Goal: Task Accomplishment & Management: Complete application form

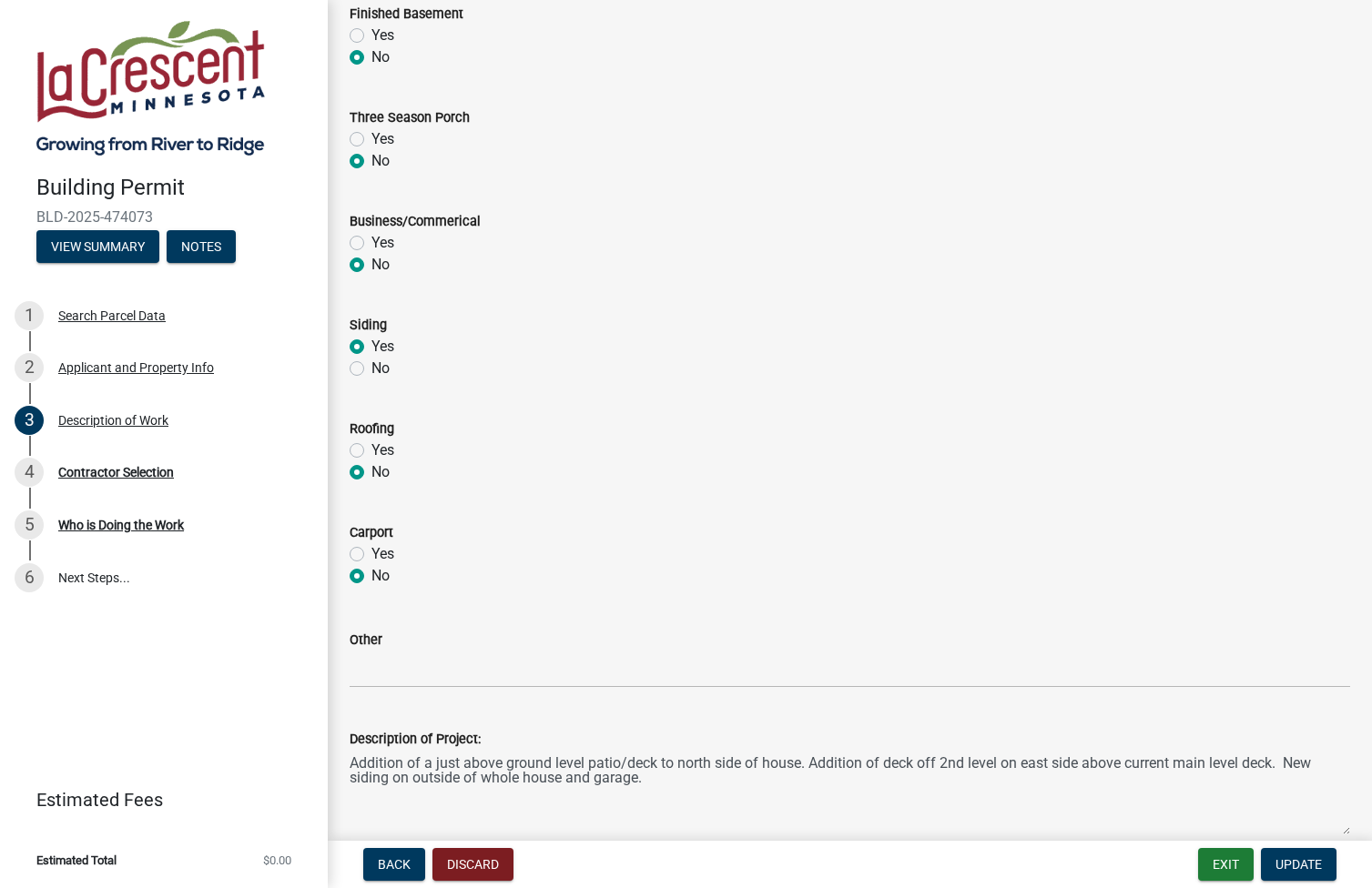
scroll to position [608, 0]
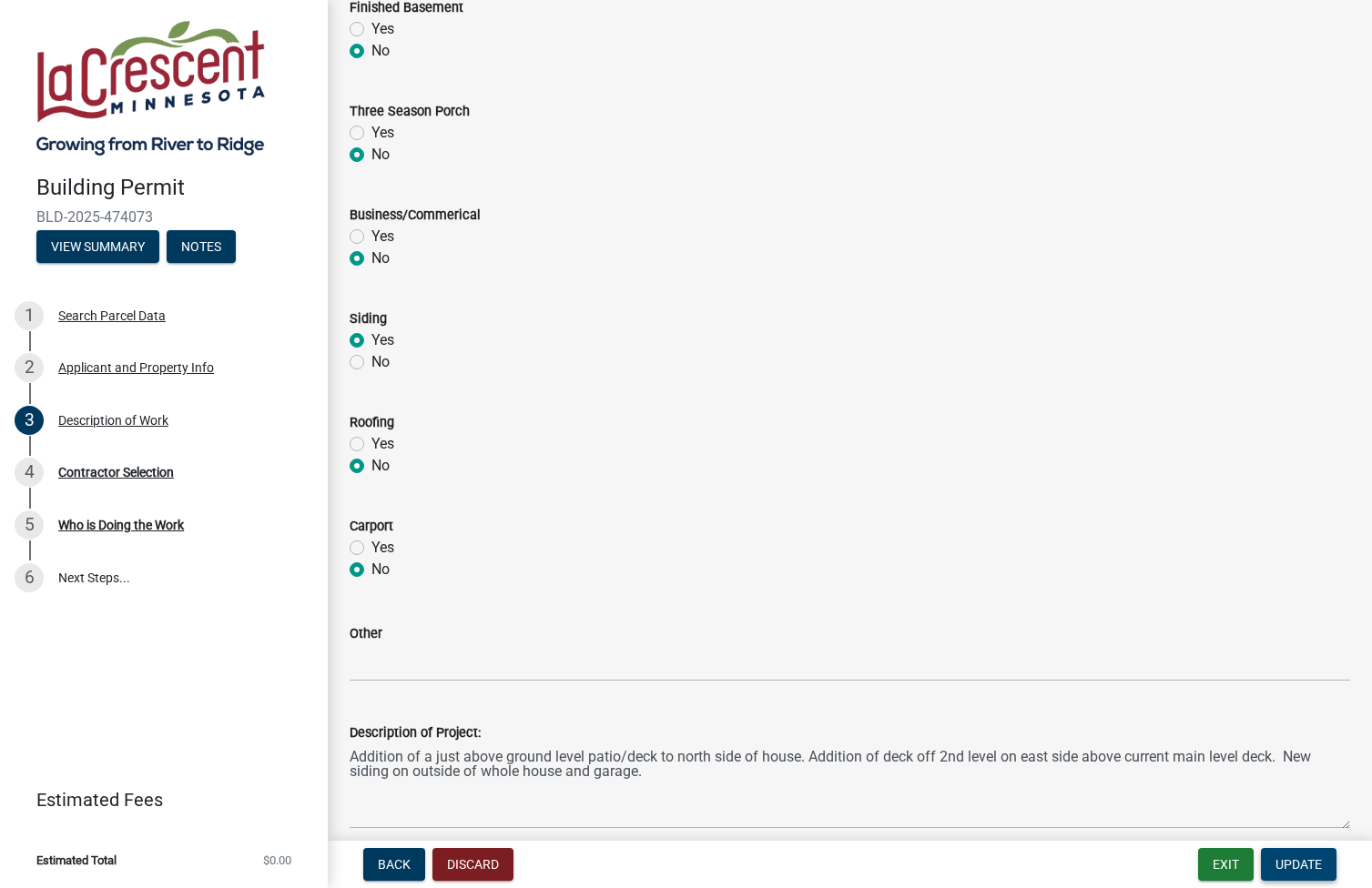
click at [1304, 866] on span "Update" at bounding box center [1298, 864] width 46 height 14
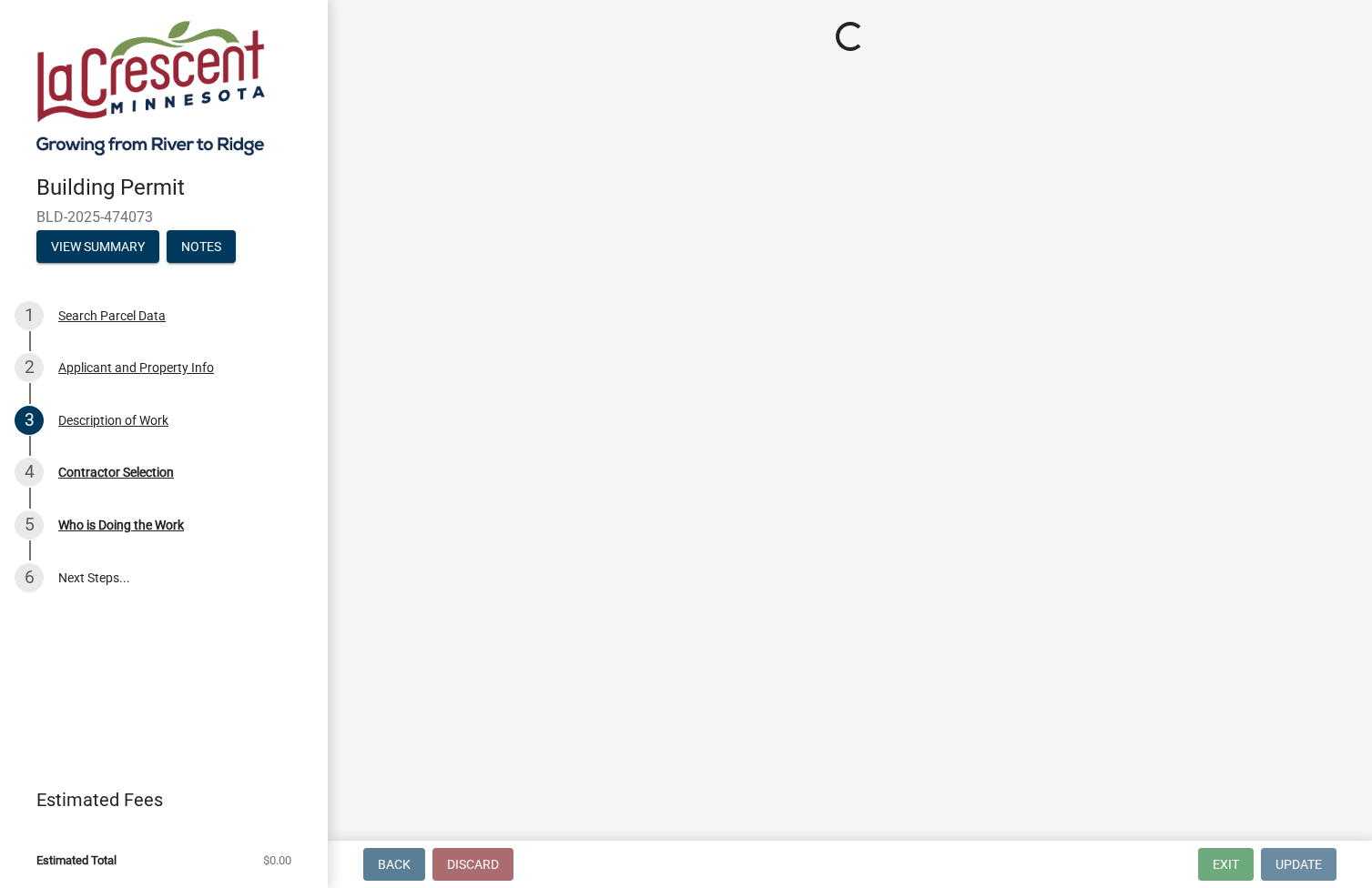
scroll to position [0, 0]
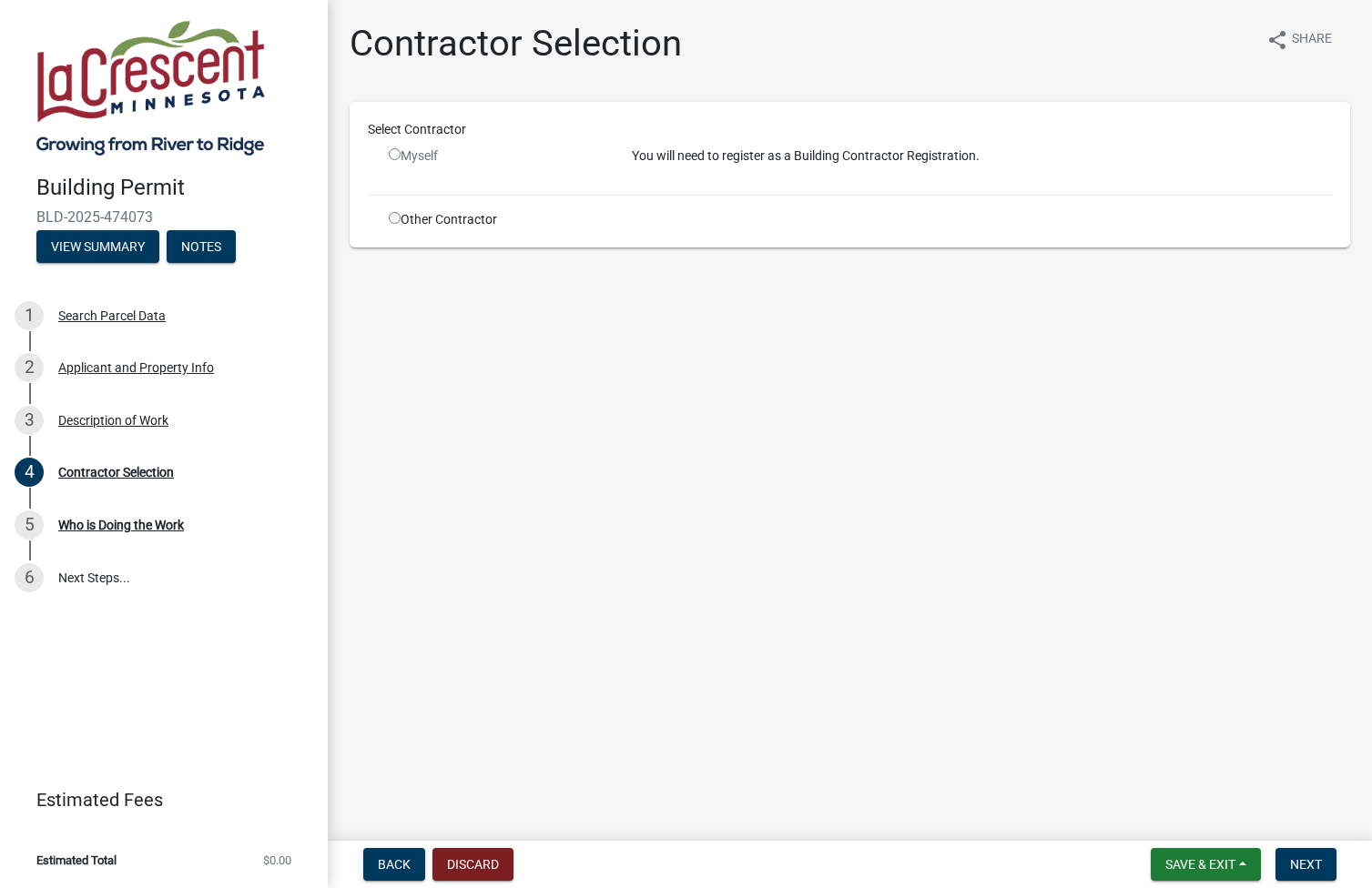
click at [396, 156] on input "radio" at bounding box center [395, 155] width 12 height 12
click at [660, 155] on p "You will need to register as a Building Contractor Registration." at bounding box center [982, 156] width 701 height 19
click at [394, 151] on input "radio" at bounding box center [395, 155] width 12 height 12
radio input "false"
click at [396, 221] on input "radio" at bounding box center [395, 218] width 12 height 12
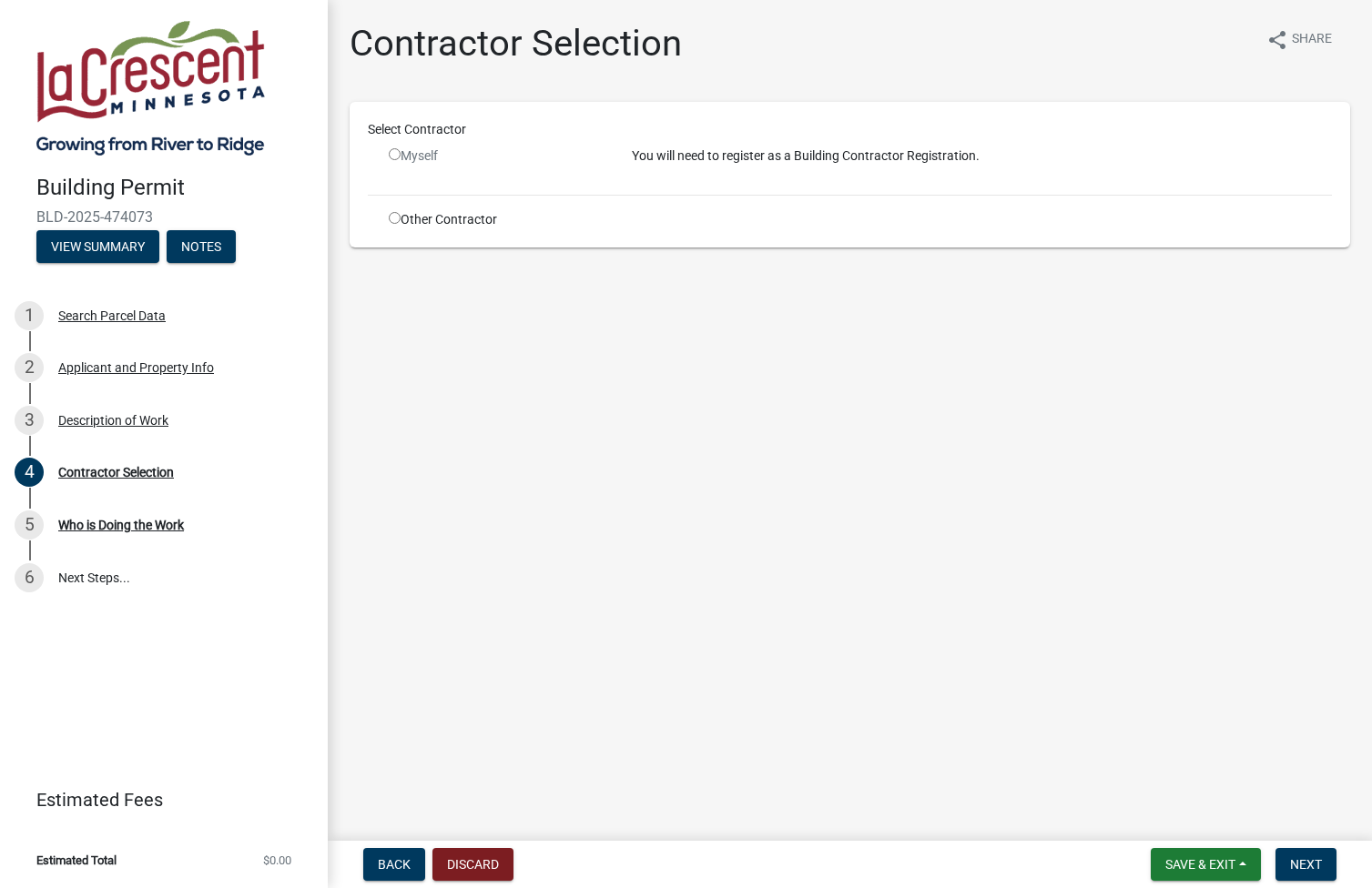
radio input "true"
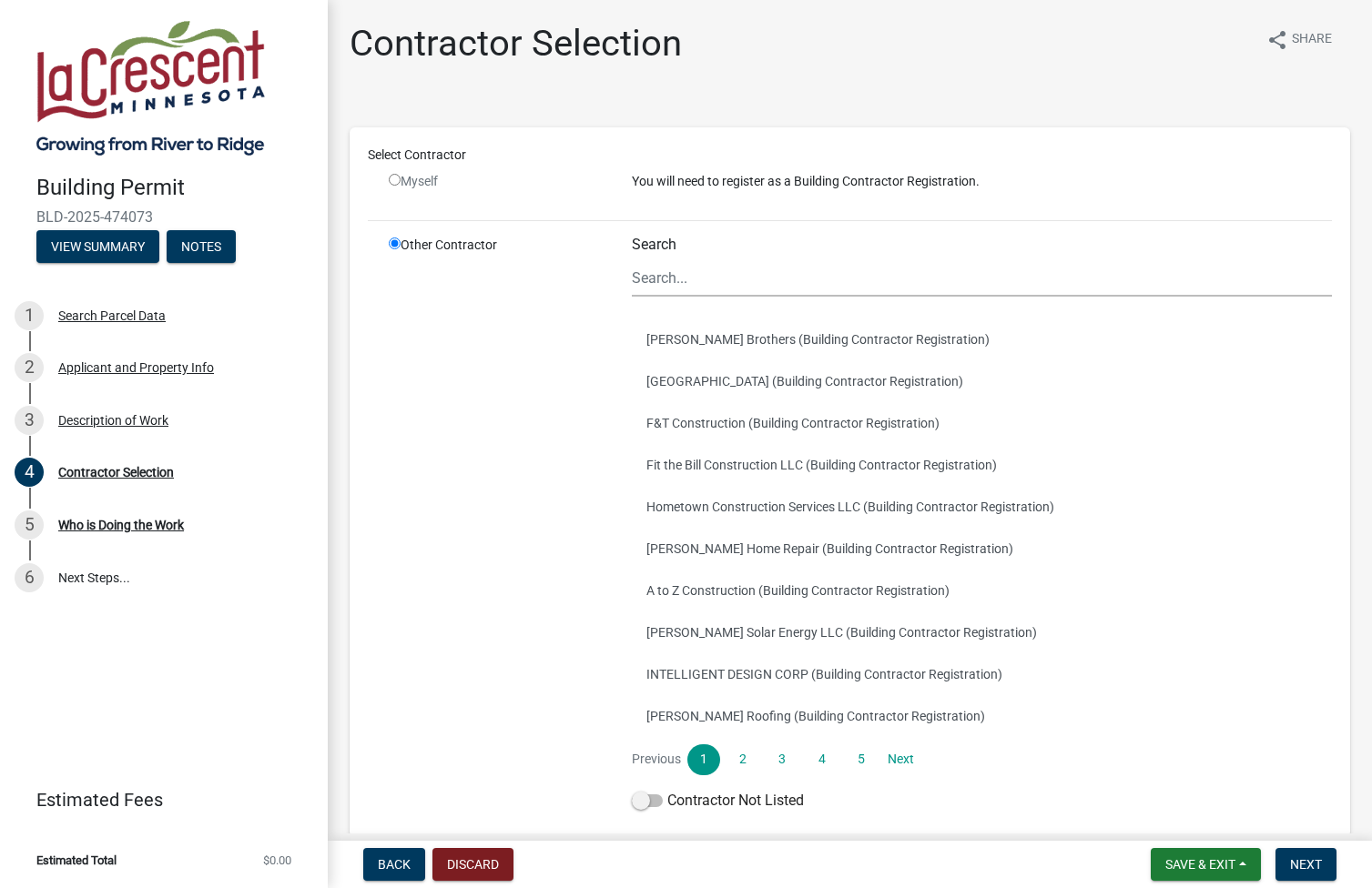
click at [395, 178] on input "radio" at bounding box center [395, 180] width 12 height 12
radio input "false"
radio input "true"
click at [395, 178] on input "radio" at bounding box center [395, 180] width 12 height 12
radio input "false"
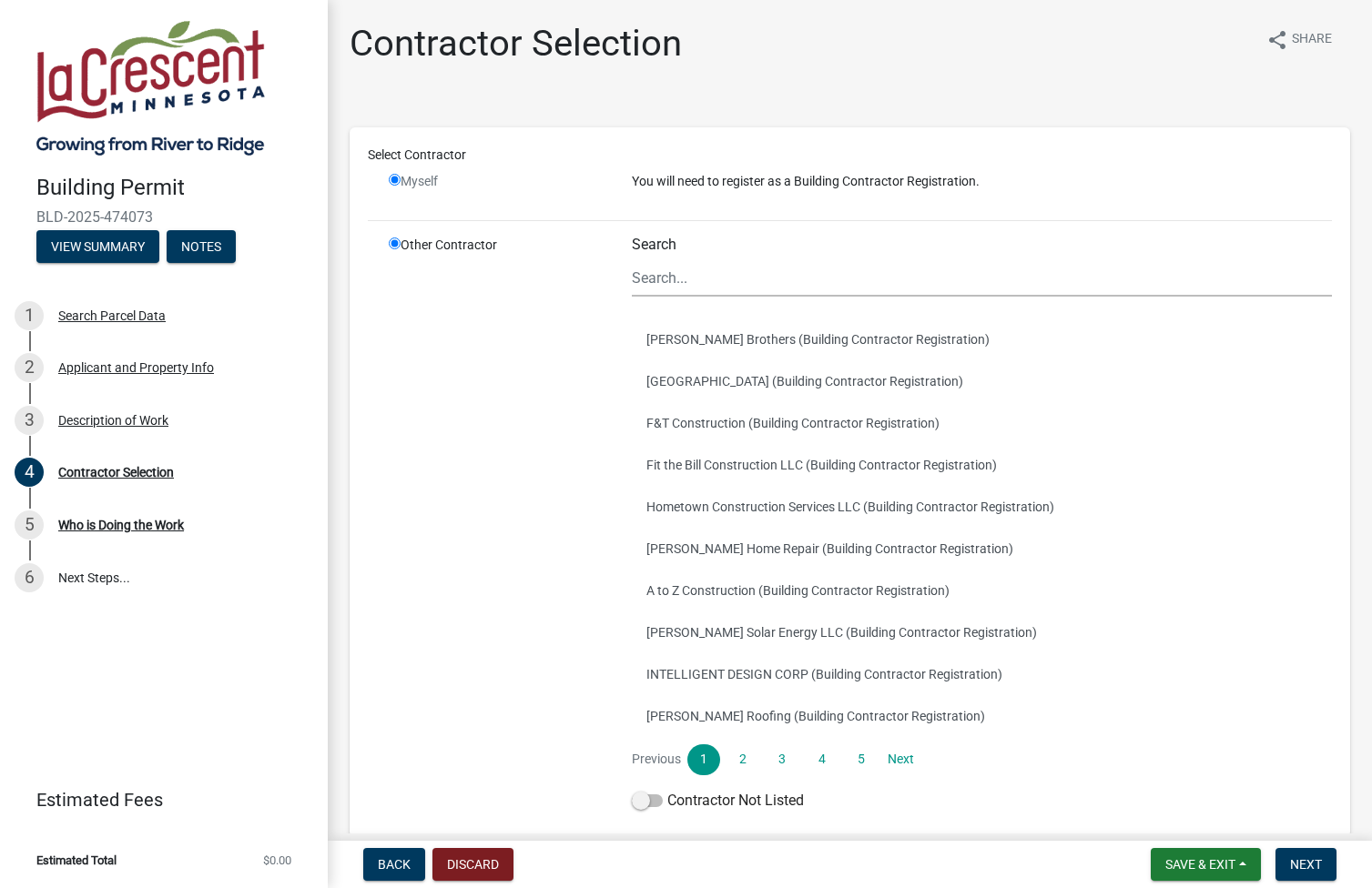
radio input "true"
click at [398, 182] on input "radio" at bounding box center [395, 180] width 12 height 12
radio input "false"
radio input "true"
click at [390, 862] on span "Back" at bounding box center [394, 864] width 33 height 14
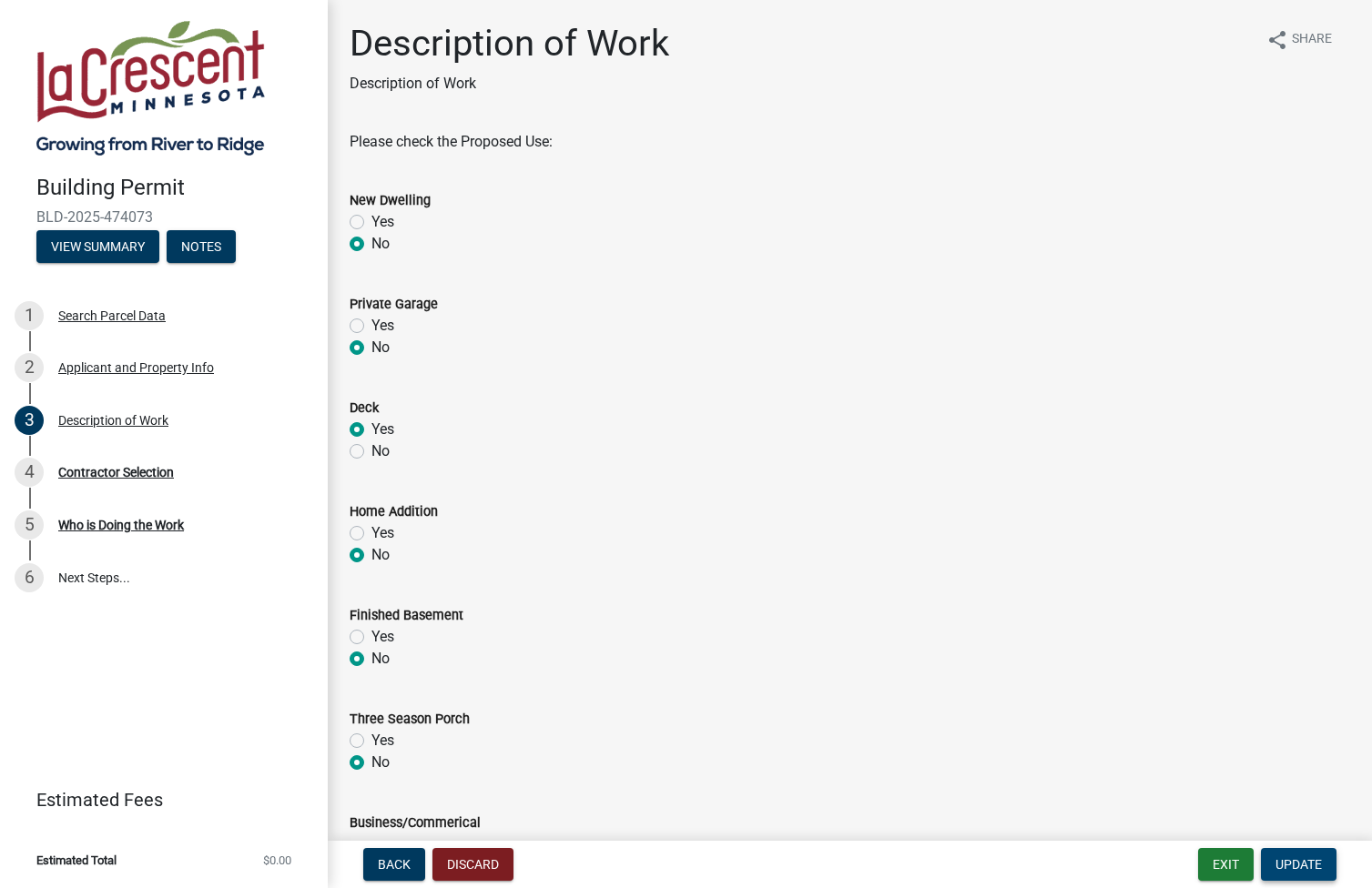
click at [1300, 860] on span "Update" at bounding box center [1298, 864] width 46 height 14
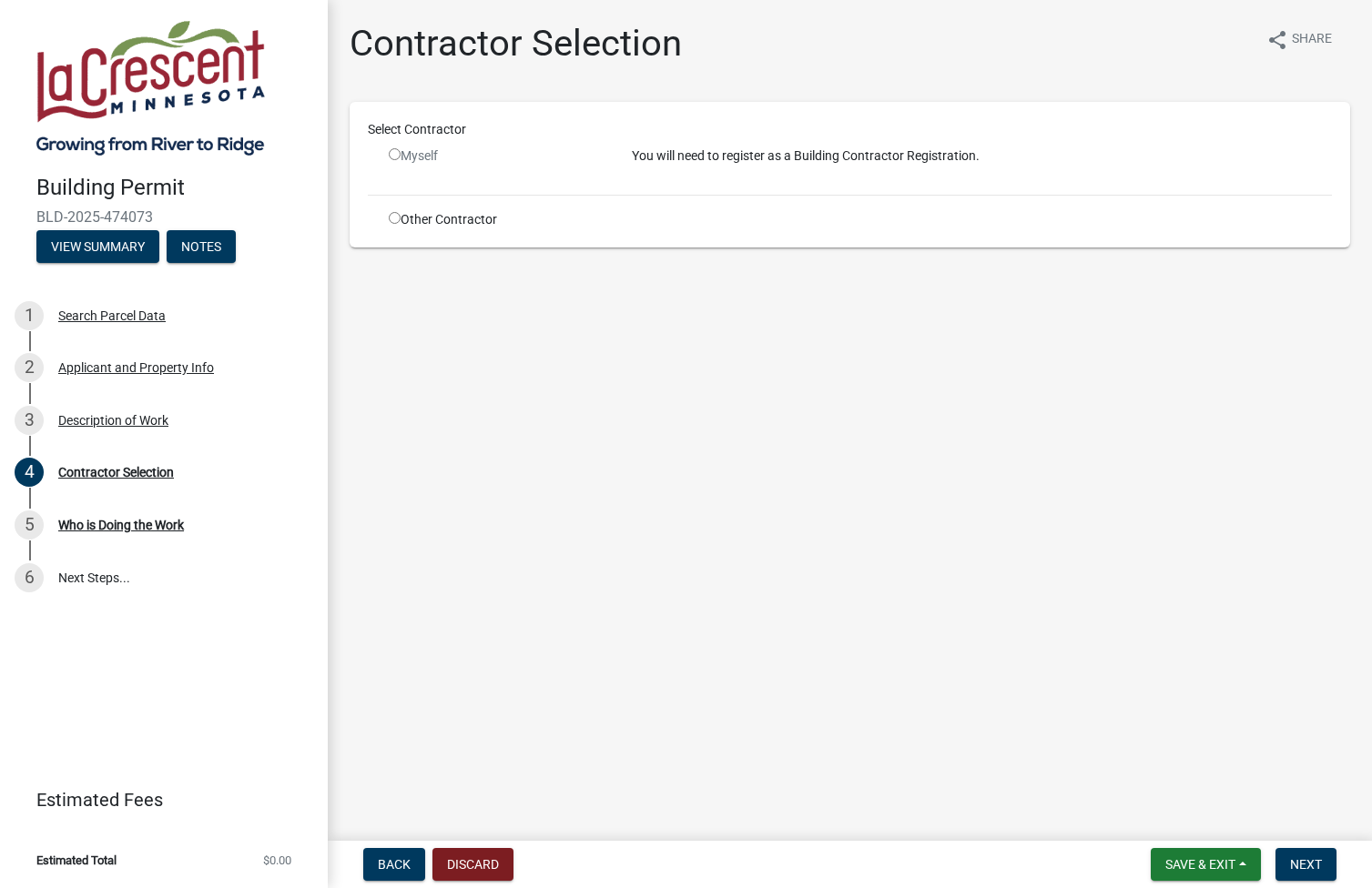
click at [397, 150] on input "radio" at bounding box center [395, 155] width 12 height 12
click at [394, 154] on input "radio" at bounding box center [395, 155] width 12 height 12
click at [395, 155] on input "radio" at bounding box center [395, 155] width 12 height 12
click at [394, 150] on input "radio" at bounding box center [395, 155] width 12 height 12
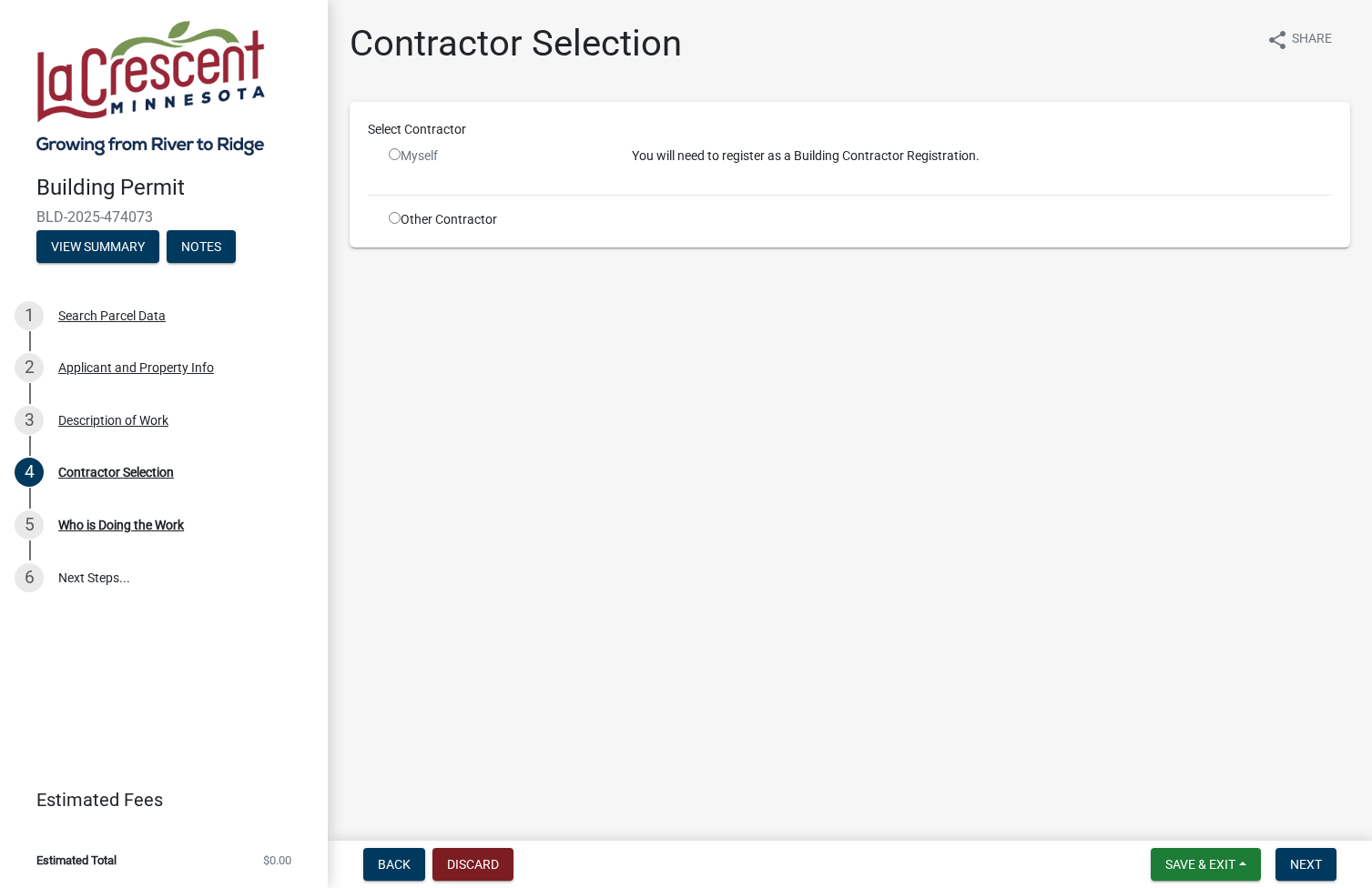
click at [394, 151] on input "radio" at bounding box center [395, 155] width 12 height 12
click at [395, 153] on input "radio" at bounding box center [395, 155] width 12 height 12
click at [1280, 860] on button "Next" at bounding box center [1306, 865] width 61 height 33
click at [1304, 858] on span "Next" at bounding box center [1305, 864] width 32 height 14
click at [394, 153] on input "radio" at bounding box center [395, 155] width 12 height 12
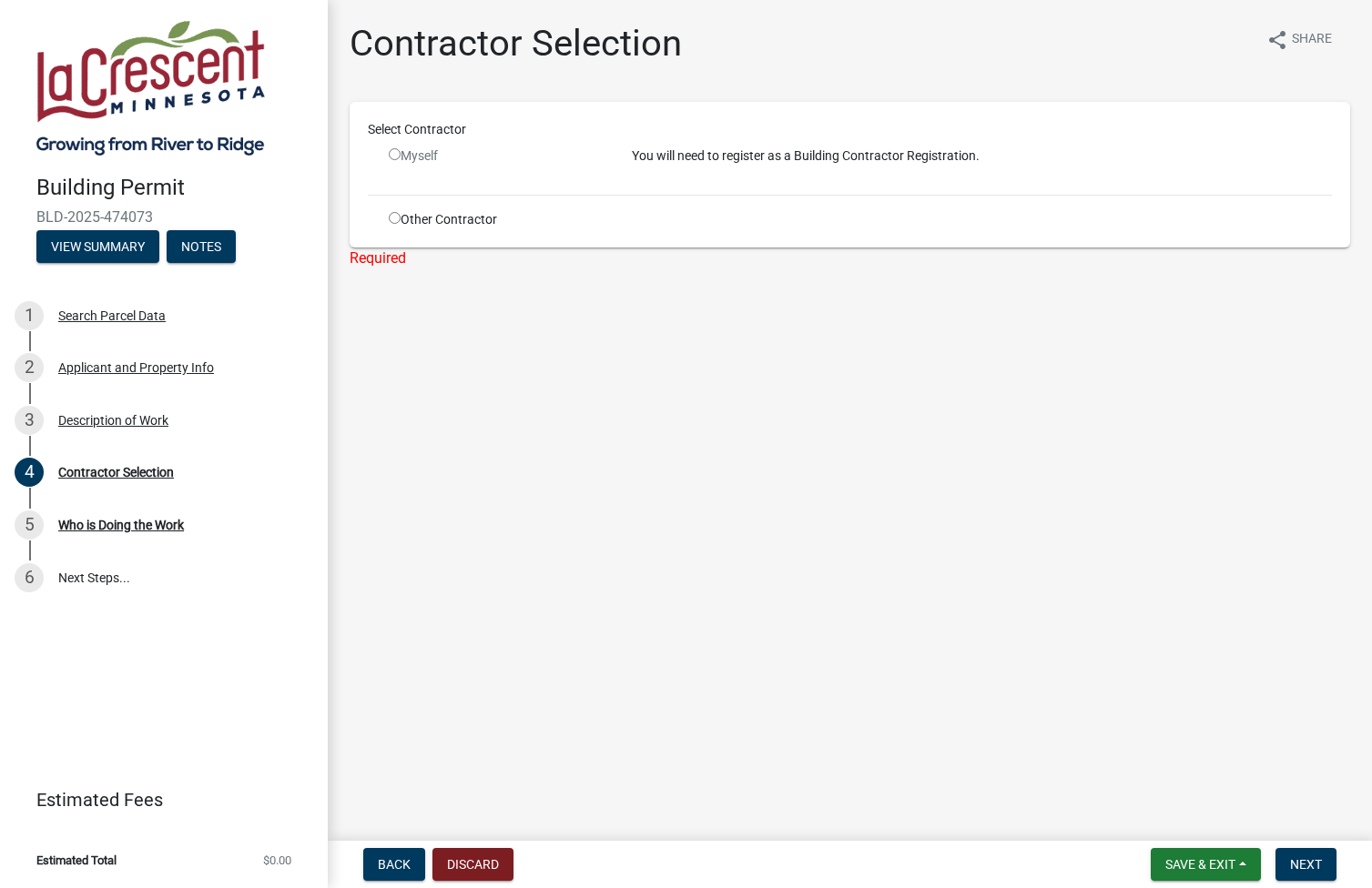
click at [394, 153] on input "radio" at bounding box center [395, 155] width 12 height 12
radio input "false"
click at [395, 217] on input "radio" at bounding box center [395, 218] width 12 height 12
radio input "true"
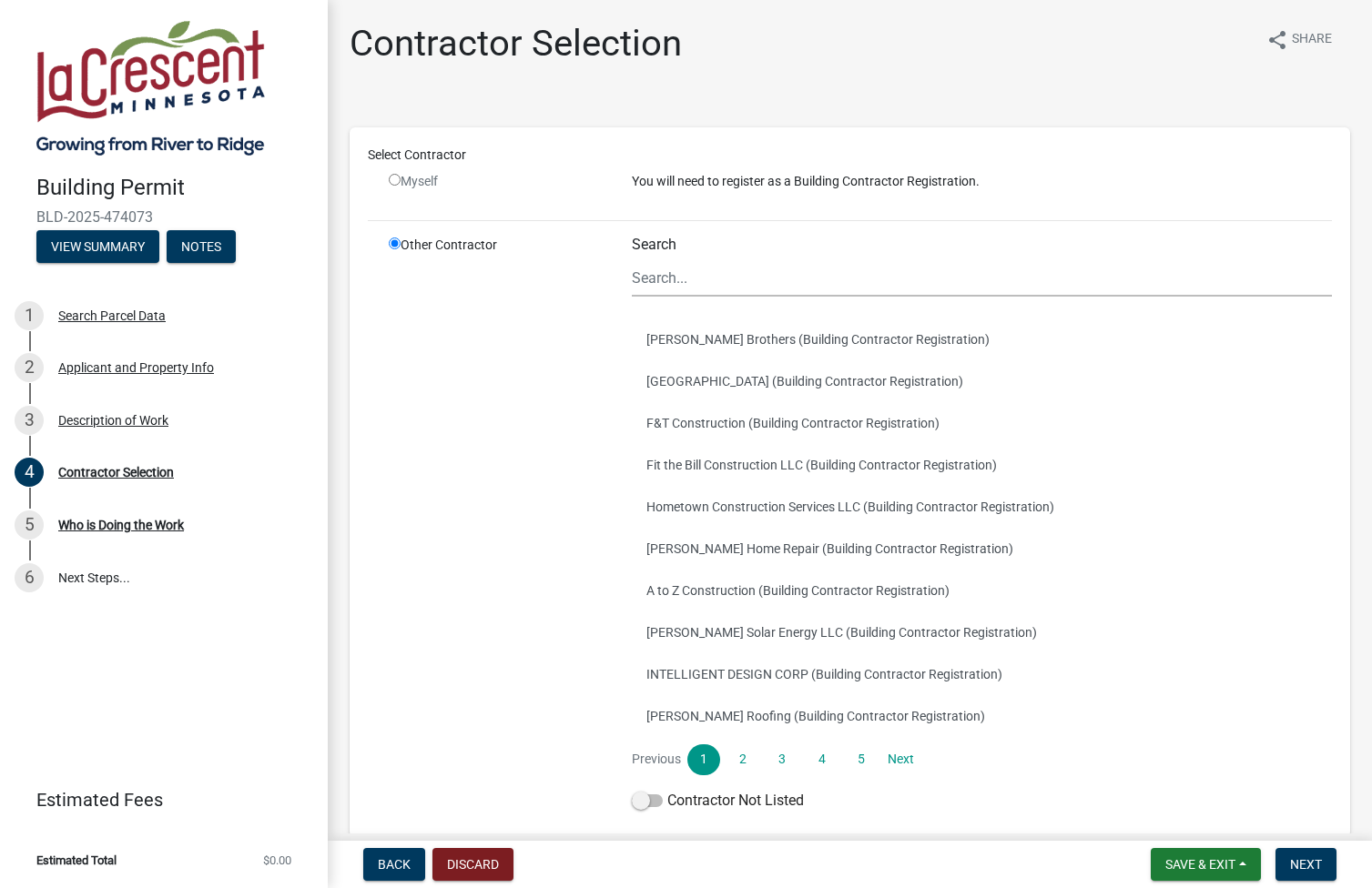
click at [394, 180] on input "radio" at bounding box center [395, 180] width 12 height 12
radio input "false"
radio input "true"
click at [394, 179] on input "radio" at bounding box center [395, 180] width 12 height 12
radio input "false"
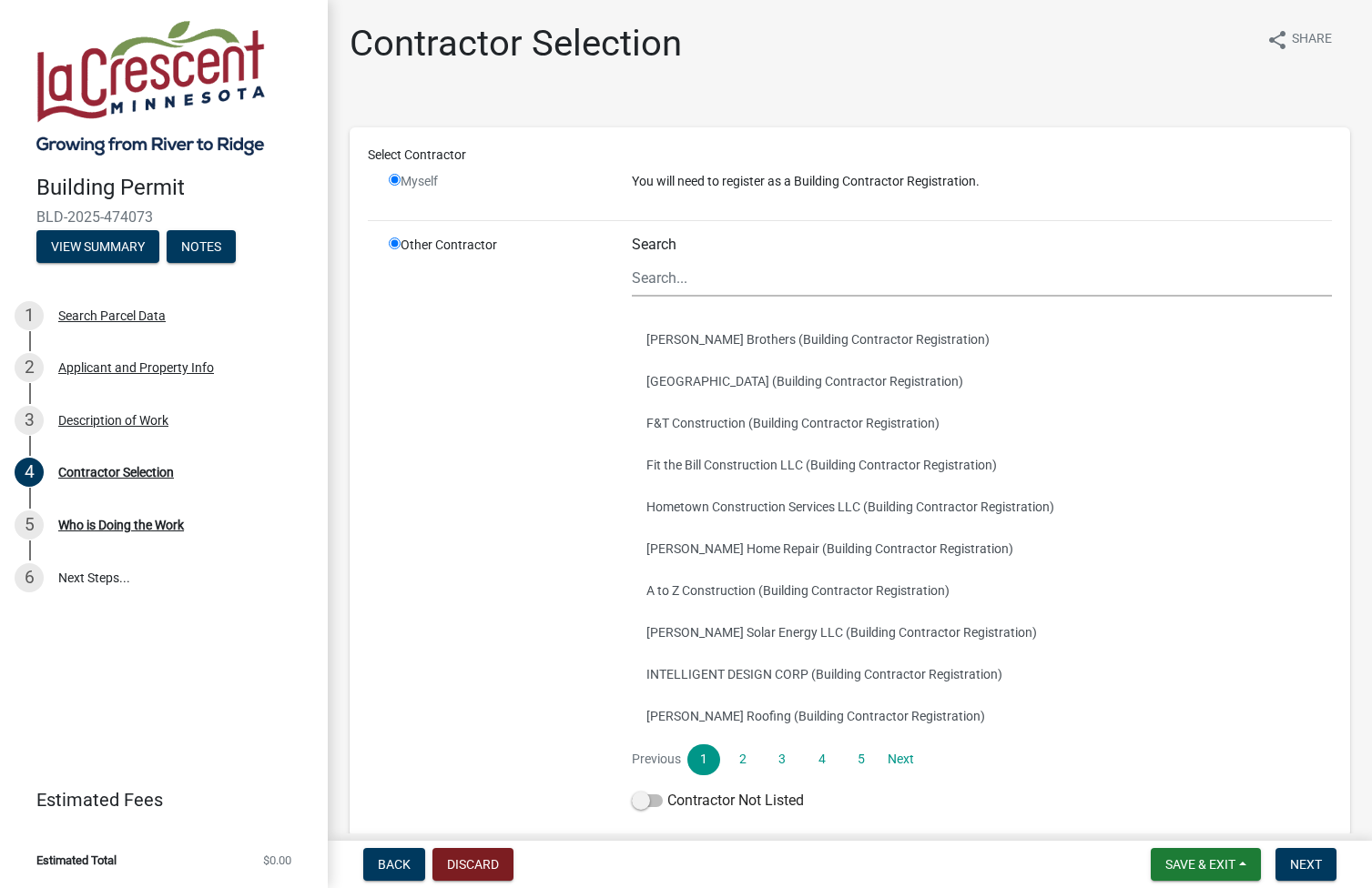
radio input "true"
click at [394, 179] on input "radio" at bounding box center [395, 180] width 12 height 12
radio input "false"
radio input "true"
click at [392, 181] on input "radio" at bounding box center [395, 180] width 12 height 12
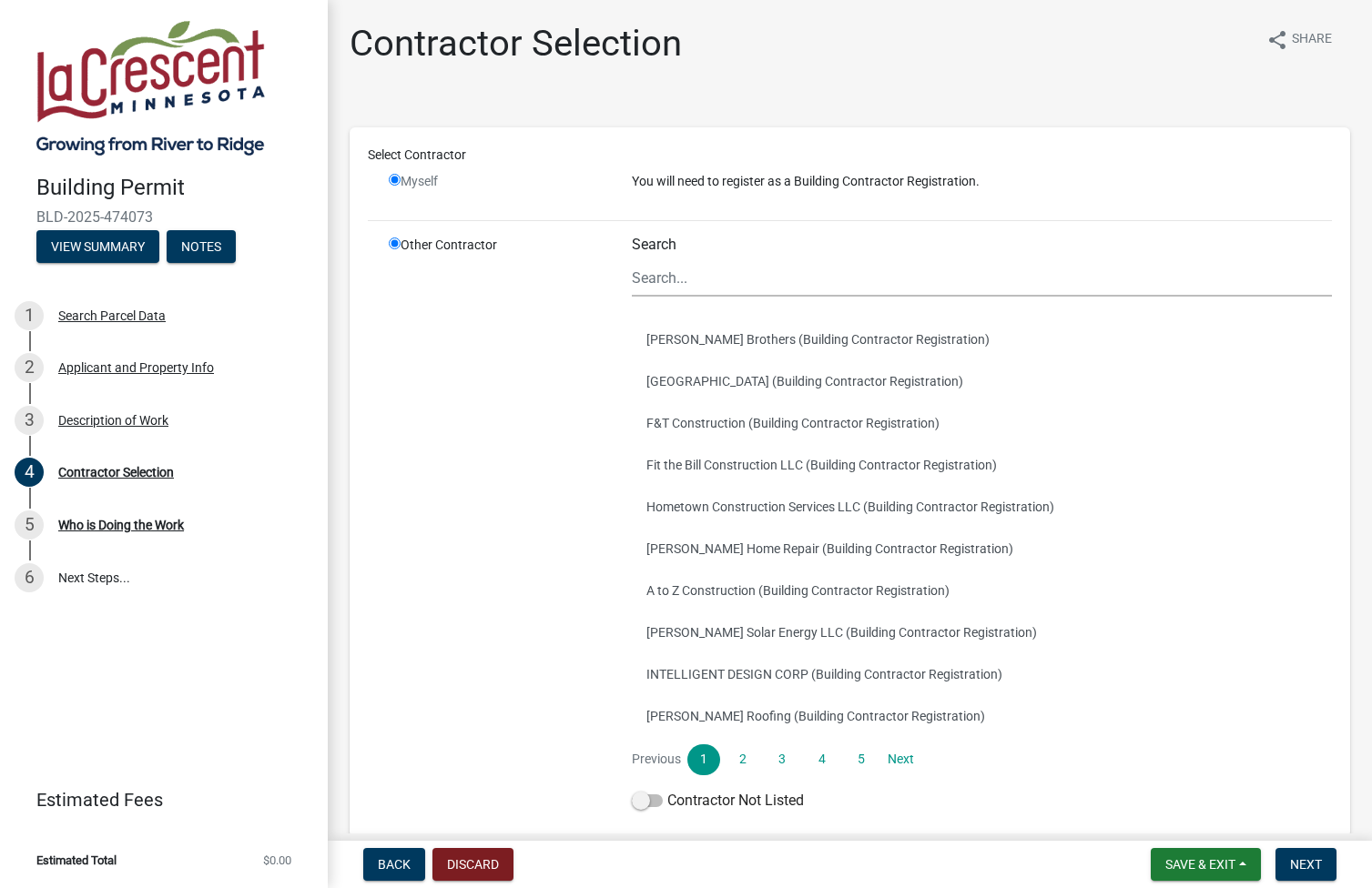
radio input "false"
radio input "true"
click at [406, 865] on span "Back" at bounding box center [394, 864] width 33 height 14
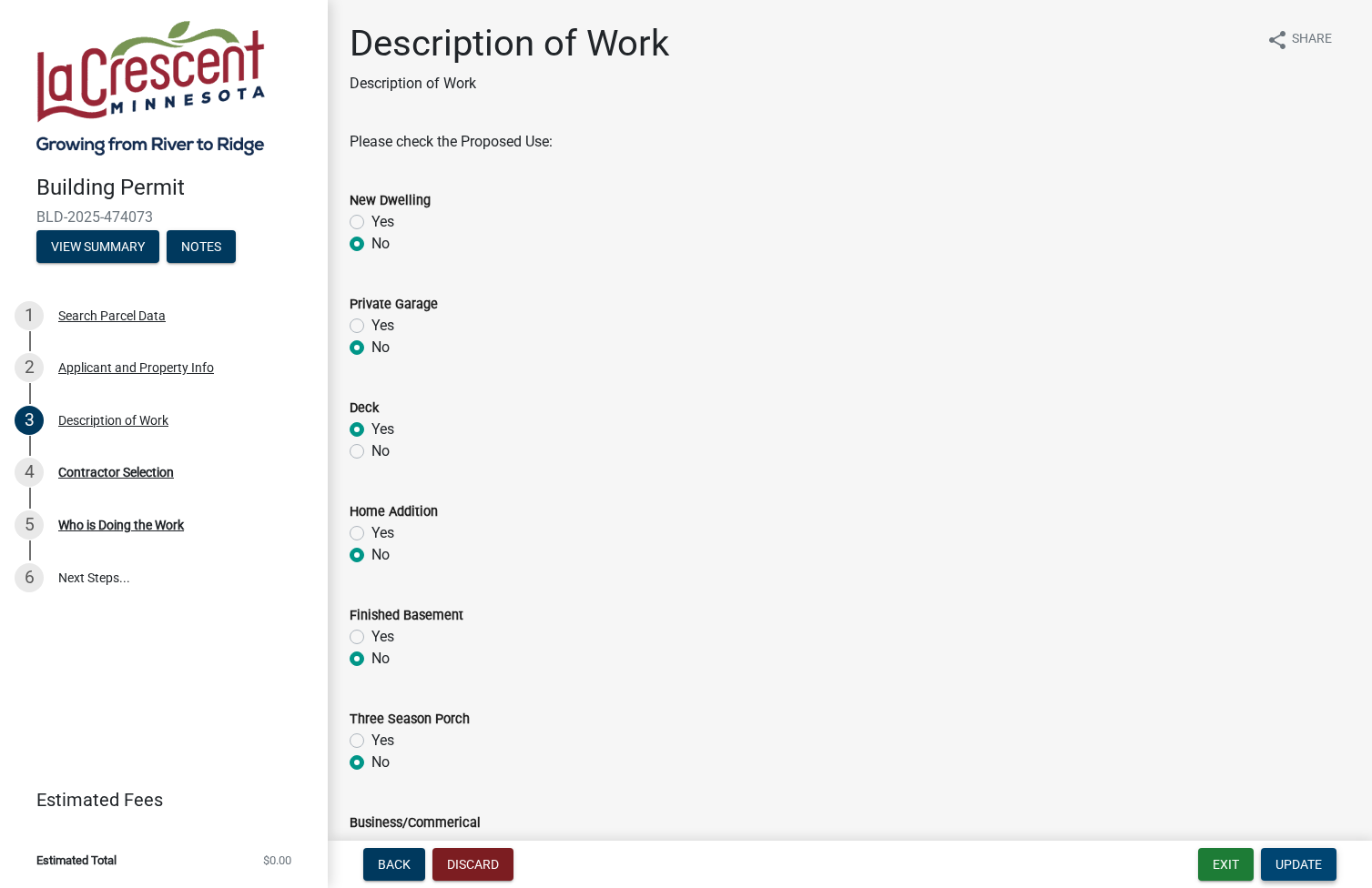
click at [1298, 863] on span "Update" at bounding box center [1298, 864] width 46 height 14
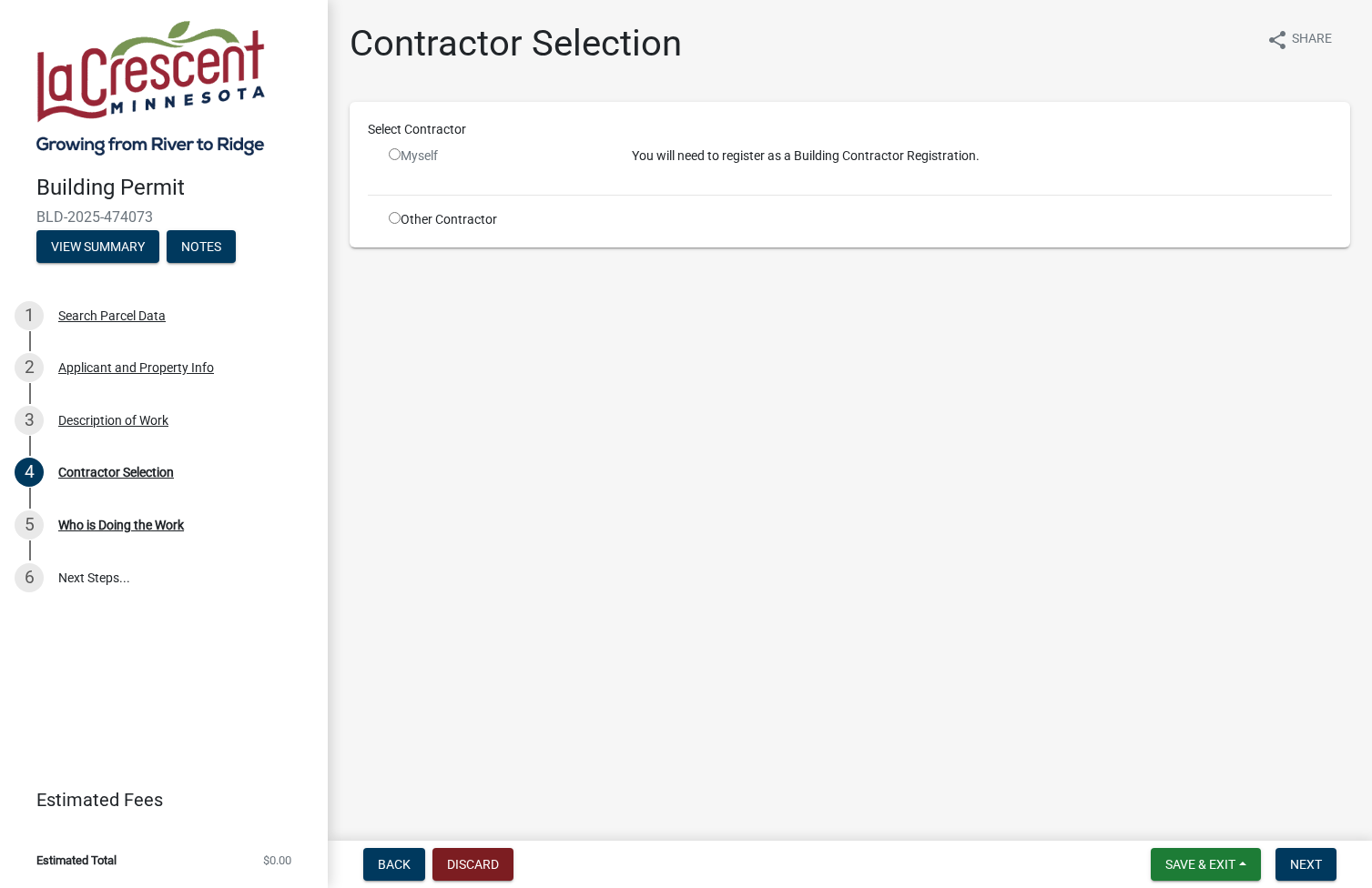
click at [397, 151] on input "radio" at bounding box center [395, 155] width 12 height 12
click at [394, 154] on input "radio" at bounding box center [395, 155] width 12 height 12
click at [392, 155] on input "radio" at bounding box center [395, 155] width 12 height 12
click at [389, 152] on input "radio" at bounding box center [395, 155] width 12 height 12
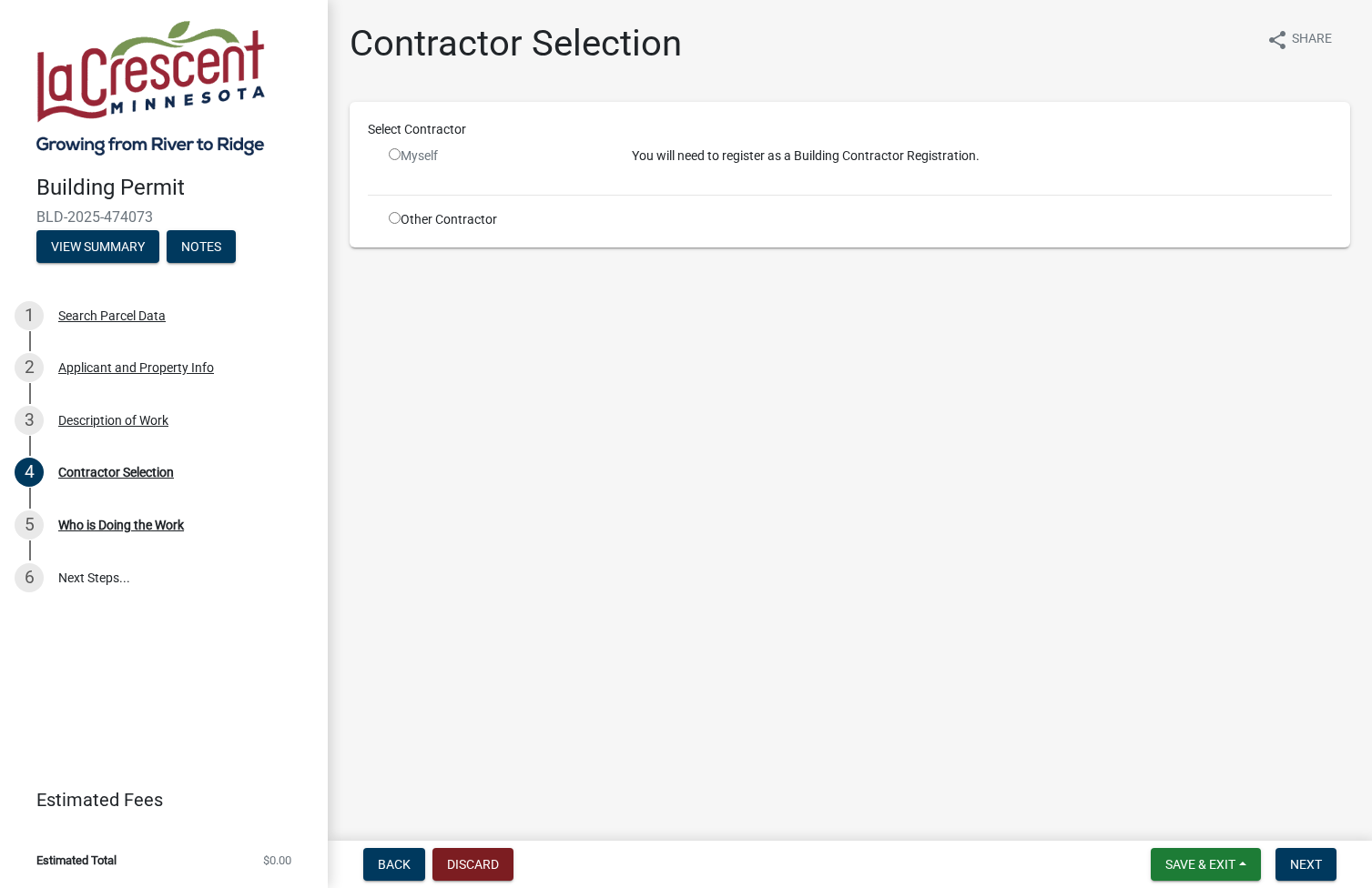
click at [396, 153] on input "radio" at bounding box center [395, 155] width 12 height 12
click at [394, 150] on input "radio" at bounding box center [395, 155] width 12 height 12
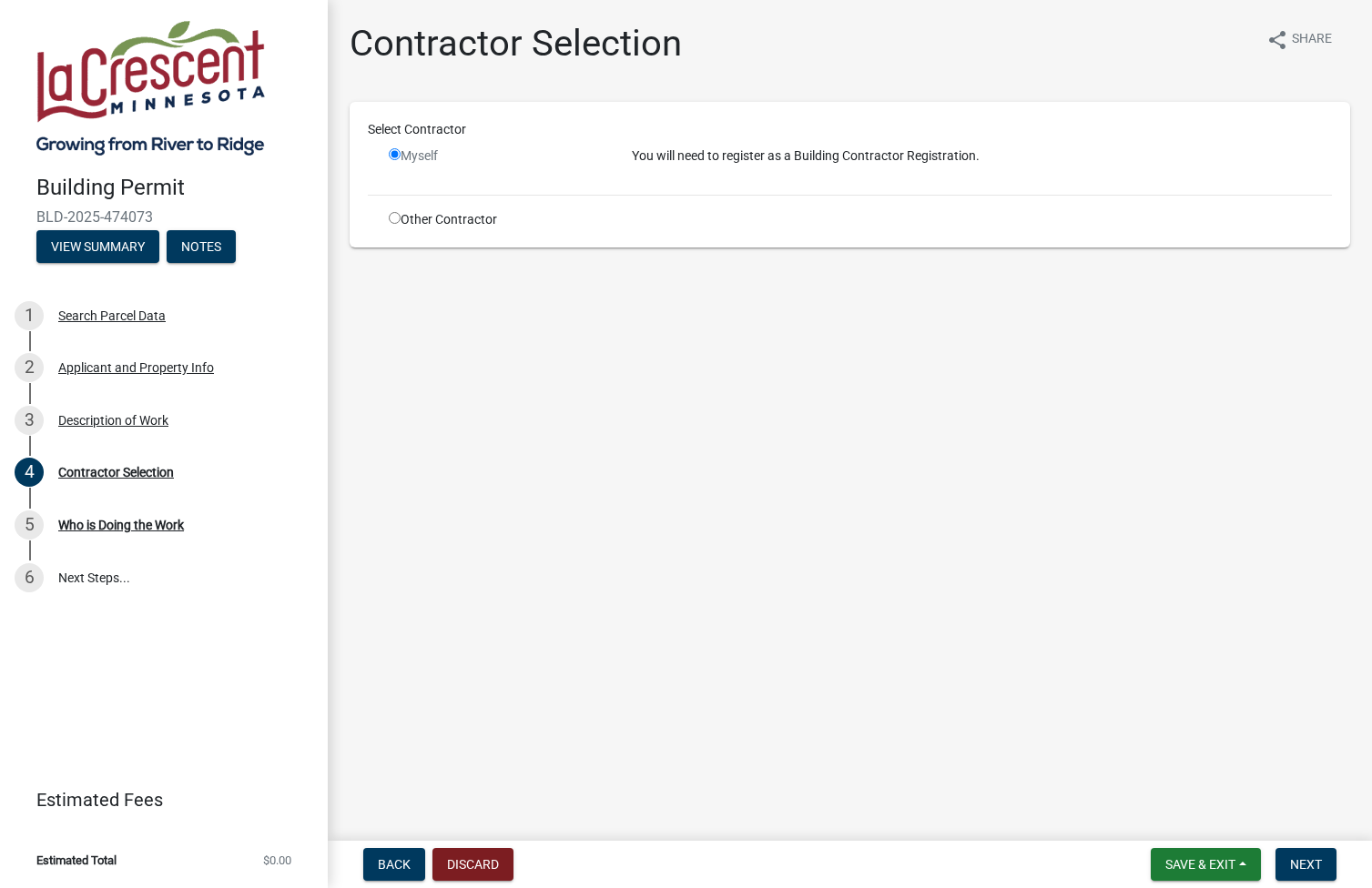
radio input "false"
click at [1307, 869] on span "Next" at bounding box center [1305, 864] width 32 height 14
click at [394, 861] on span "Back" at bounding box center [394, 864] width 33 height 14
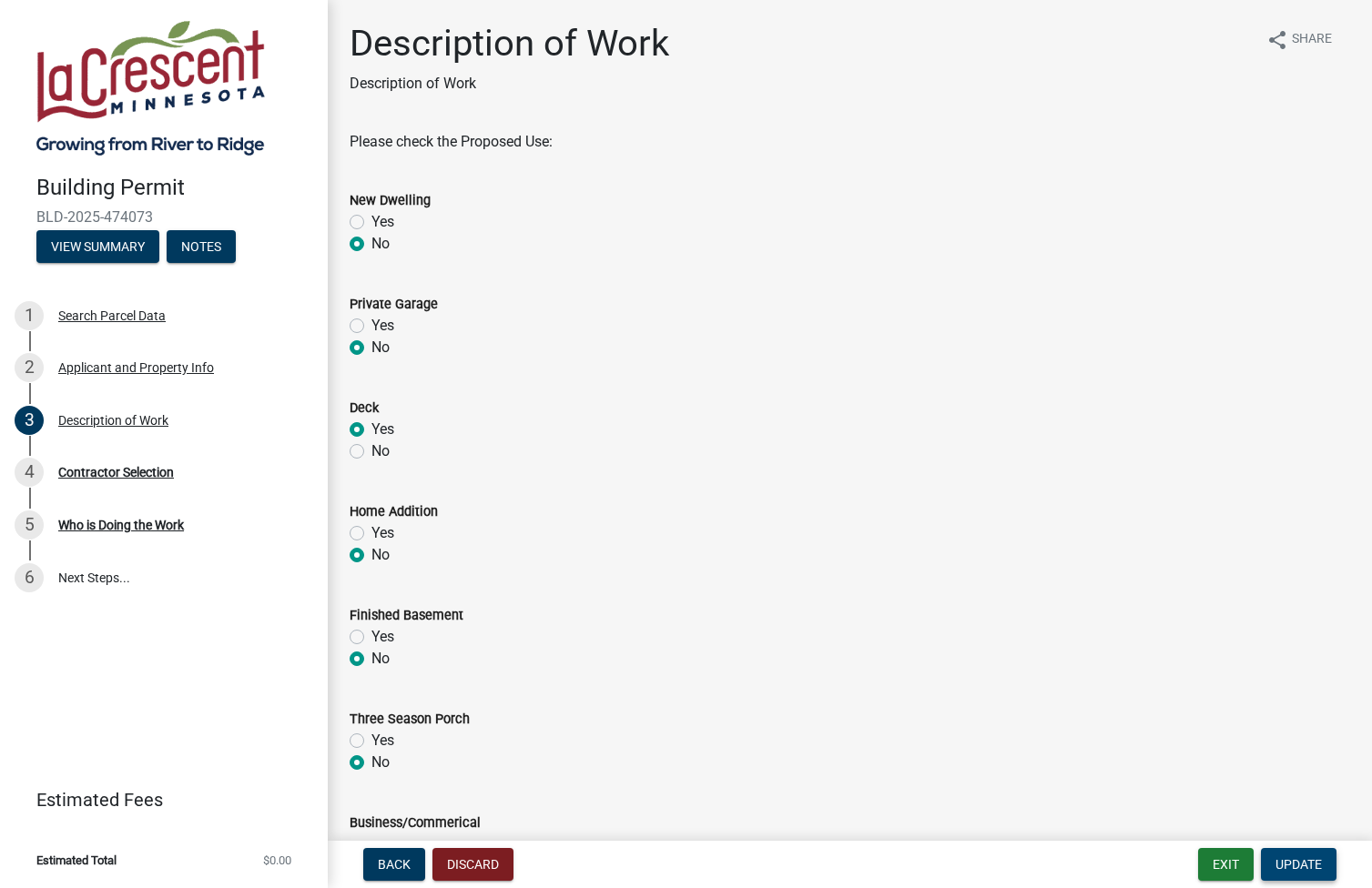
click at [1290, 860] on span "Update" at bounding box center [1298, 864] width 46 height 14
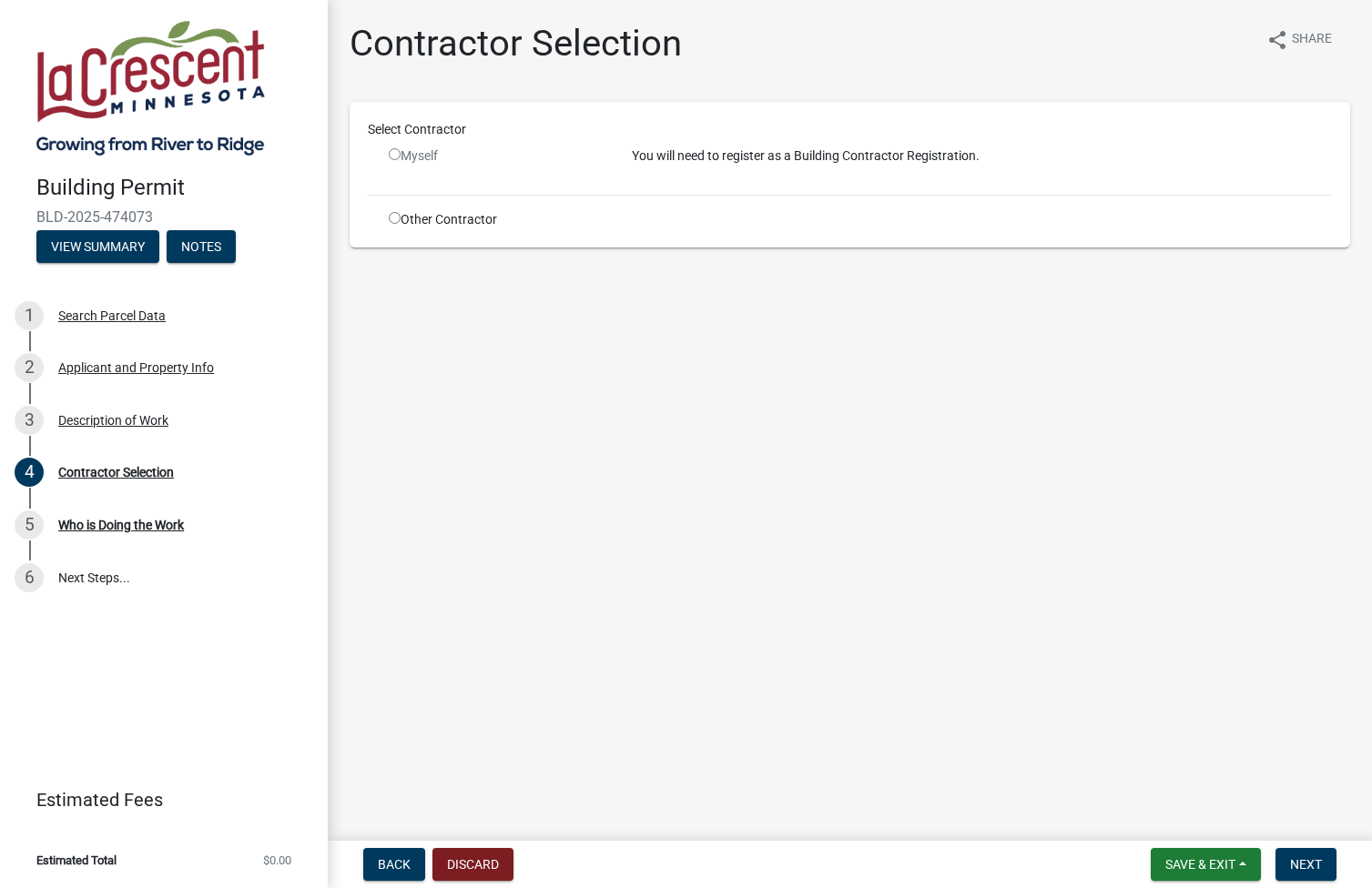
click at [394, 156] on input "radio" at bounding box center [395, 155] width 12 height 12
click at [389, 156] on input "radio" at bounding box center [395, 155] width 12 height 12
click at [395, 151] on input "radio" at bounding box center [395, 155] width 12 height 12
click at [393, 158] on input "radio" at bounding box center [395, 155] width 12 height 12
click at [400, 153] on div "Myself" at bounding box center [496, 156] width 216 height 19
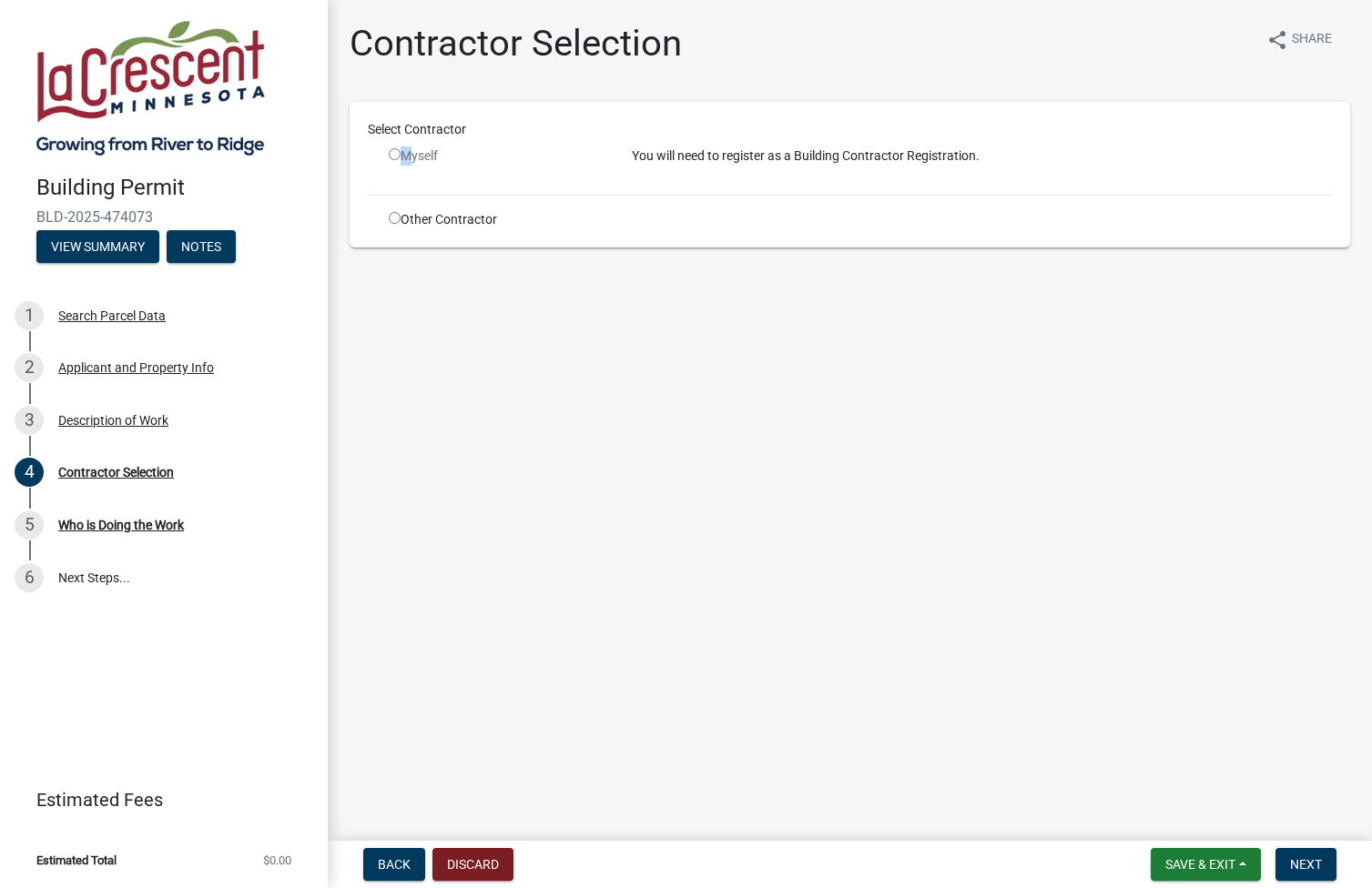
click at [400, 153] on div "Myself" at bounding box center [496, 156] width 216 height 19
click at [392, 163] on div "Myself" at bounding box center [496, 156] width 216 height 19
click at [394, 153] on input "radio" at bounding box center [395, 155] width 12 height 12
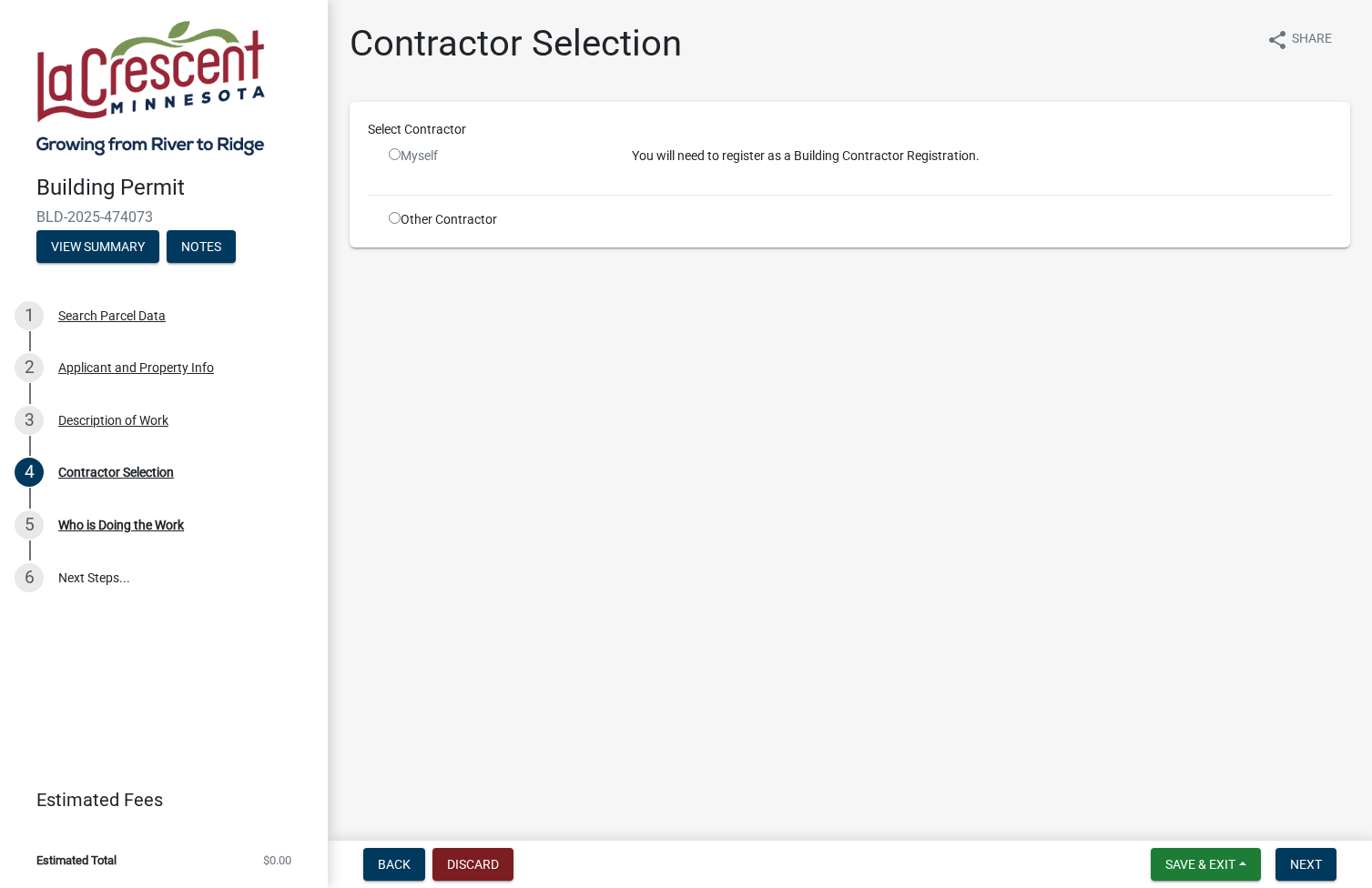
click at [394, 153] on input "radio" at bounding box center [395, 155] width 12 height 12
click at [1305, 859] on span "Next" at bounding box center [1305, 864] width 32 height 14
click at [396, 156] on input "radio" at bounding box center [395, 155] width 12 height 12
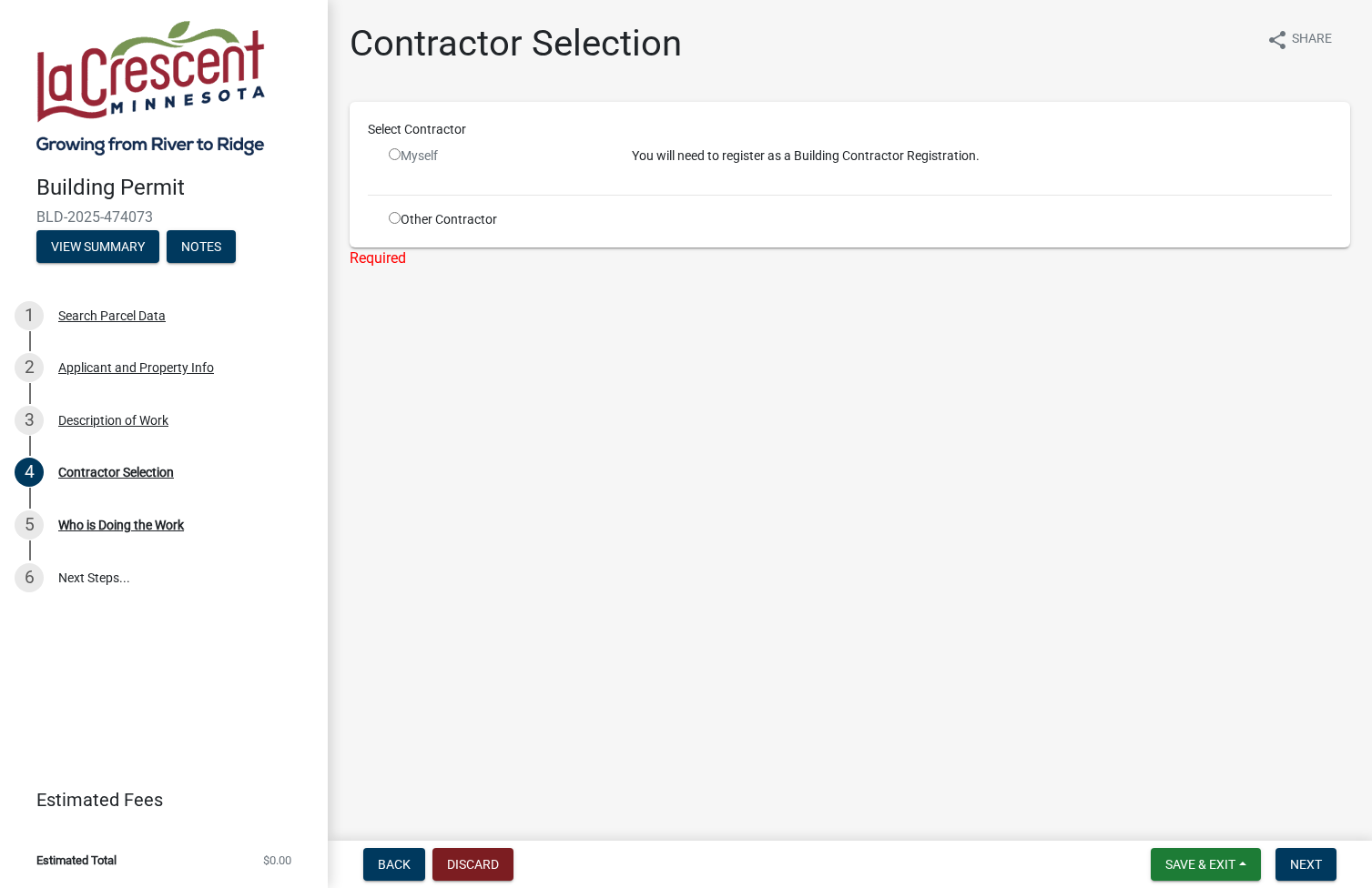
click at [396, 156] on input "radio" at bounding box center [395, 155] width 12 height 12
radio input "false"
click at [395, 218] on input "radio" at bounding box center [395, 218] width 12 height 12
radio input "true"
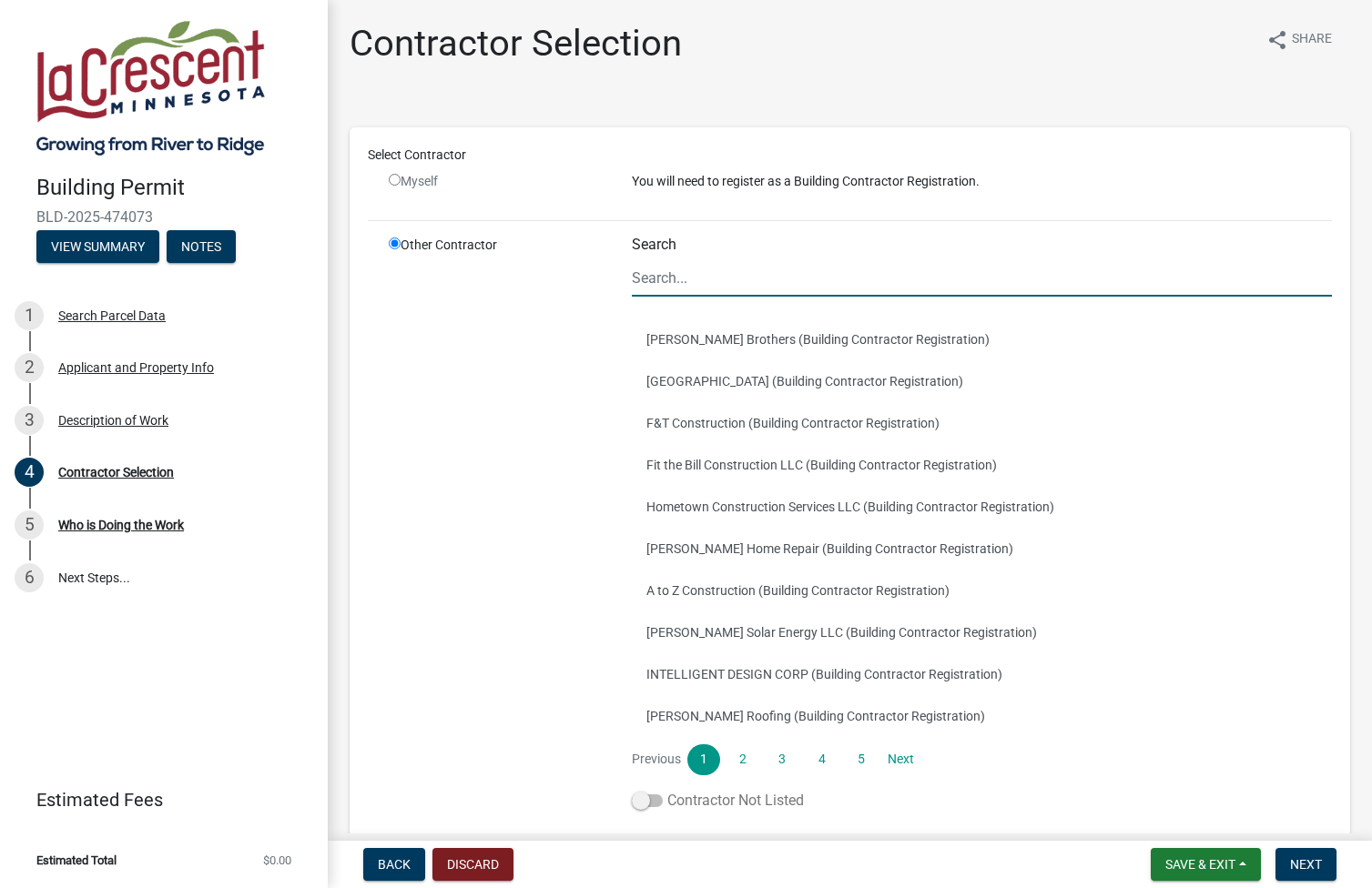
click at [639, 798] on span at bounding box center [647, 801] width 31 height 12
click at [667, 790] on input "Contractor Not Listed" at bounding box center [667, 790] width 0 height 0
click at [392, 183] on input "radio" at bounding box center [395, 180] width 12 height 12
radio input "false"
radio input "true"
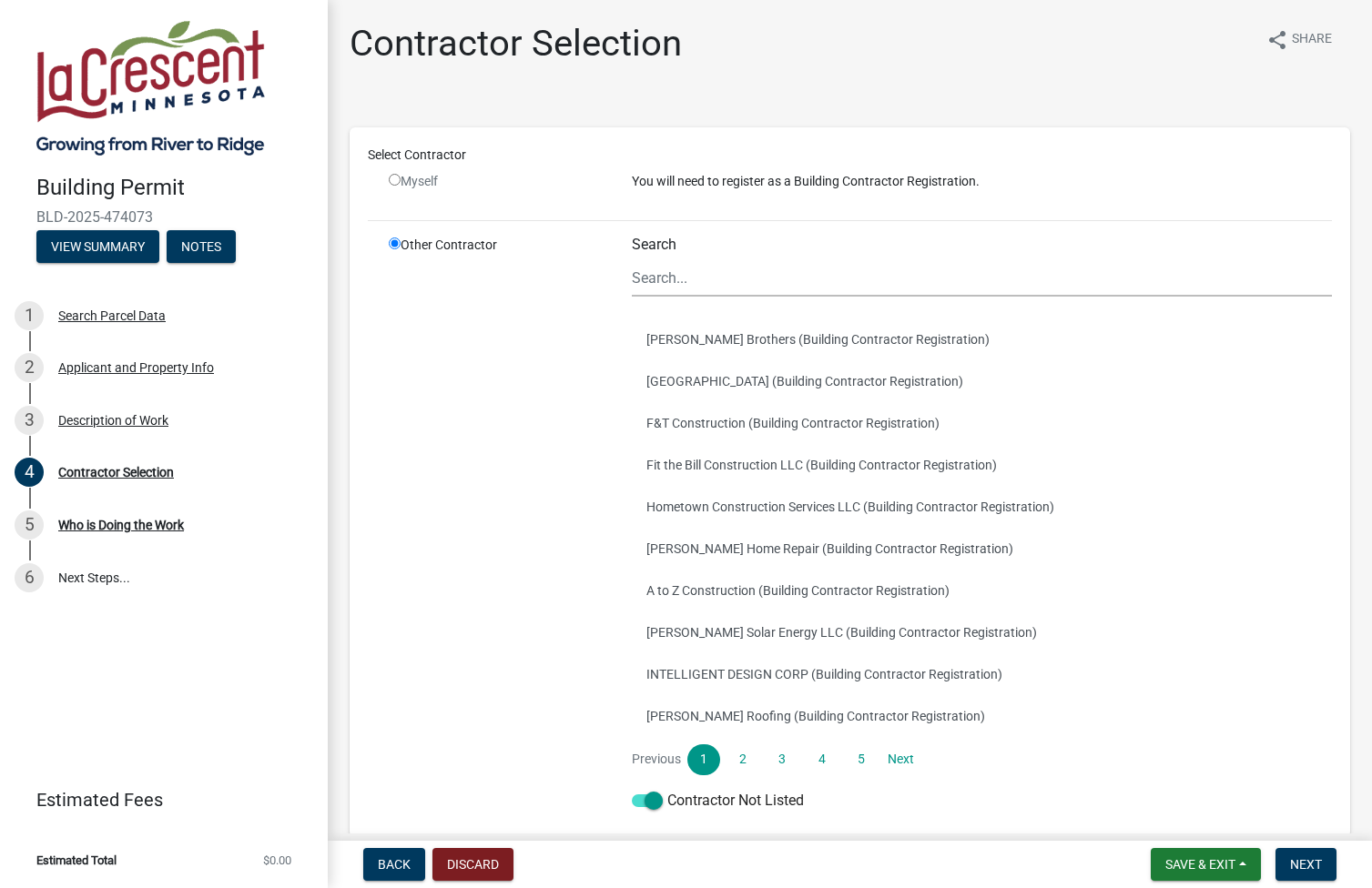
click at [403, 180] on div "Myself" at bounding box center [496, 181] width 216 height 19
click at [396, 176] on input "radio" at bounding box center [395, 180] width 12 height 12
radio input "false"
radio input "true"
click at [391, 862] on span "Back" at bounding box center [394, 864] width 33 height 14
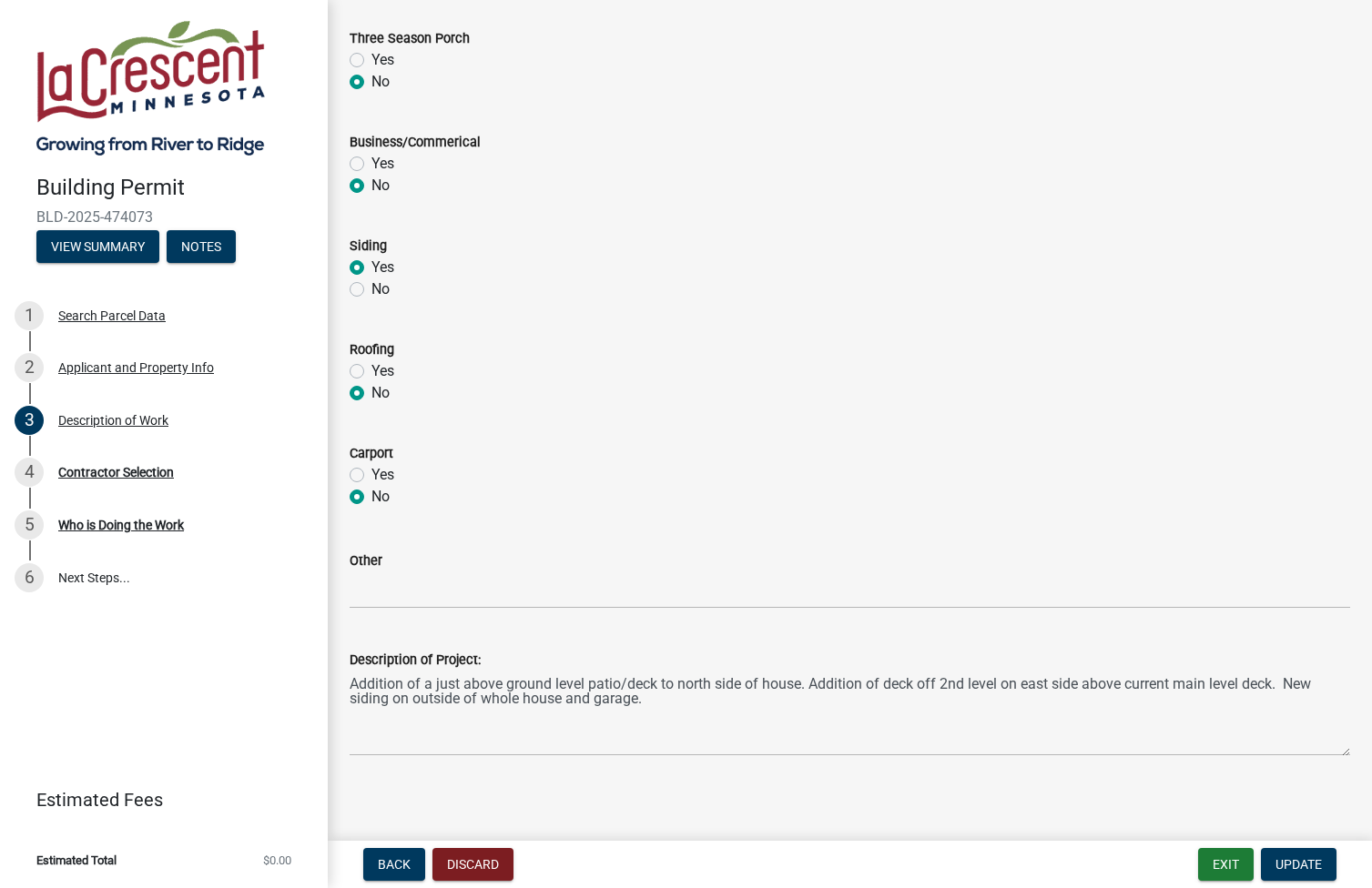
scroll to position [689, 0]
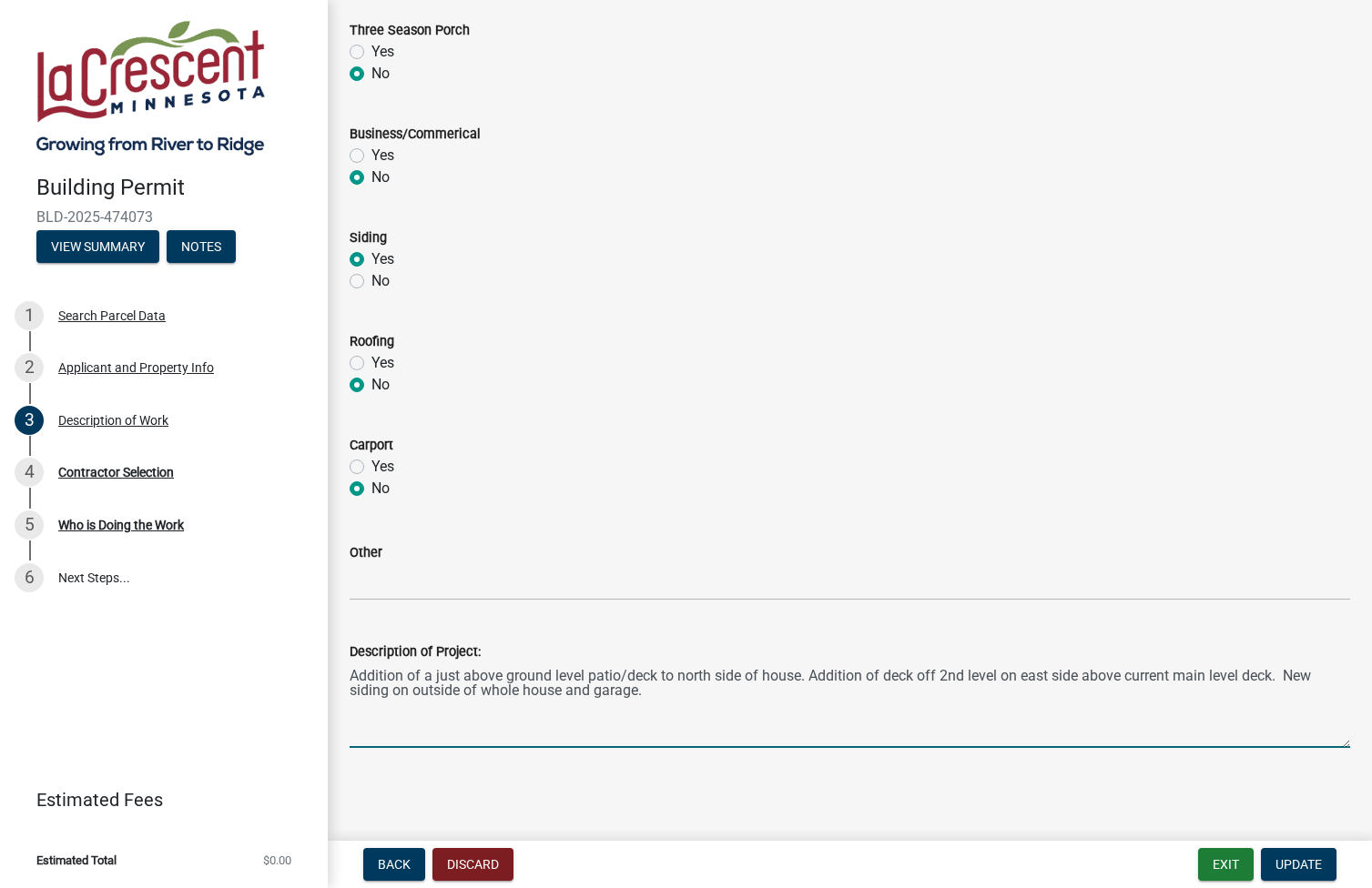
click at [675, 689] on textarea "Addition of a just above ground level patio/deck to north side of house. Additi…" at bounding box center [850, 705] width 1000 height 85
click at [1307, 862] on span "Update" at bounding box center [1298, 864] width 46 height 14
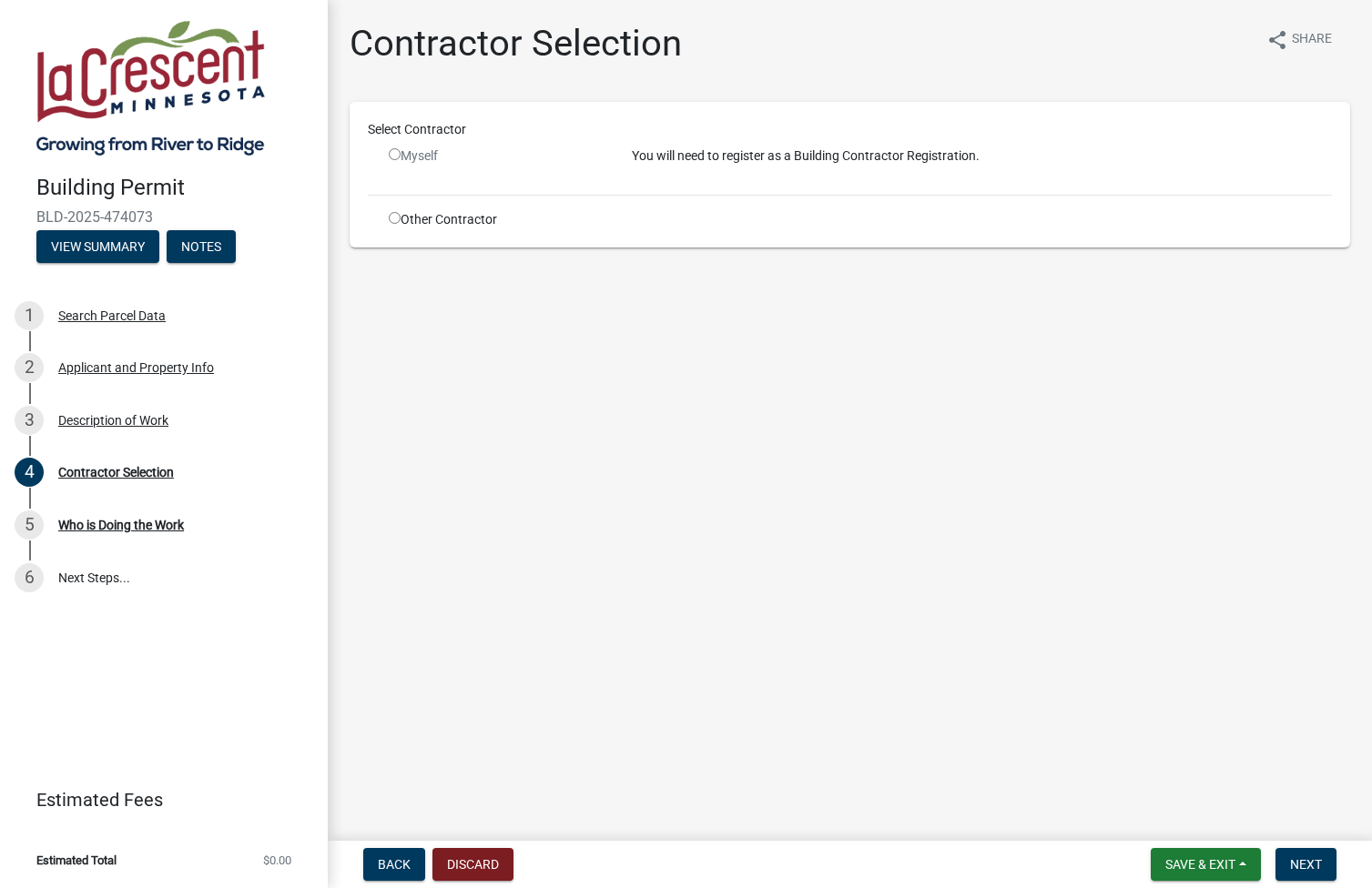
click at [393, 150] on input "radio" at bounding box center [395, 155] width 12 height 12
click at [394, 155] on input "radio" at bounding box center [395, 155] width 12 height 12
click at [402, 152] on div "Myself" at bounding box center [496, 156] width 216 height 19
click at [394, 153] on input "radio" at bounding box center [395, 155] width 12 height 12
radio input "false"
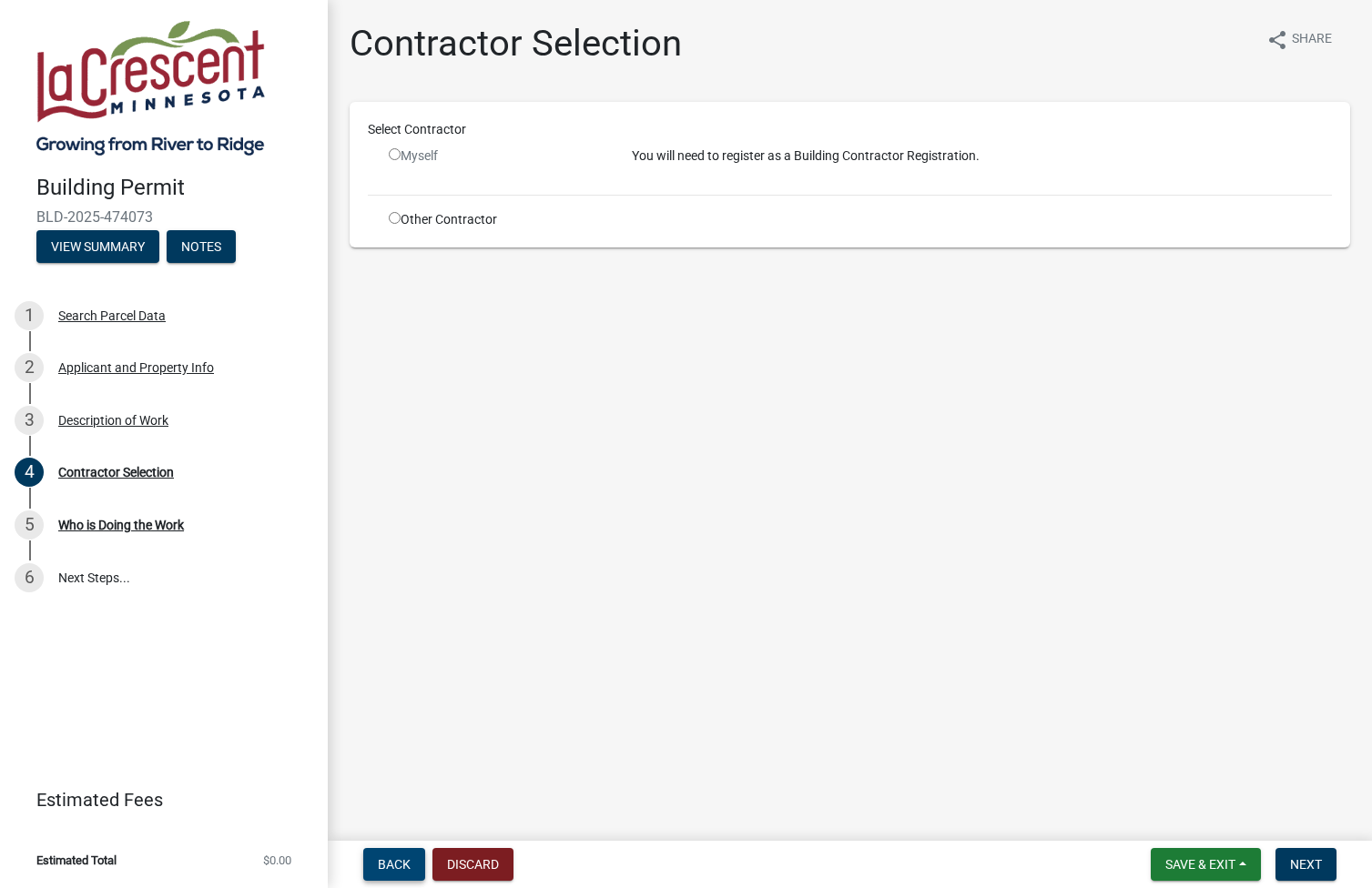
click at [390, 866] on span "Back" at bounding box center [394, 864] width 33 height 14
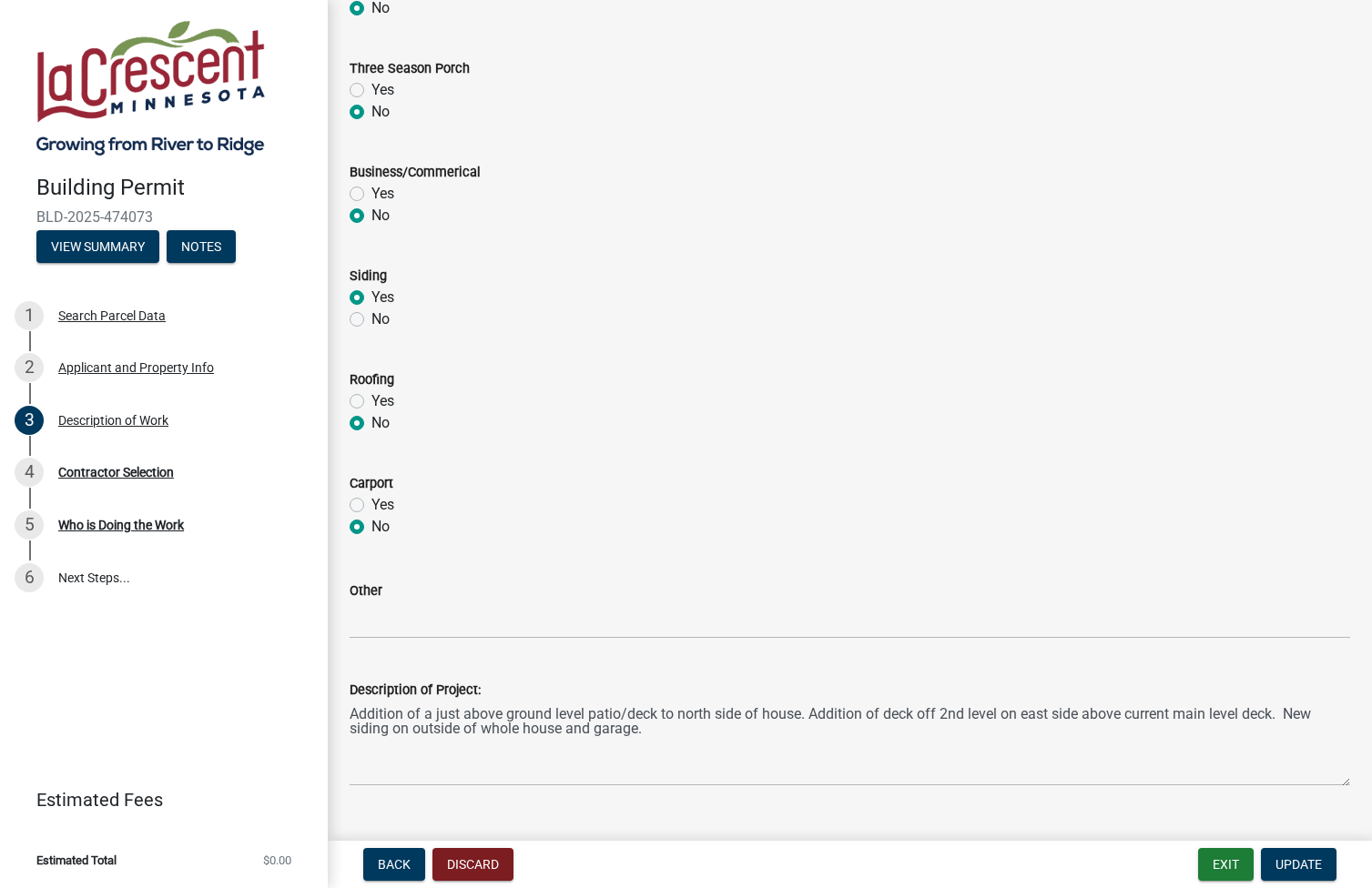
scroll to position [689, 0]
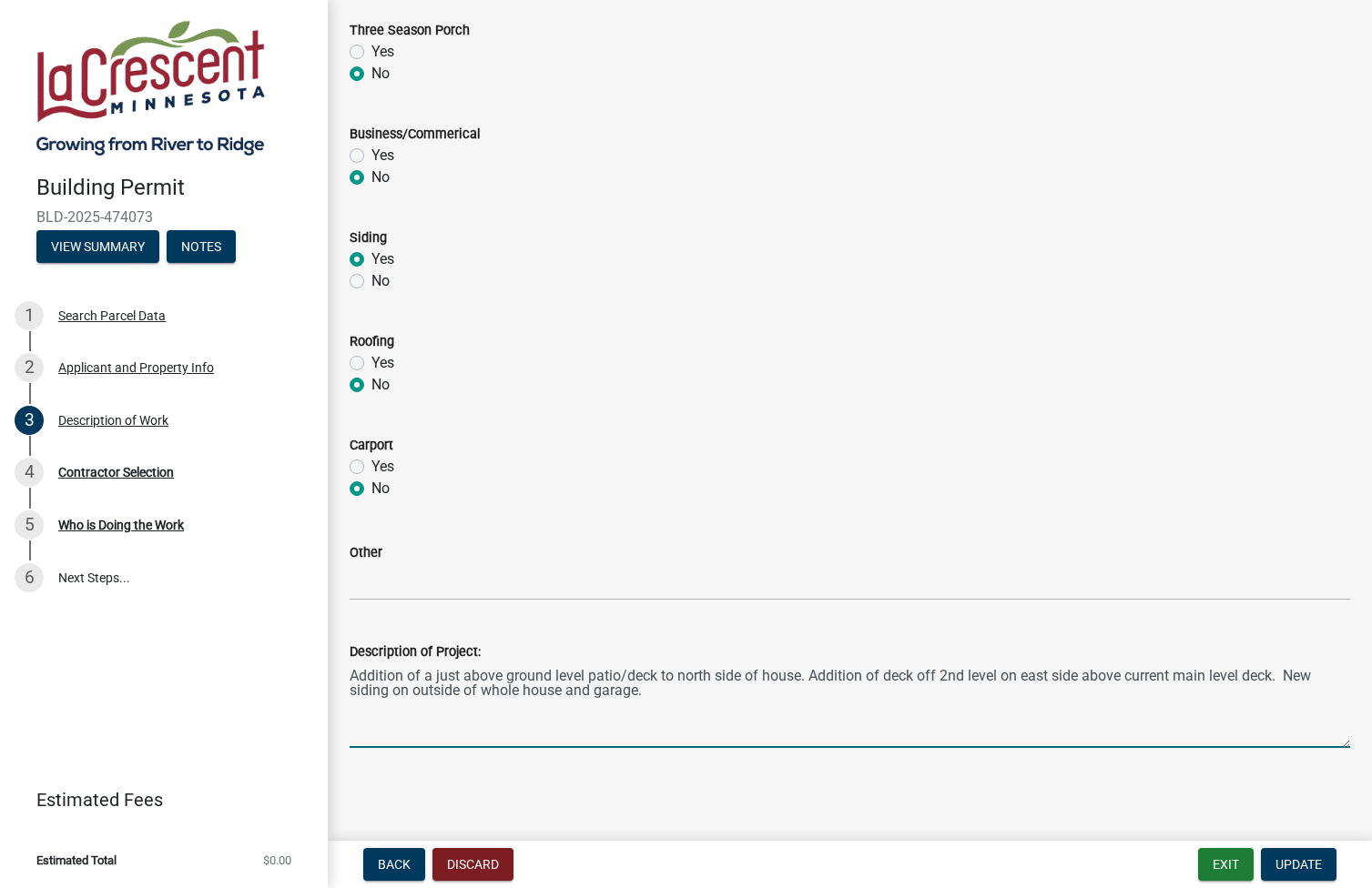
click at [655, 696] on textarea "Addition of a just above ground level patio/deck to north side of house. Additi…" at bounding box center [850, 705] width 1000 height 85
click at [1294, 868] on span "Update" at bounding box center [1298, 864] width 46 height 14
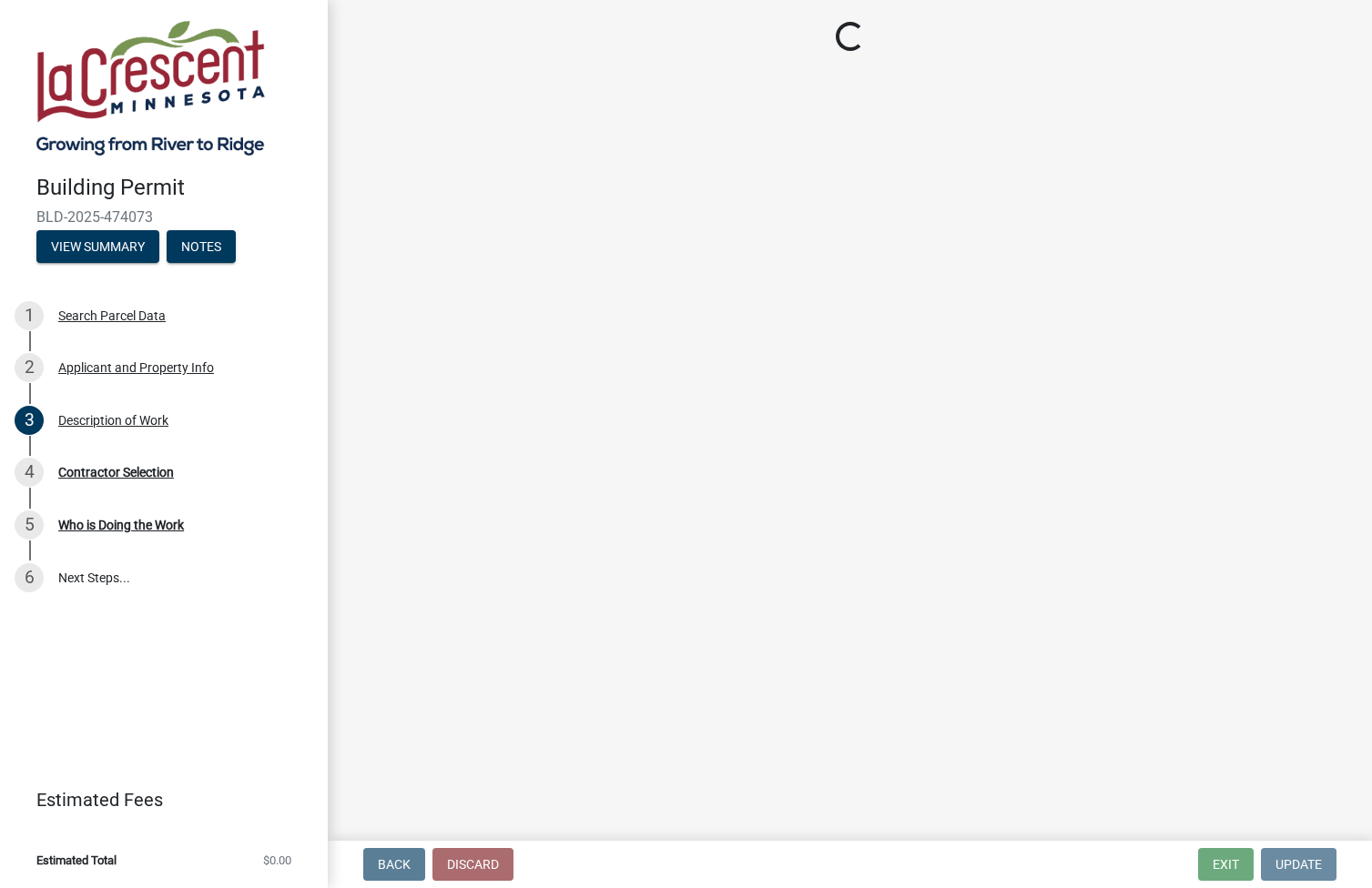
scroll to position [0, 0]
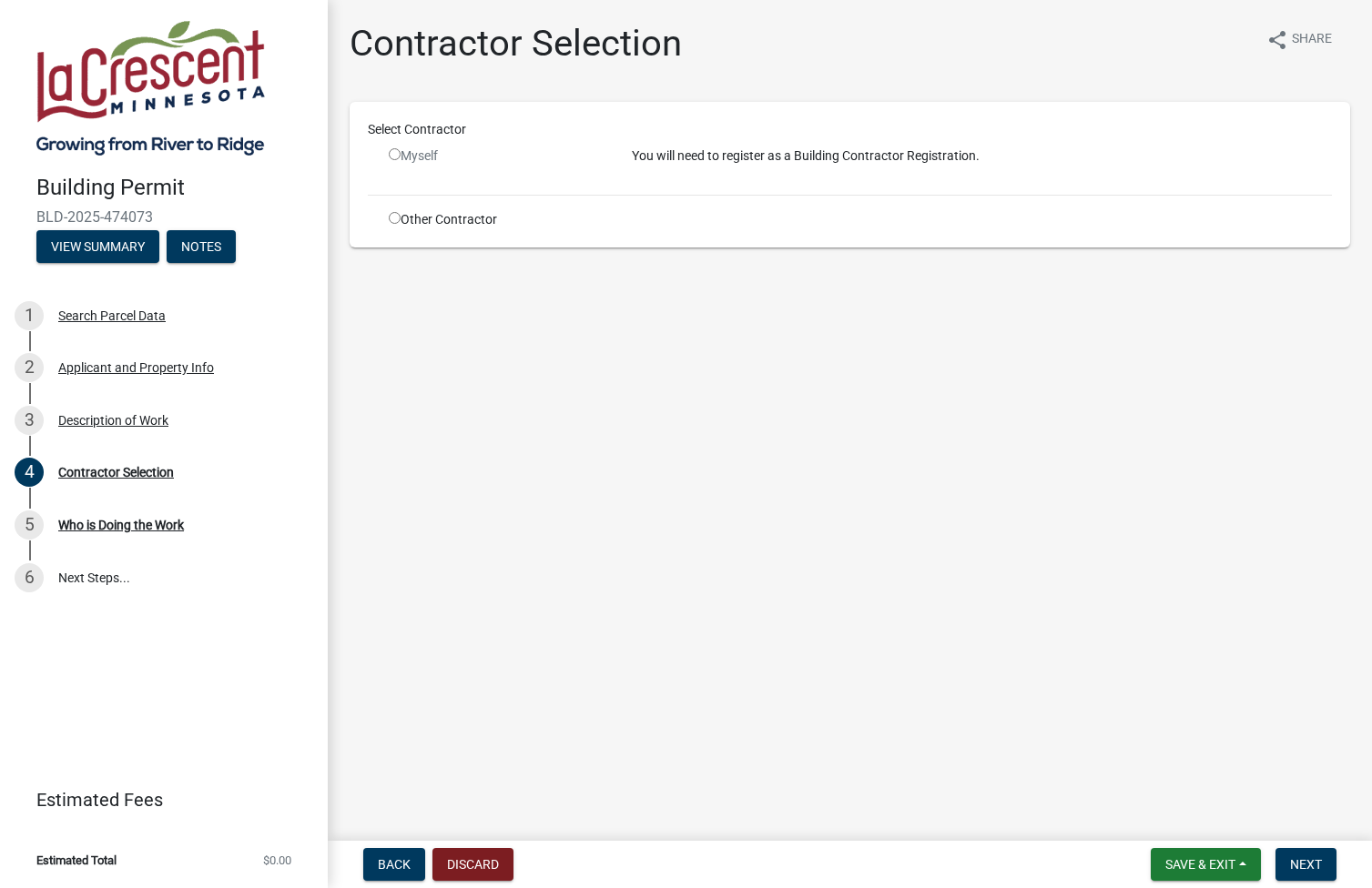
click at [397, 151] on input "radio" at bounding box center [395, 155] width 12 height 12
click at [391, 155] on input "radio" at bounding box center [395, 155] width 12 height 12
click at [1310, 859] on span "Next" at bounding box center [1305, 864] width 32 height 14
click at [396, 152] on input "radio" at bounding box center [395, 155] width 12 height 12
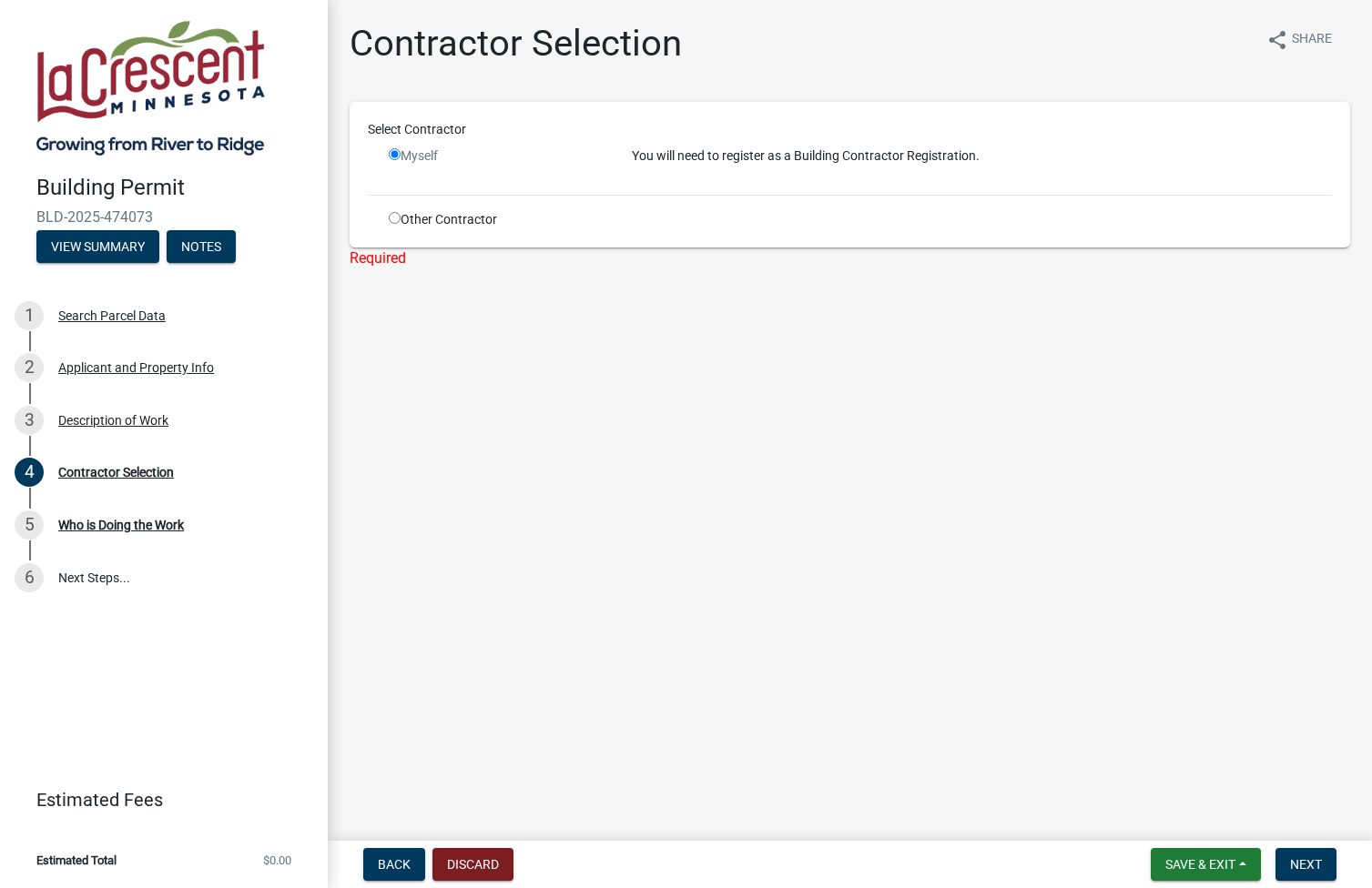
radio input "false"
click at [1294, 858] on span "Next" at bounding box center [1305, 864] width 32 height 14
click at [395, 218] on input "radio" at bounding box center [395, 218] width 12 height 12
radio input "true"
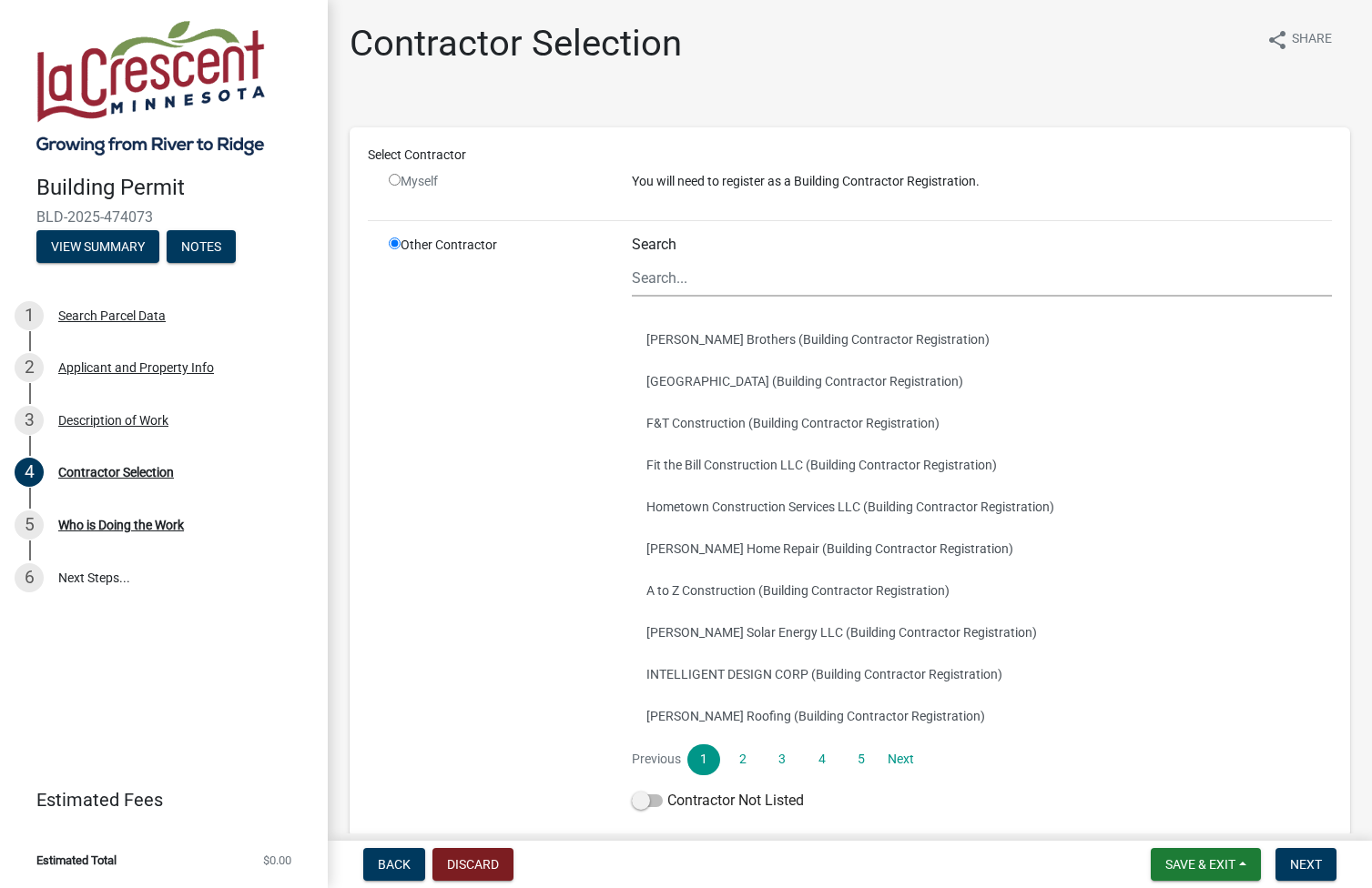
click at [394, 182] on input "radio" at bounding box center [395, 180] width 12 height 12
radio input "false"
radio input "true"
click at [393, 180] on input "radio" at bounding box center [395, 180] width 12 height 12
radio input "false"
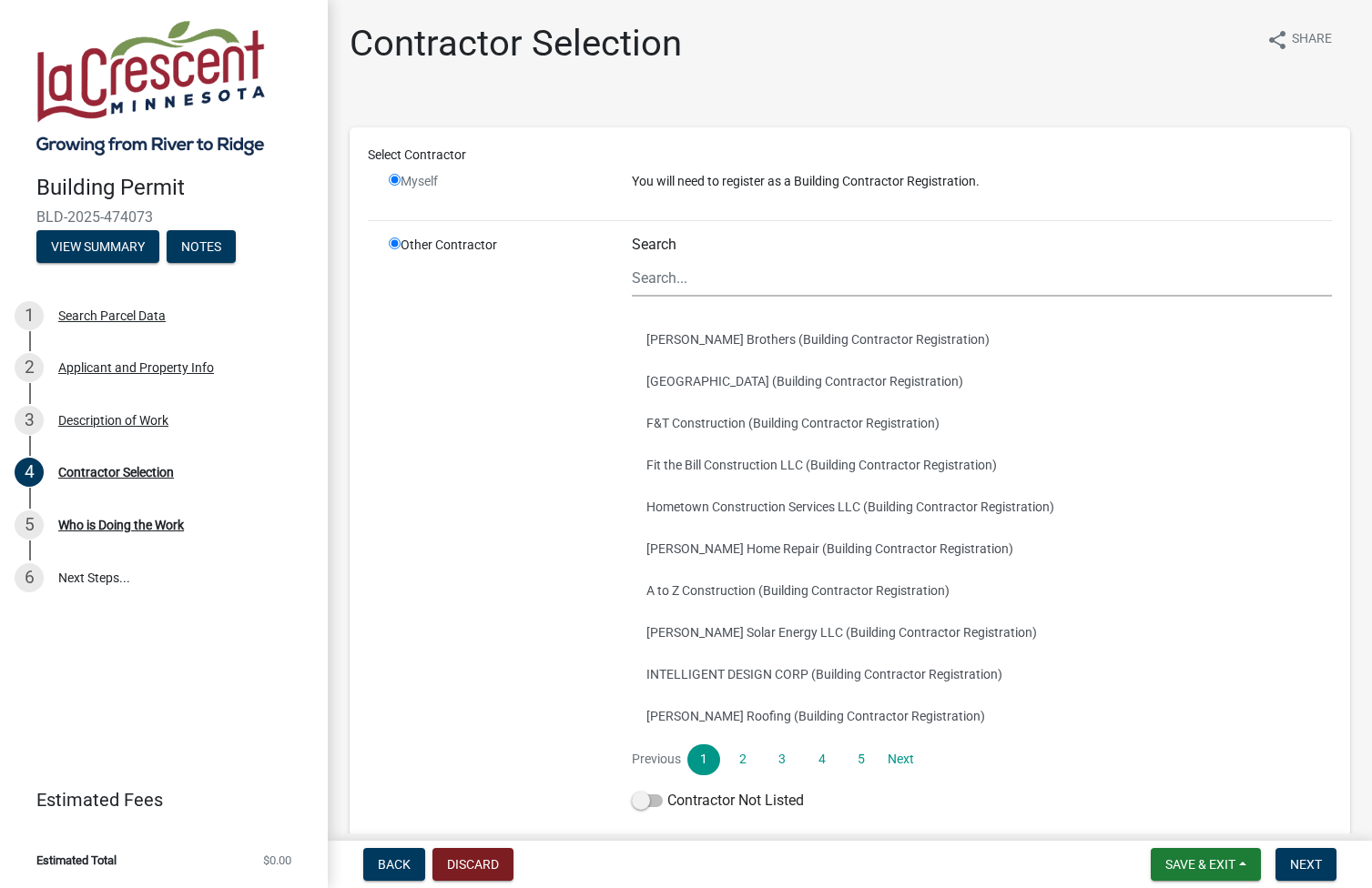
radio input "true"
click at [397, 179] on input "radio" at bounding box center [395, 180] width 12 height 12
radio input "false"
radio input "true"
click at [394, 861] on span "Back" at bounding box center [394, 864] width 33 height 14
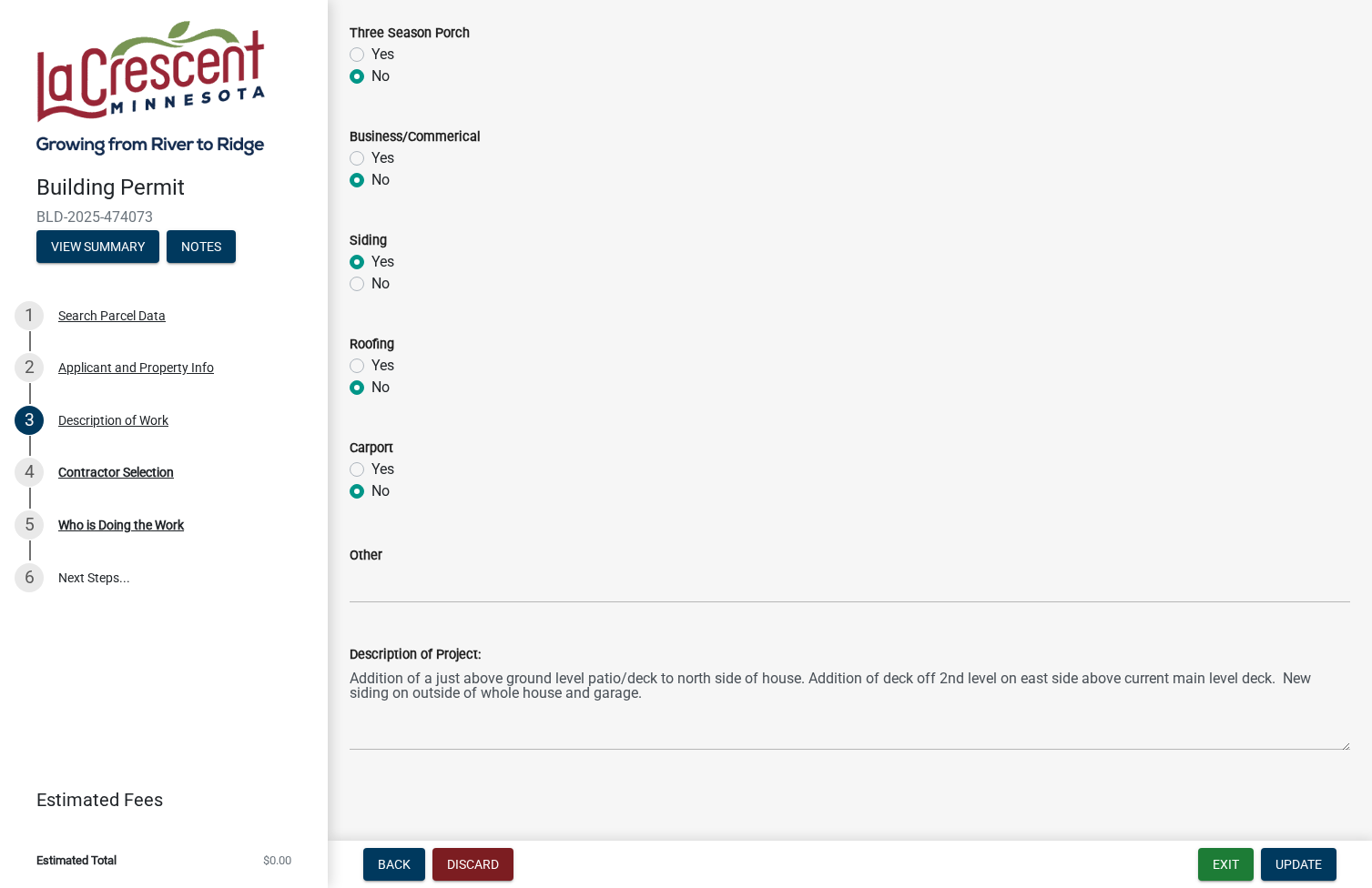
scroll to position [689, 0]
click at [1290, 866] on span "Update" at bounding box center [1298, 864] width 46 height 14
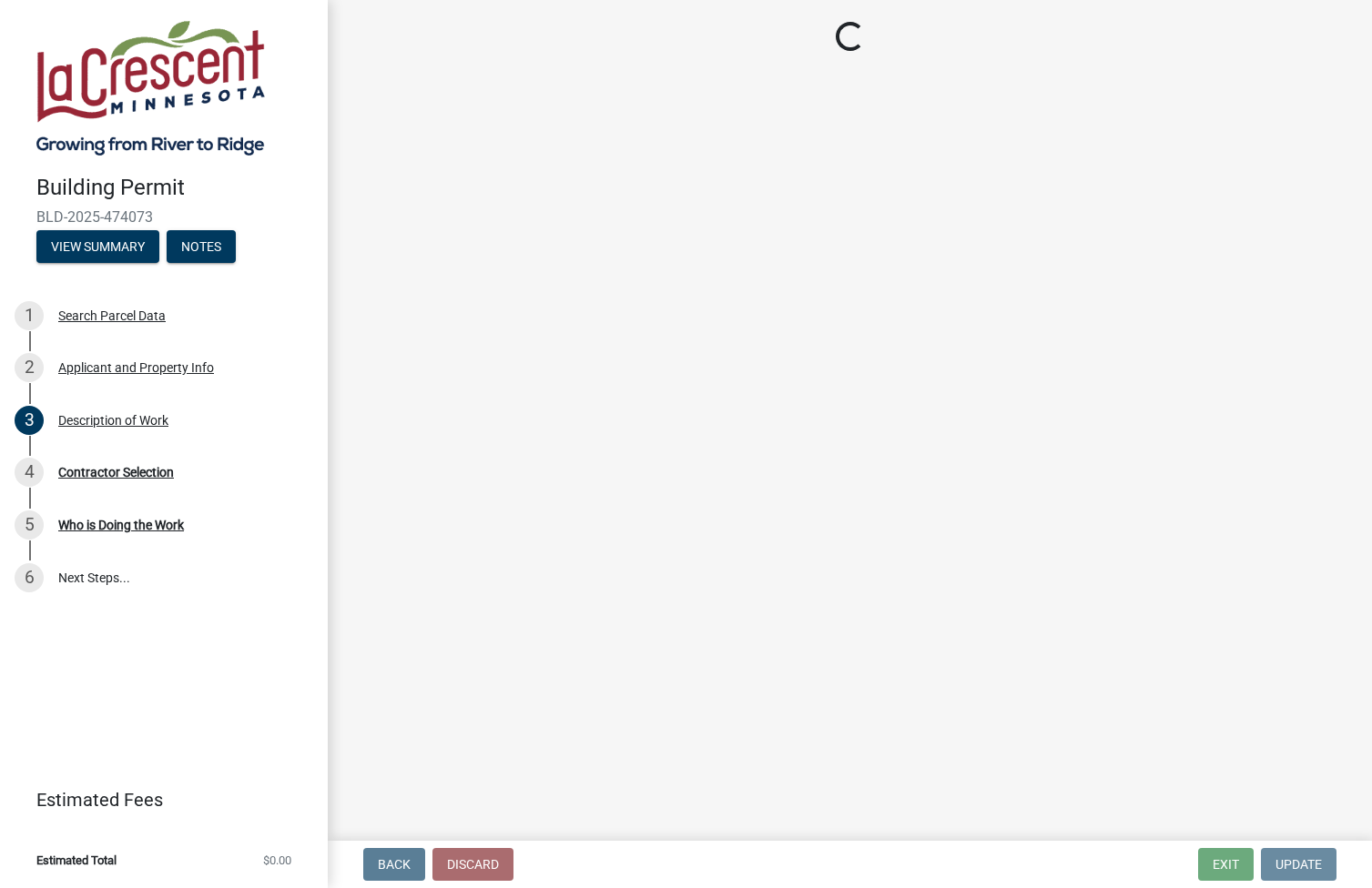
scroll to position [0, 0]
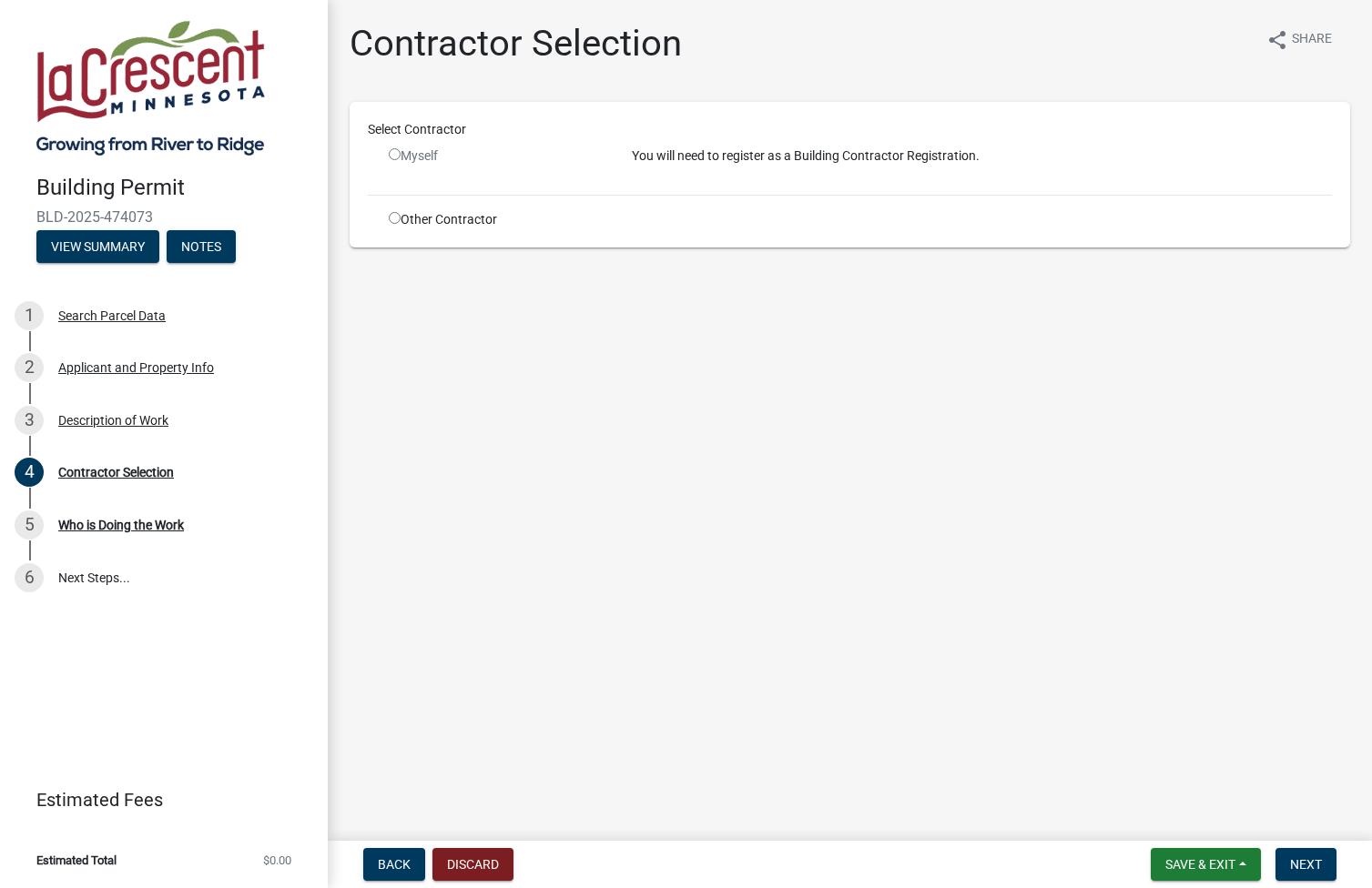
click at [395, 152] on input "radio" at bounding box center [395, 155] width 12 height 12
click at [394, 149] on input "radio" at bounding box center [395, 155] width 12 height 12
click at [438, 160] on div "Myself" at bounding box center [496, 156] width 216 height 19
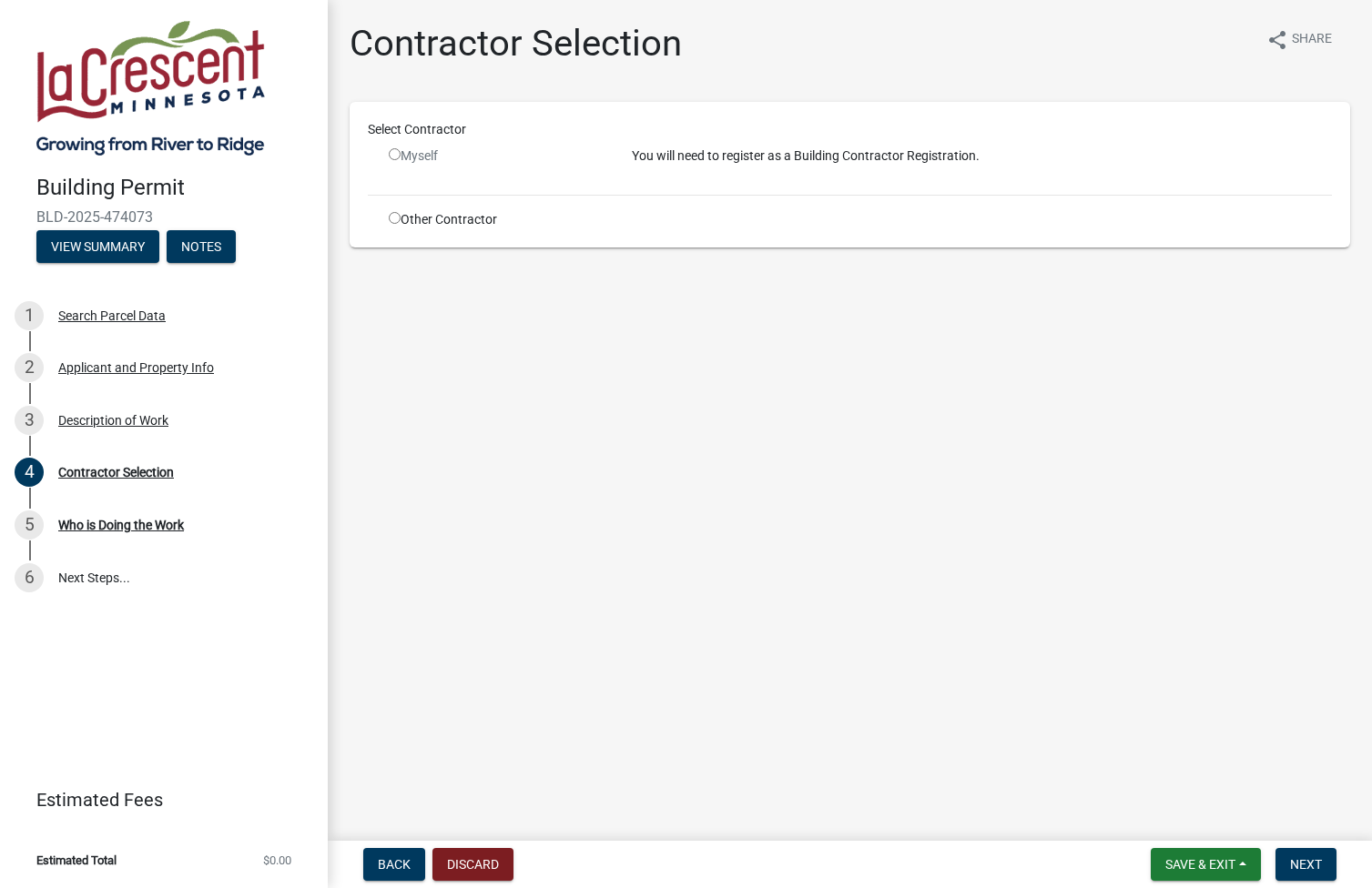
click at [423, 155] on div "Myself" at bounding box center [496, 156] width 216 height 19
click at [397, 155] on input "radio" at bounding box center [395, 155] width 12 height 12
radio input "false"
drag, startPoint x: 397, startPoint y: 155, endPoint x: 465, endPoint y: 154, distance: 68.0
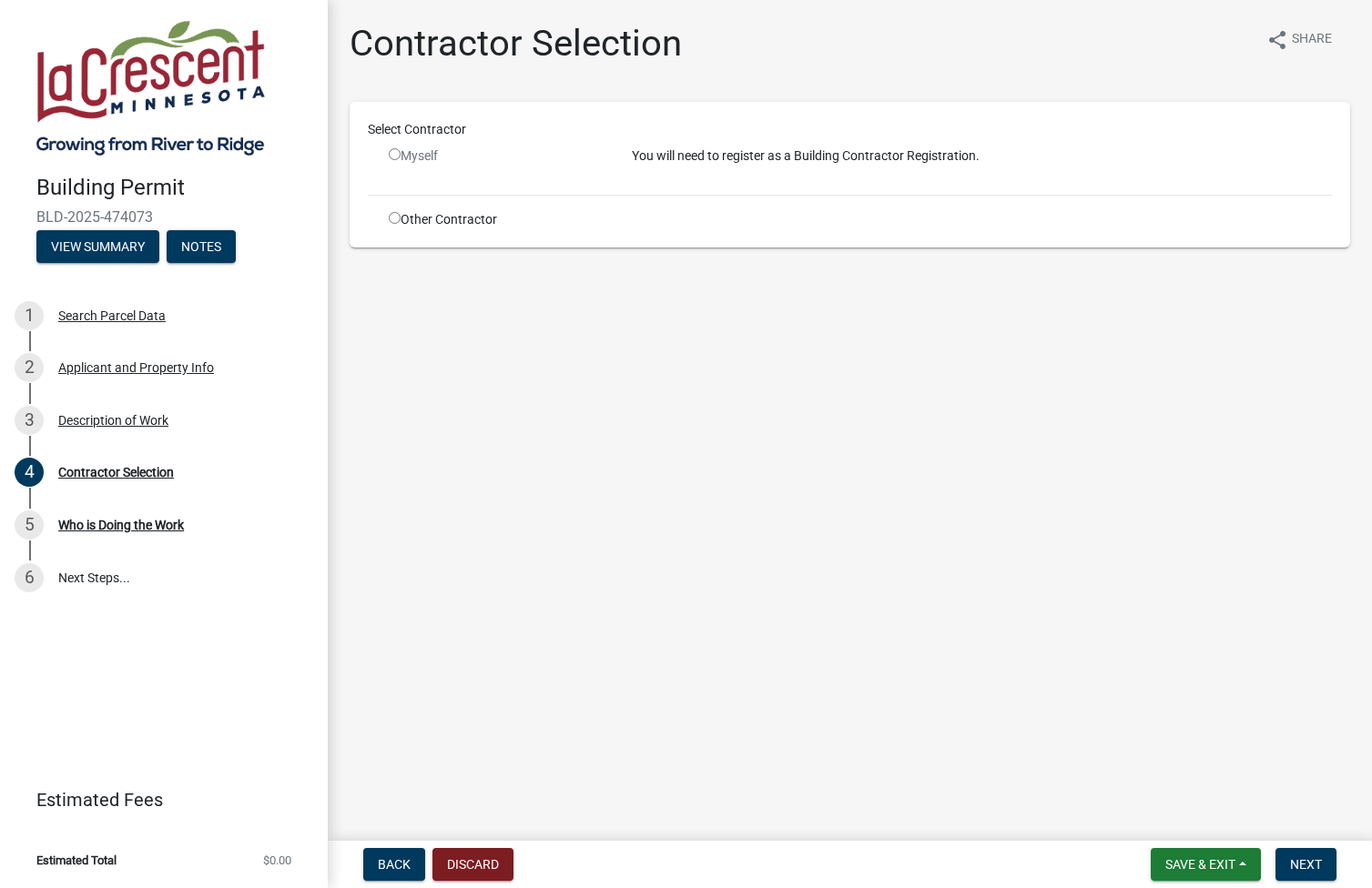
click at [465, 154] on div "Myself" at bounding box center [496, 156] width 216 height 19
click at [388, 868] on span "Back" at bounding box center [394, 864] width 33 height 14
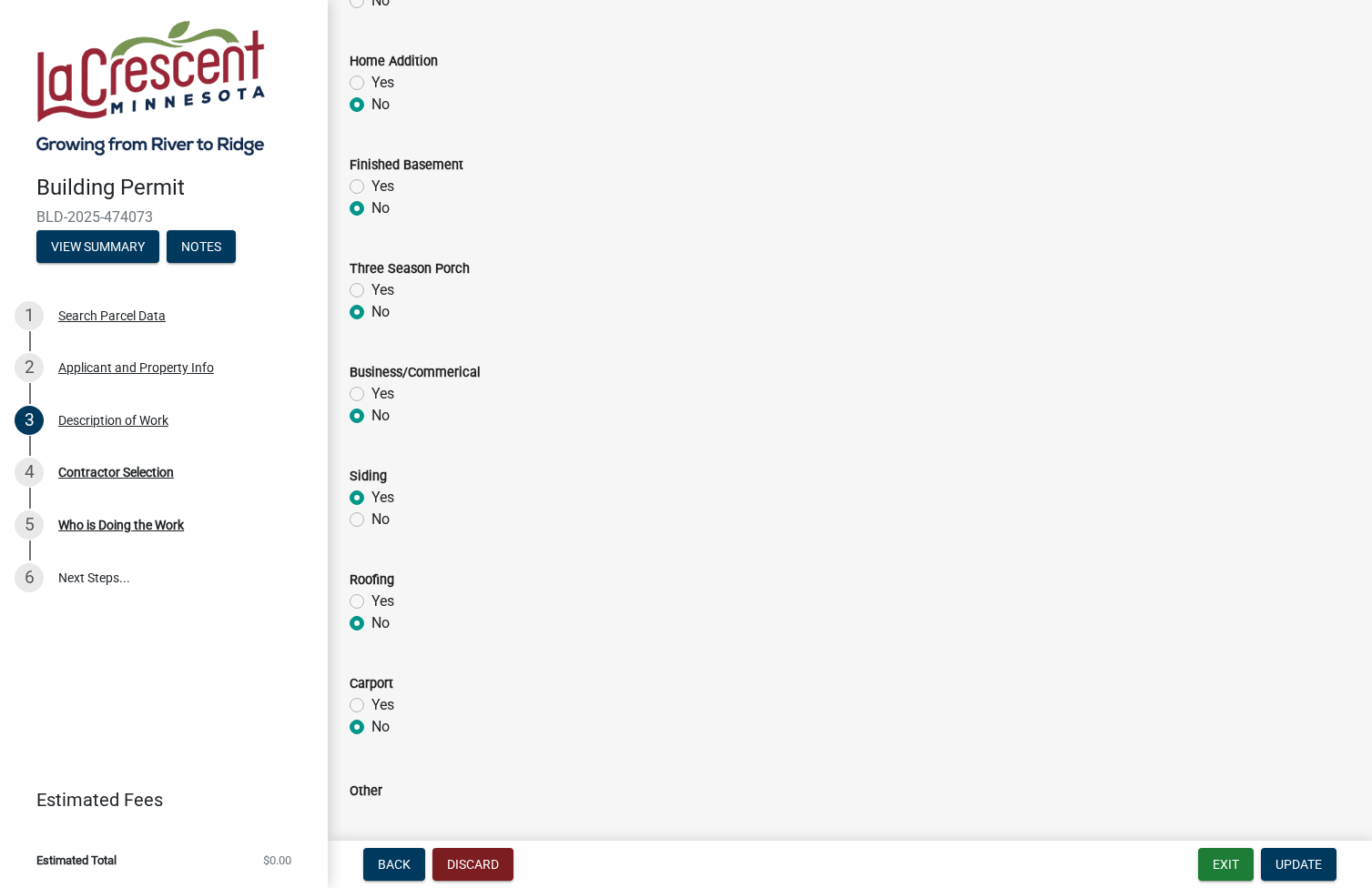
scroll to position [689, 0]
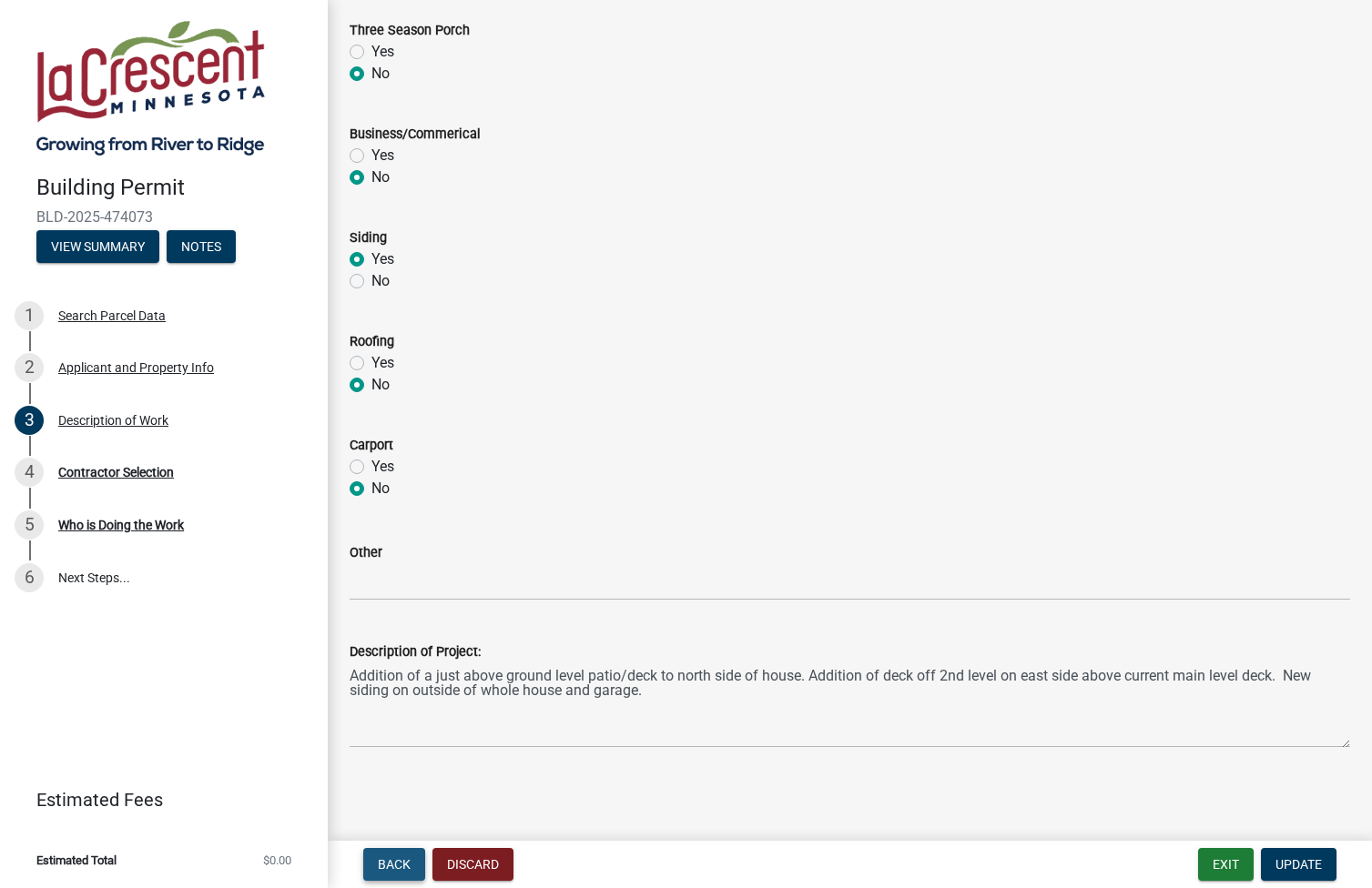
click at [390, 864] on span "Back" at bounding box center [394, 864] width 33 height 14
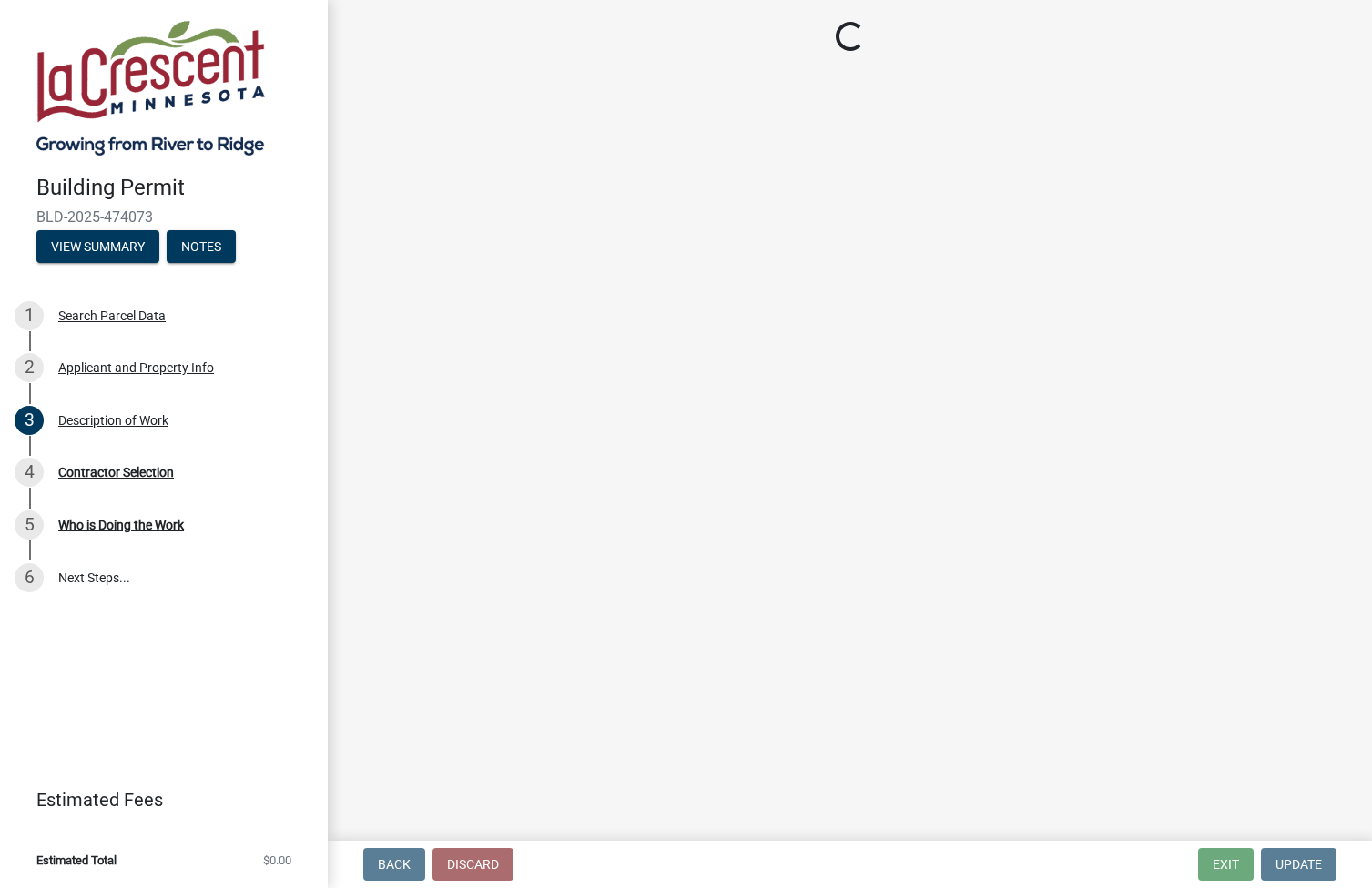
select select "e838c9e2-1e6e-4405-bddc-a3335cd38b08"
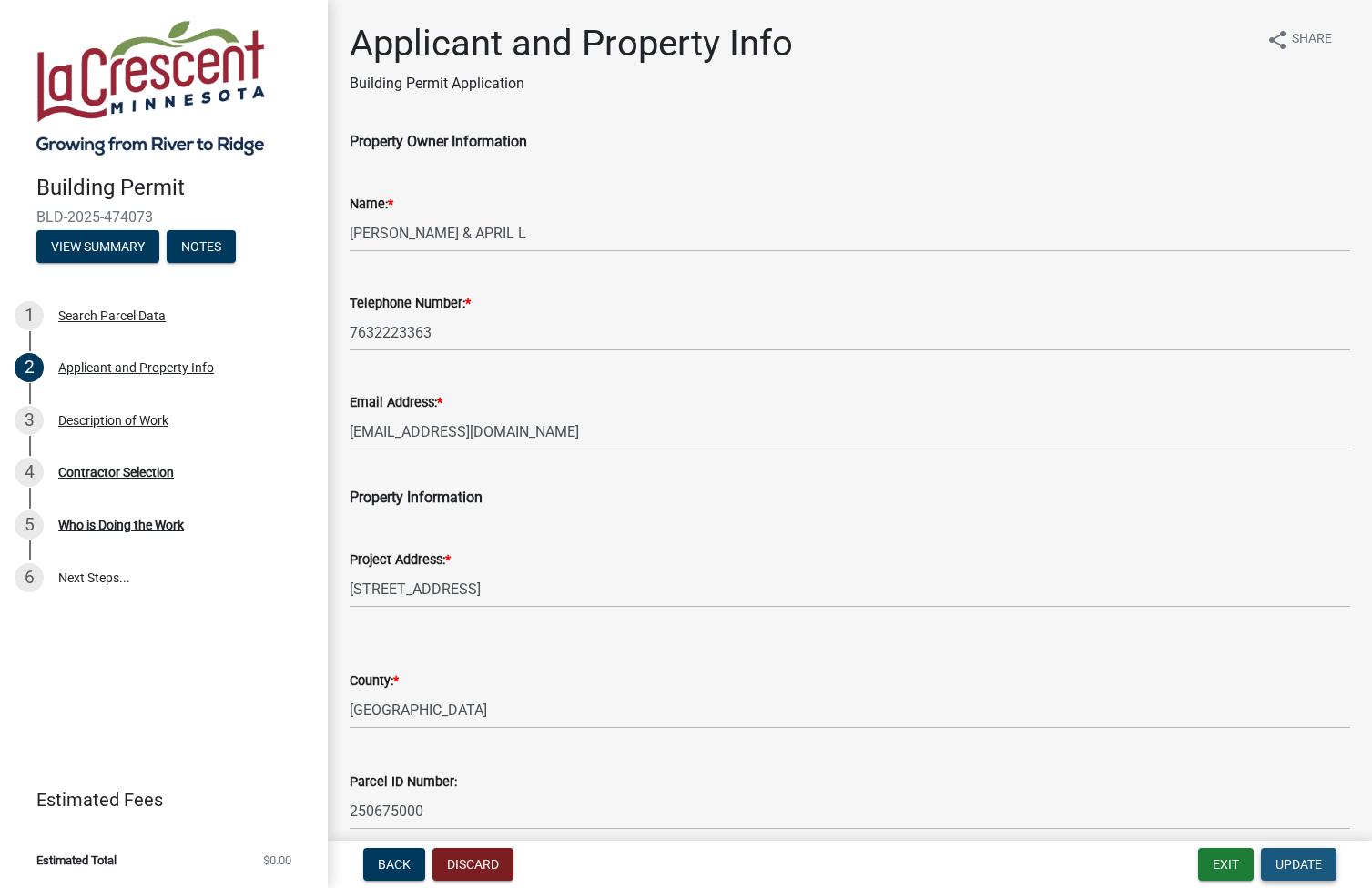
click at [1299, 861] on span "Update" at bounding box center [1298, 864] width 46 height 14
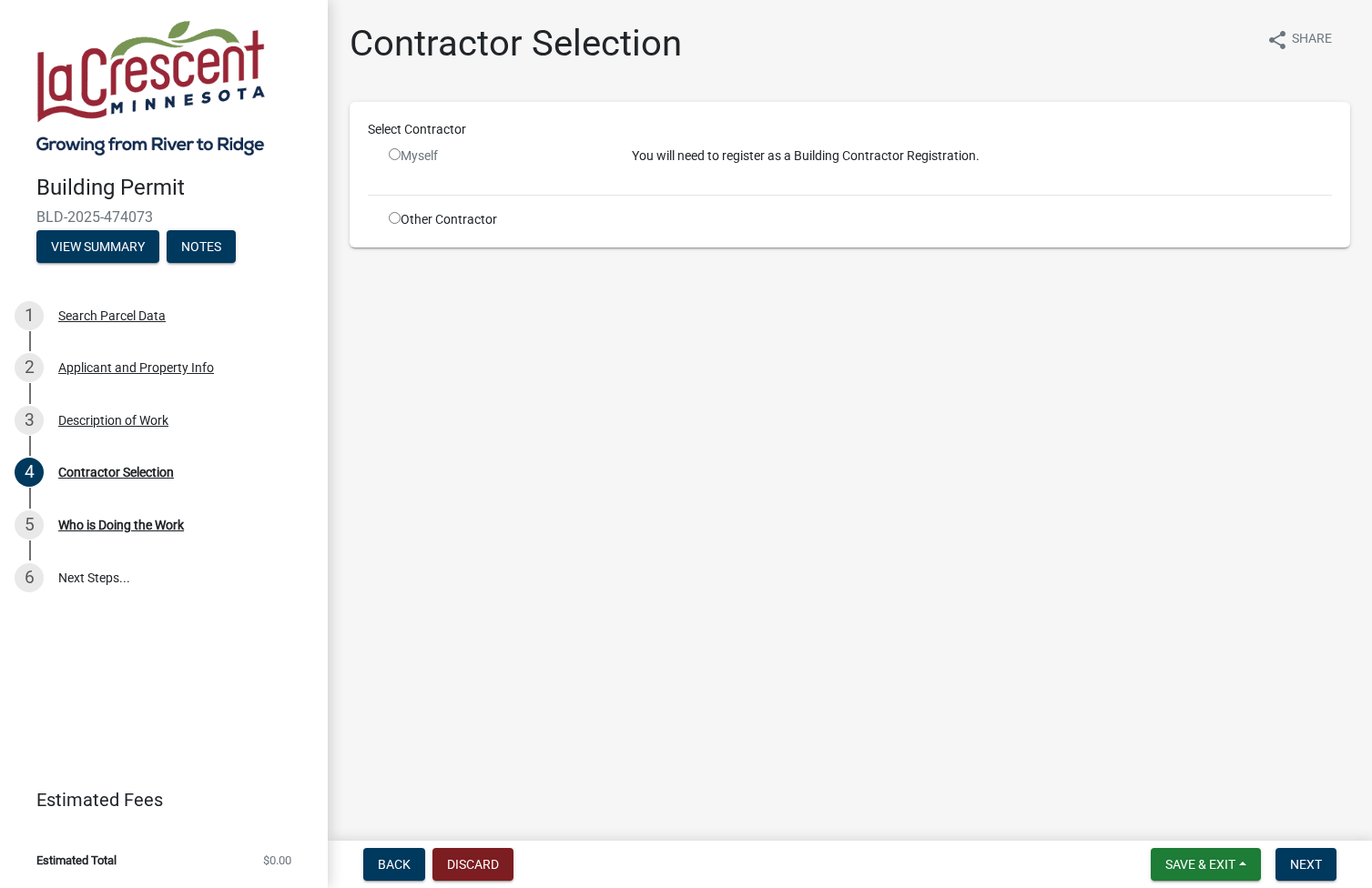
click at [395, 152] on input "radio" at bounding box center [395, 155] width 12 height 12
radio input "false"
click at [141, 416] on div "Description of Work" at bounding box center [113, 420] width 110 height 12
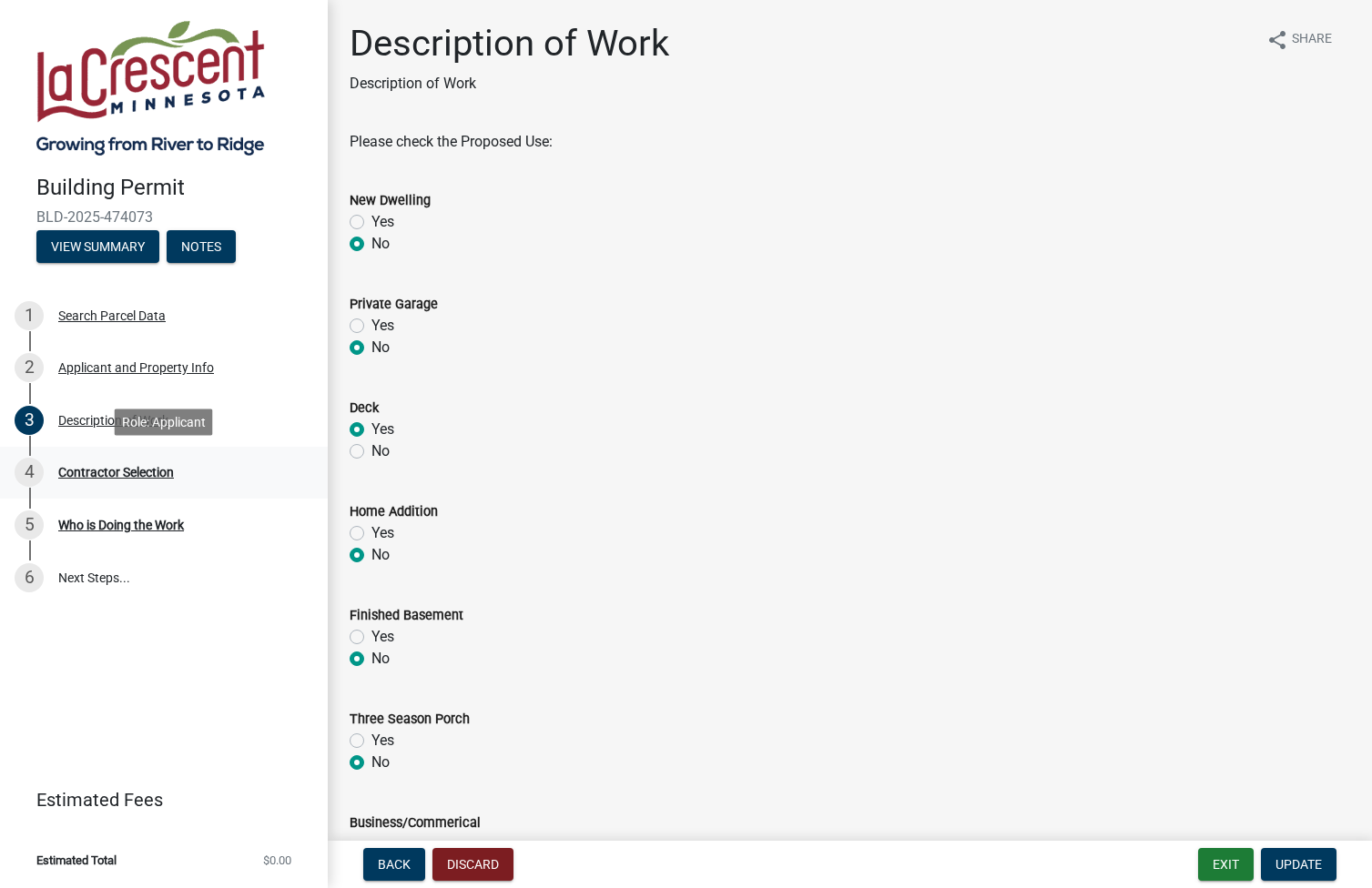
click at [139, 467] on div "Contractor Selection" at bounding box center [116, 471] width 115 height 12
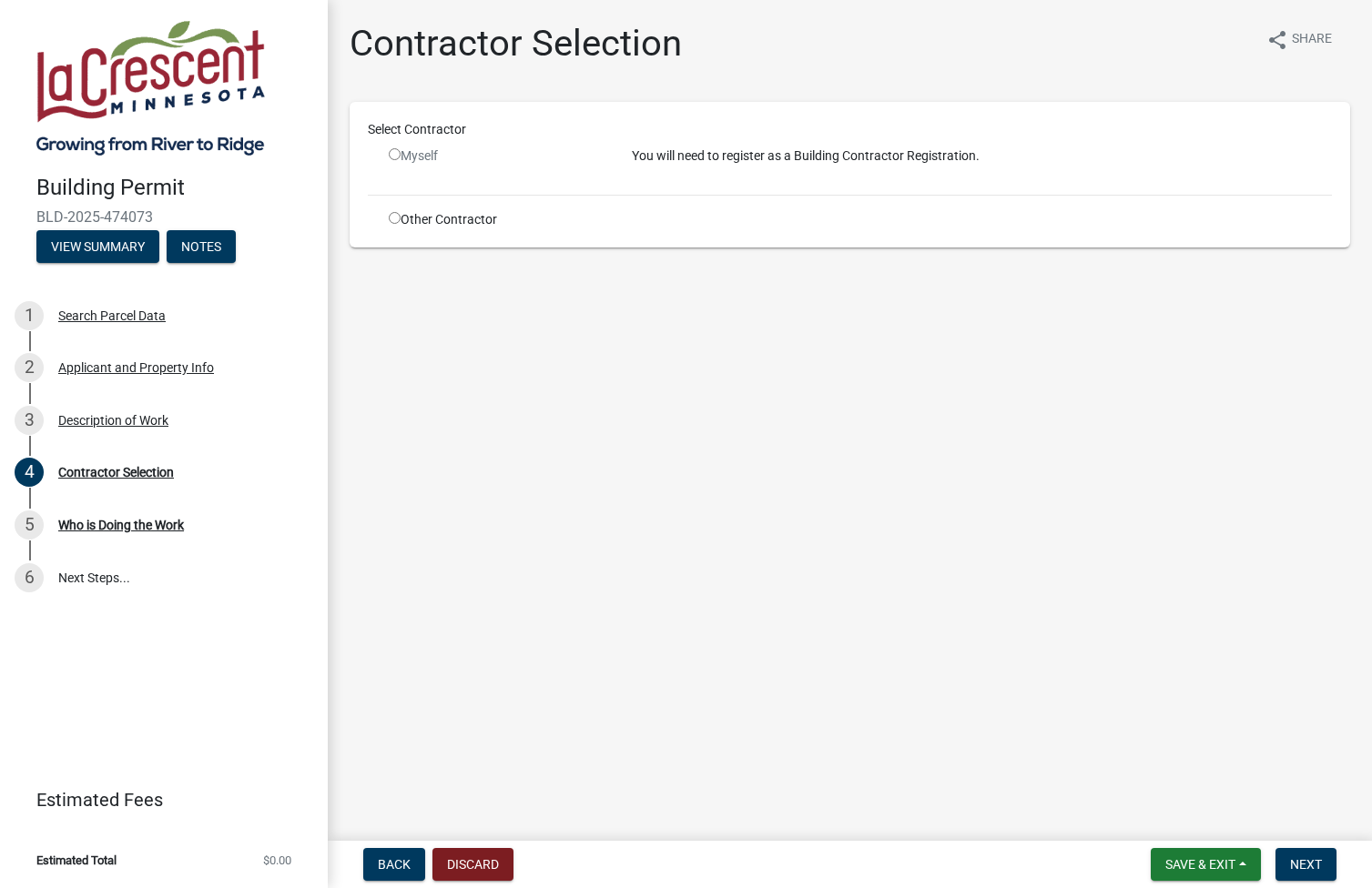
click at [392, 156] on input "radio" at bounding box center [395, 155] width 12 height 12
click at [397, 150] on input "radio" at bounding box center [395, 155] width 12 height 12
click at [503, 44] on h1 "Contractor Selection" at bounding box center [516, 44] width 332 height 44
click at [129, 524] on div "Who is Doing the Work" at bounding box center [121, 524] width 126 height 12
click at [96, 575] on link "6 Next Steps..." at bounding box center [163, 577] width 327 height 53
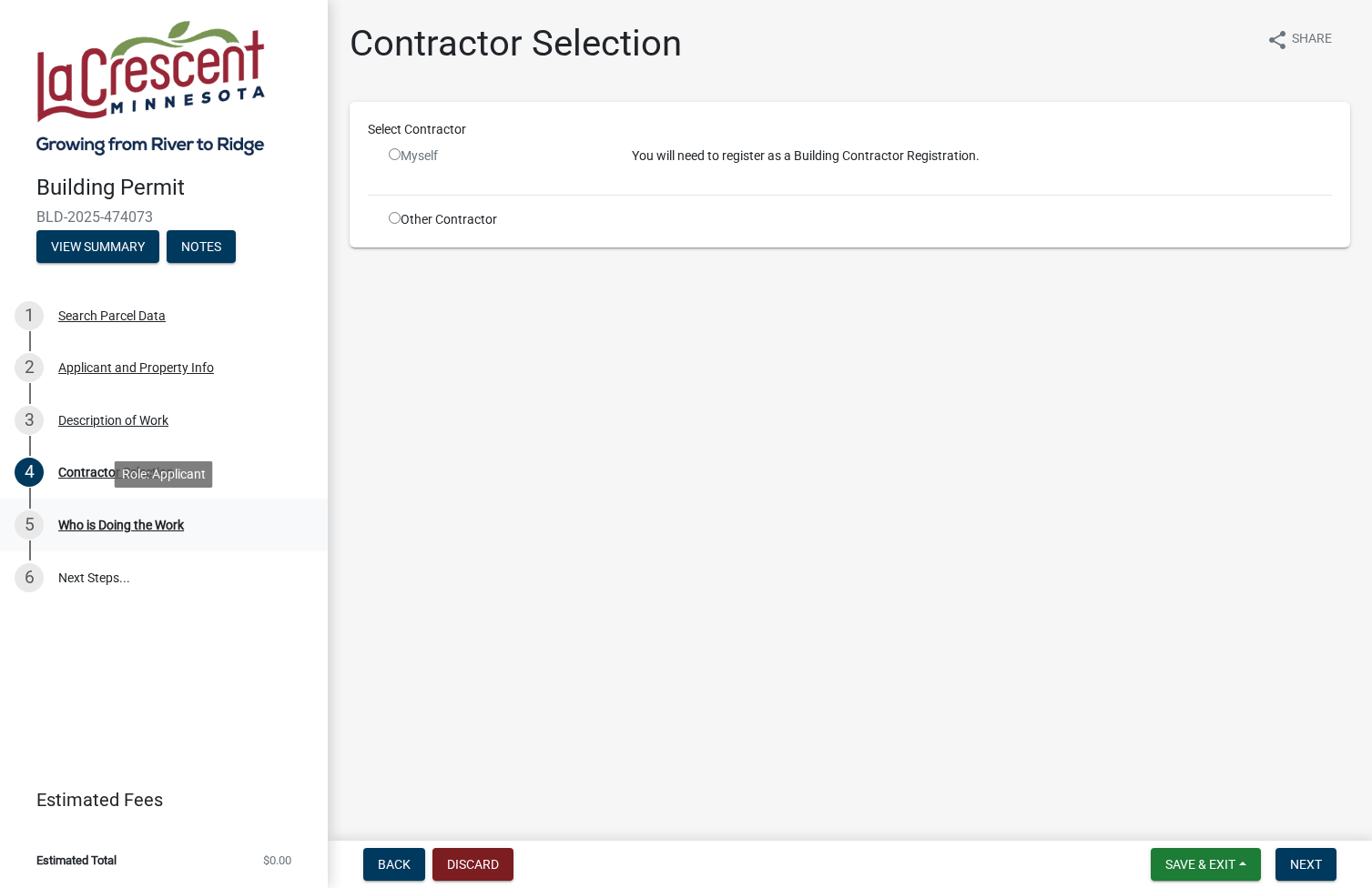
click at [118, 522] on div "Who is Doing the Work" at bounding box center [121, 524] width 126 height 12
click at [393, 159] on input "radio" at bounding box center [395, 155] width 12 height 12
radio input "false"
click at [394, 864] on span "Back" at bounding box center [394, 864] width 33 height 14
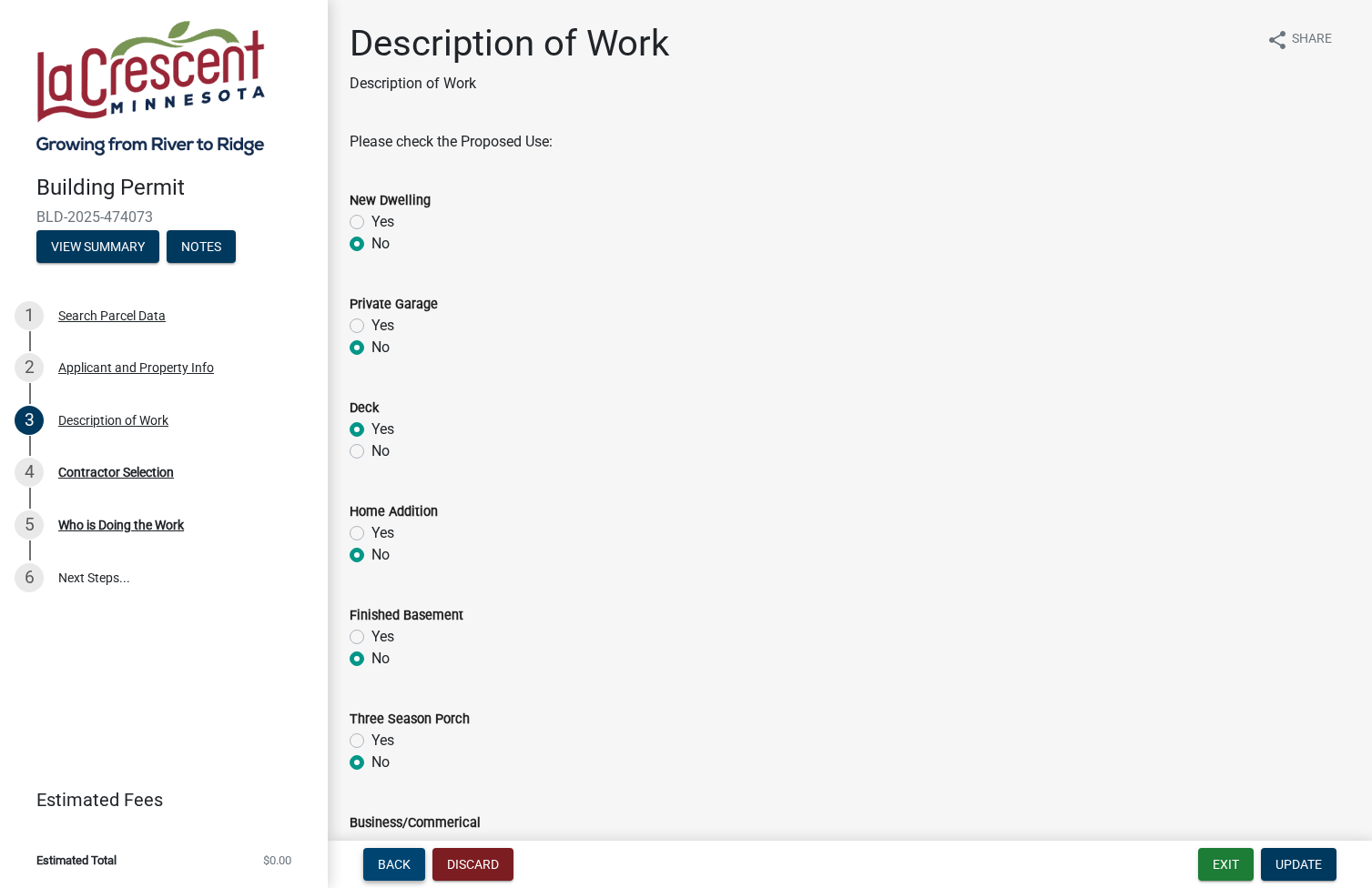
click at [394, 864] on span "Back" at bounding box center [394, 864] width 33 height 14
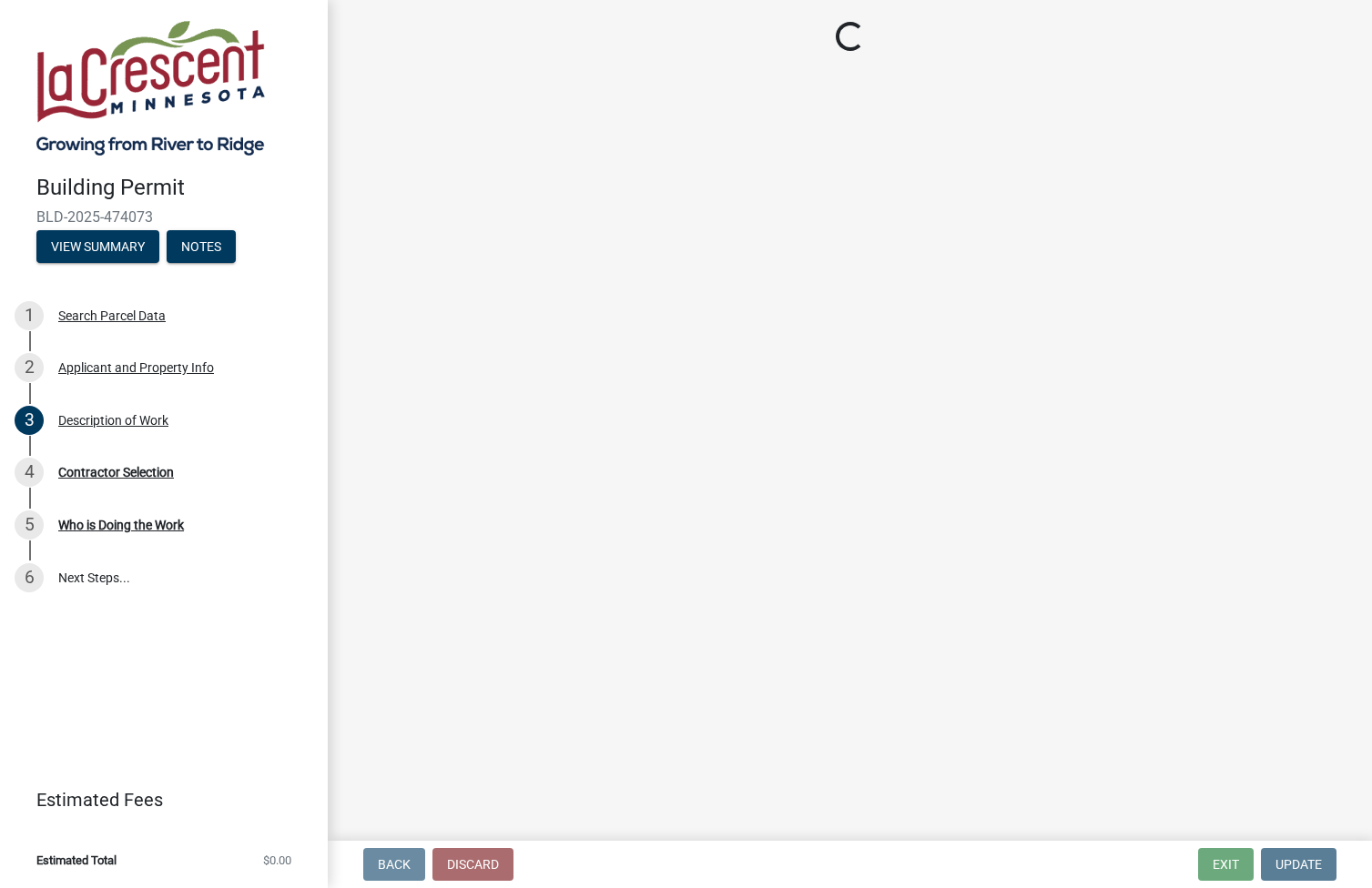
select select "e838c9e2-1e6e-4405-bddc-a3335cd38b08"
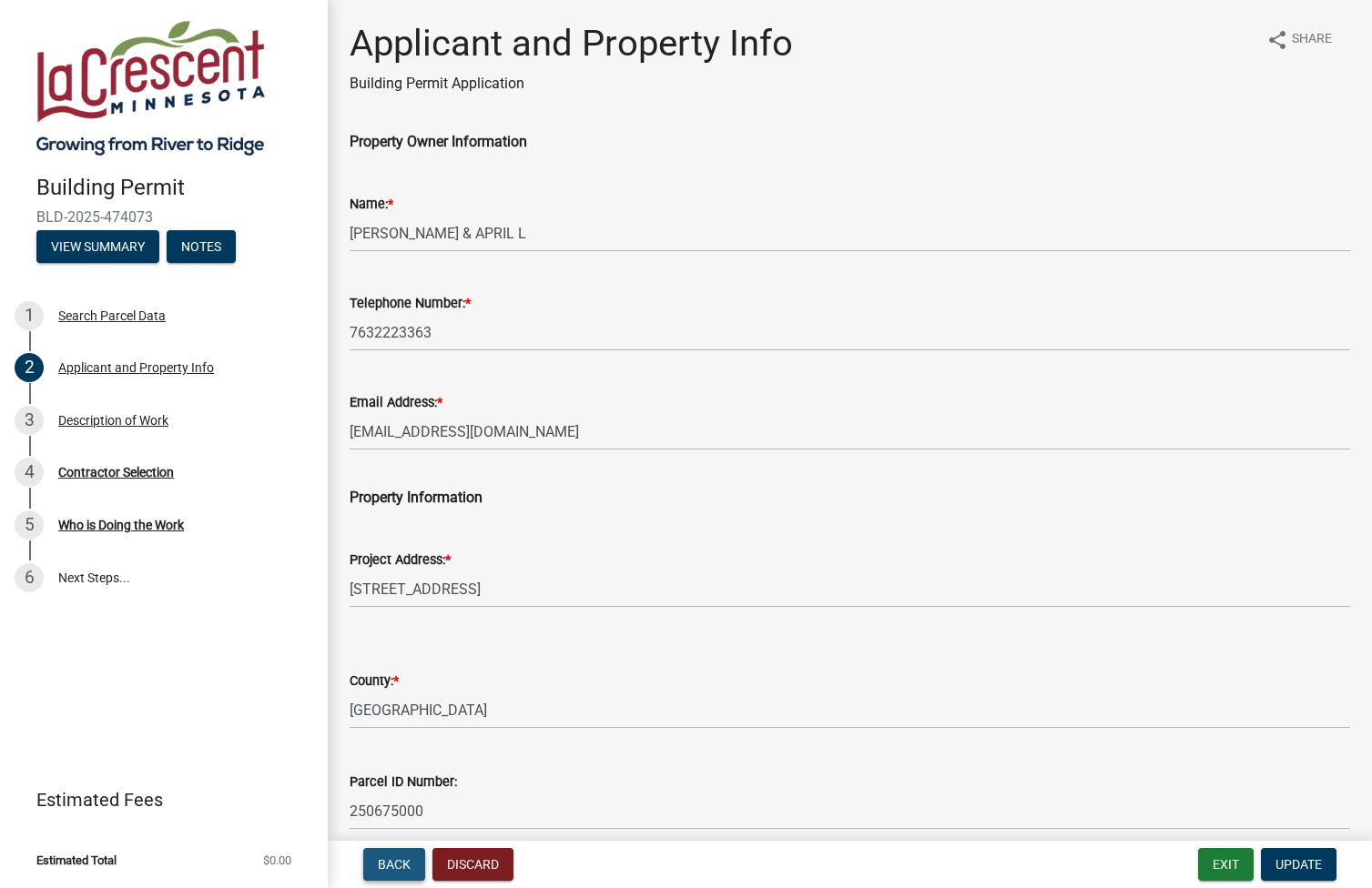
click at [394, 864] on span "Back" at bounding box center [394, 864] width 33 height 14
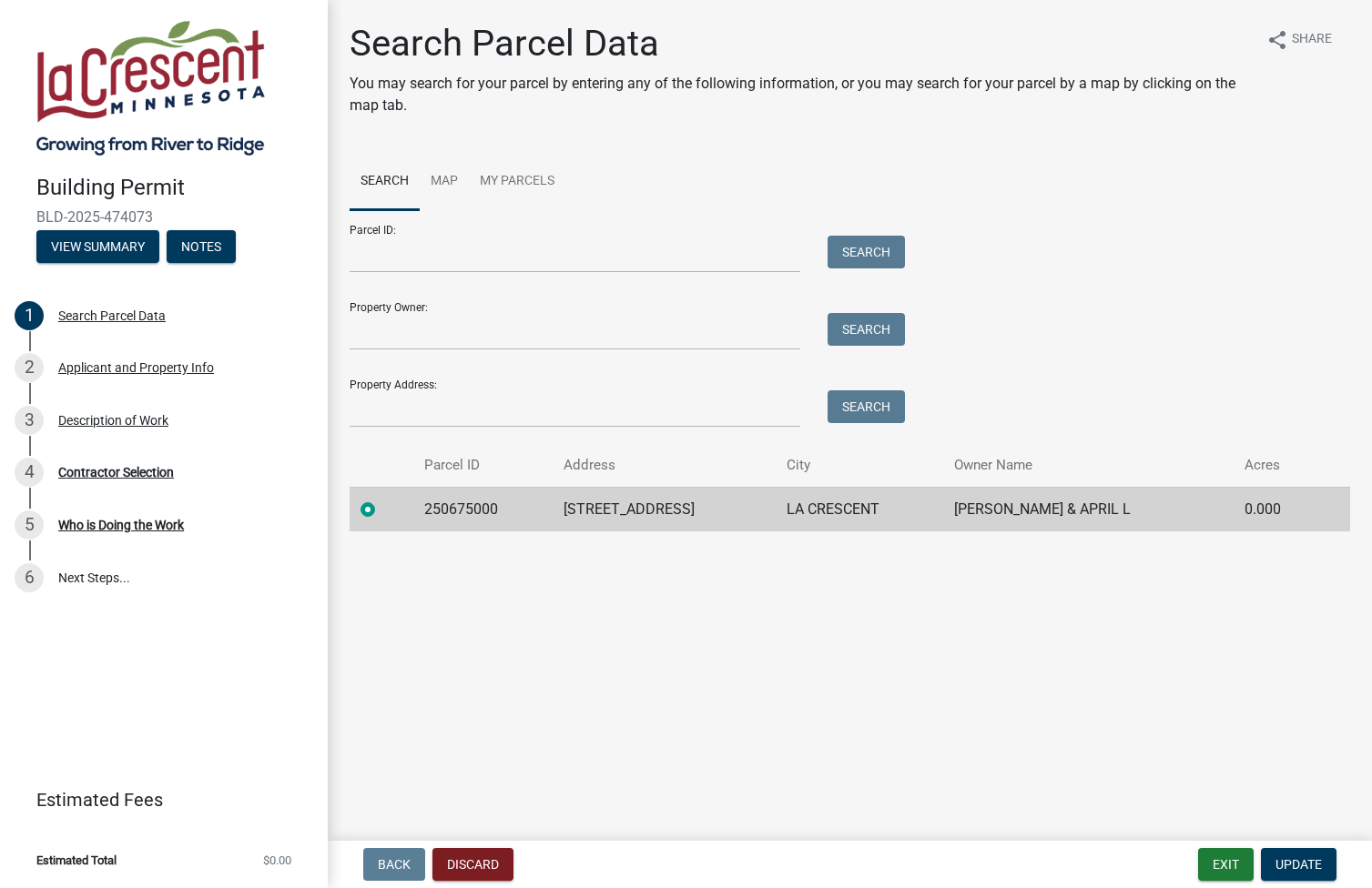
click at [481, 516] on td "250675000" at bounding box center [482, 509] width 139 height 44
click at [126, 372] on div "Applicant and Property Info" at bounding box center [136, 367] width 156 height 12
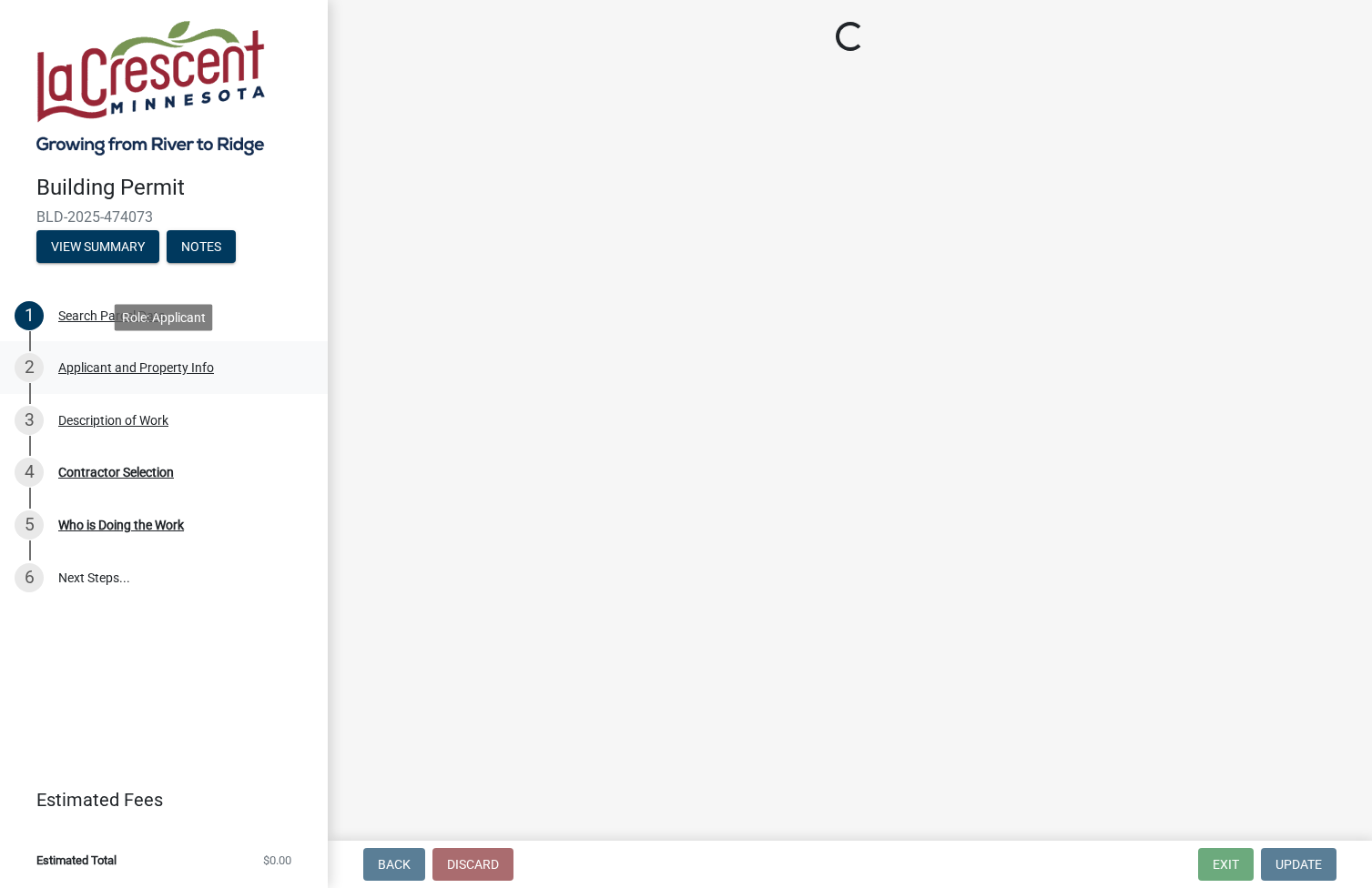
select select "e838c9e2-1e6e-4405-bddc-a3335cd38b08"
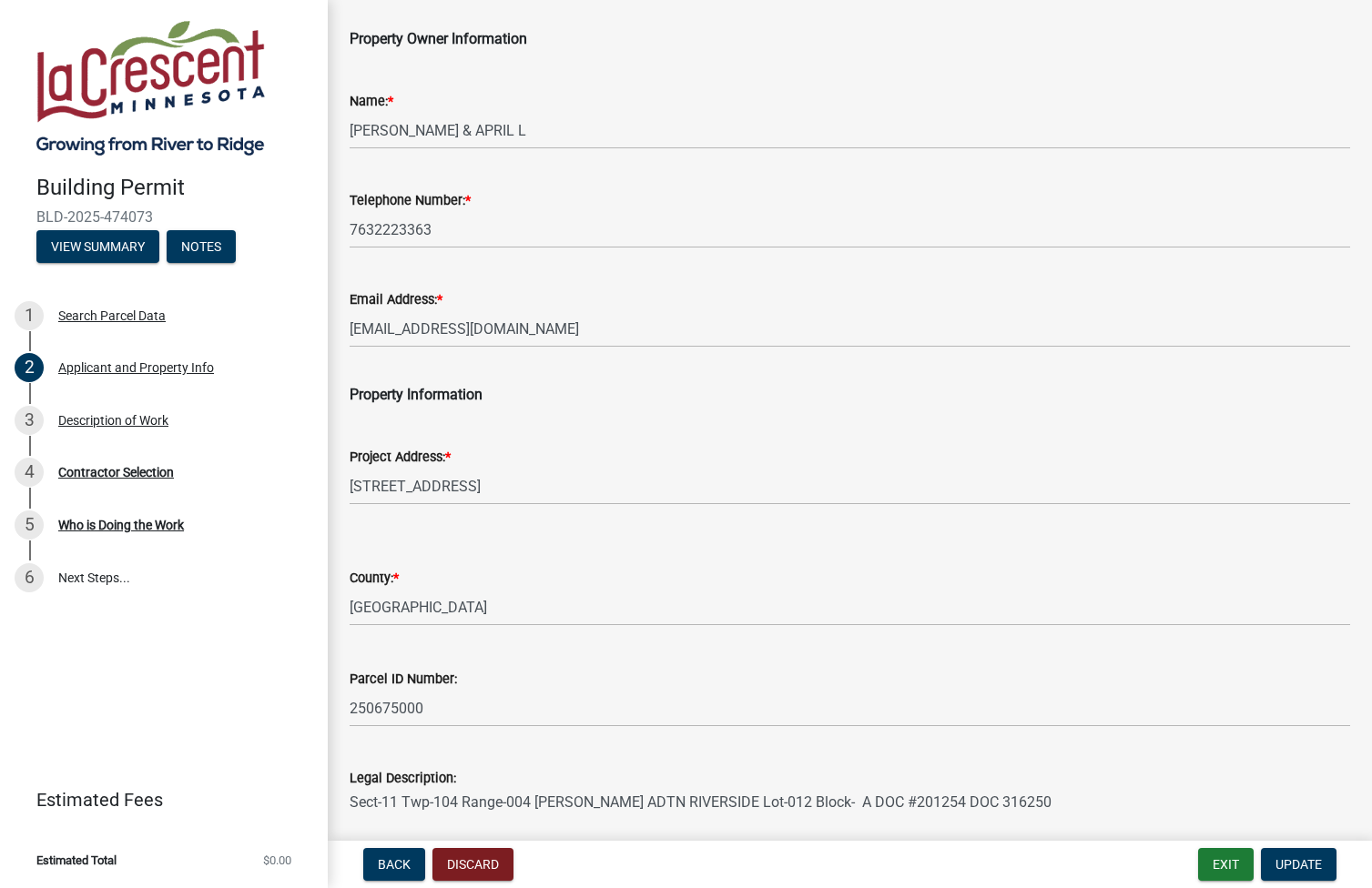
scroll to position [229, 0]
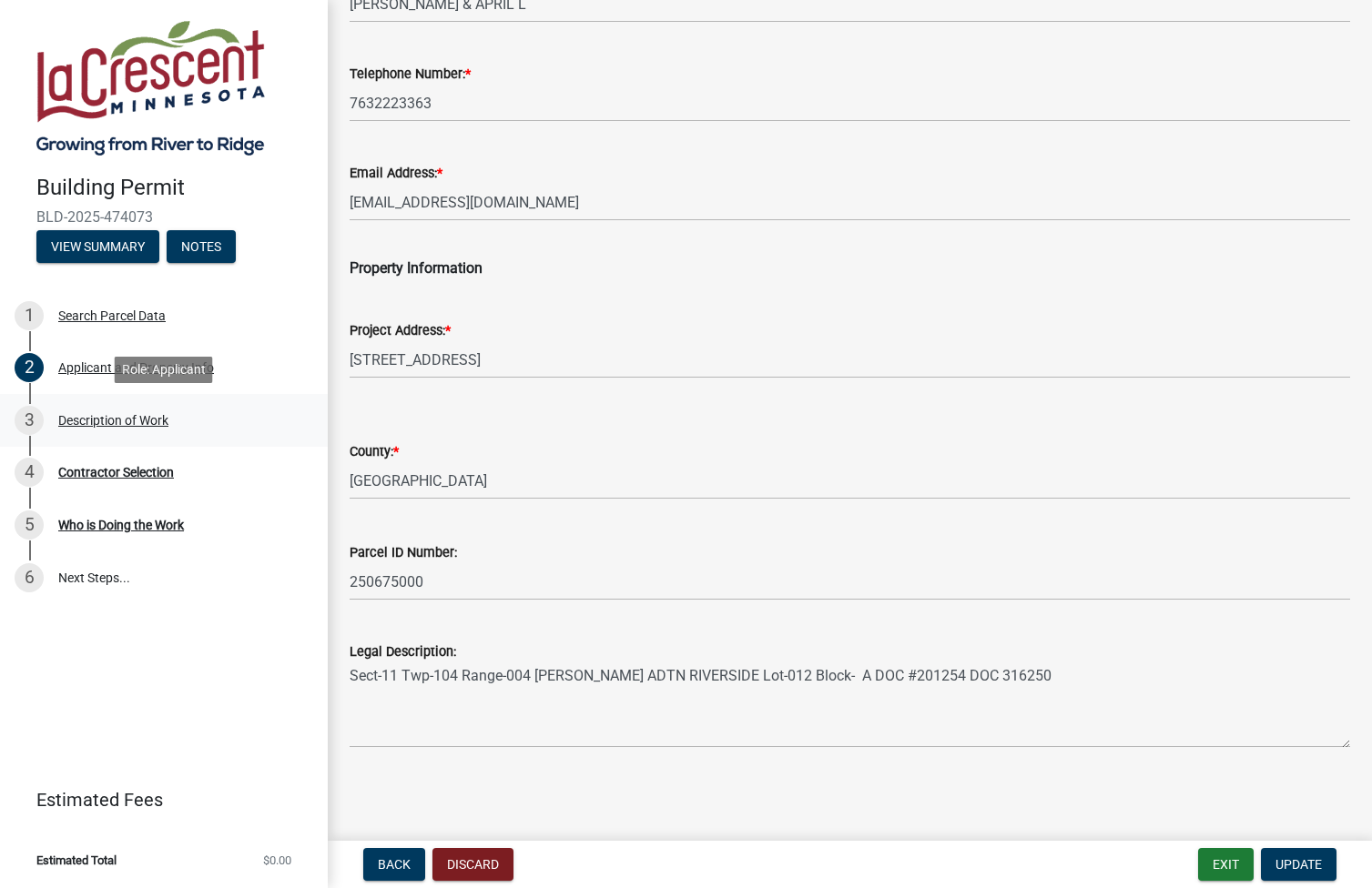
click at [136, 420] on div "Description of Work" at bounding box center [113, 420] width 110 height 12
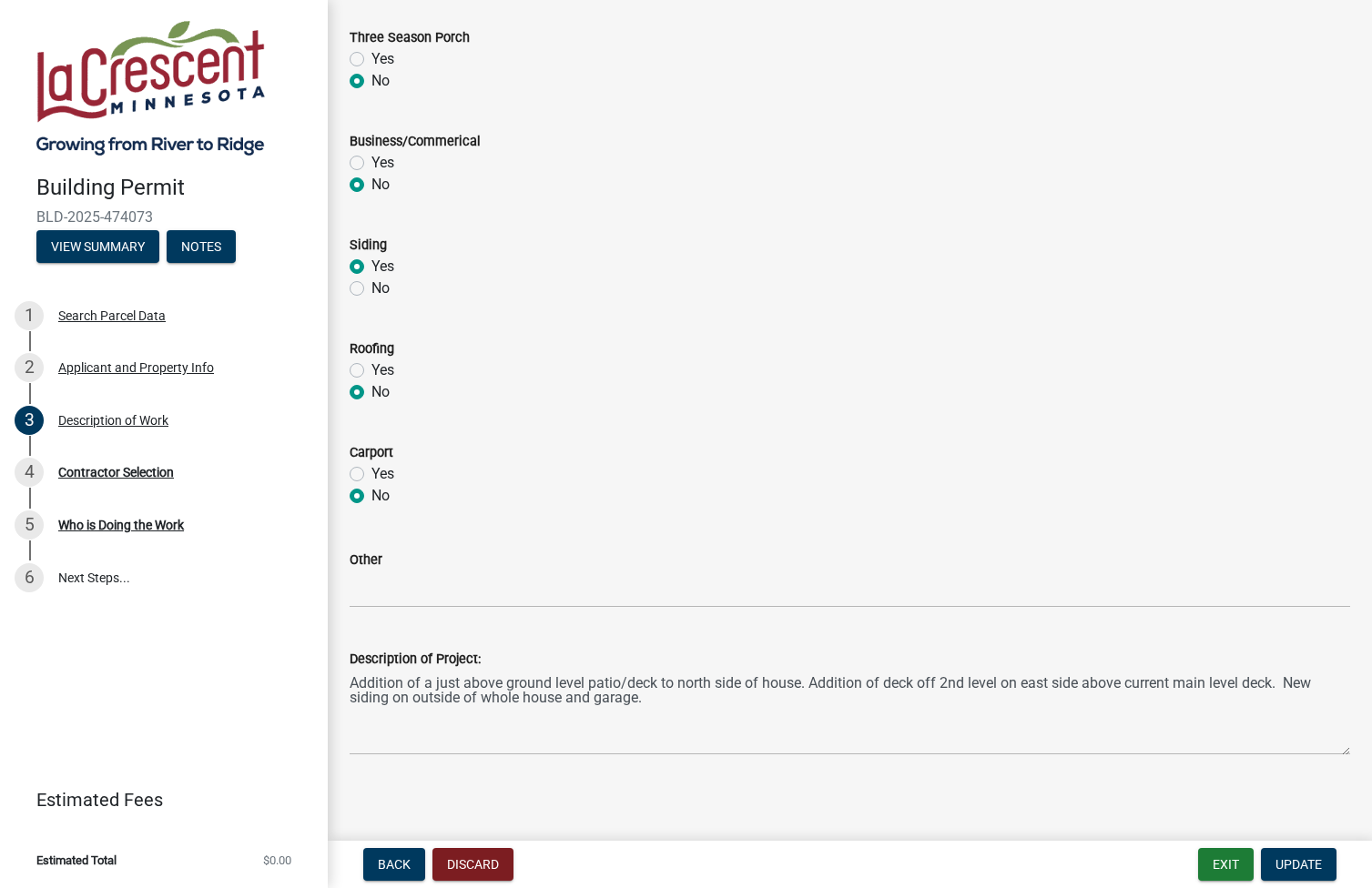
scroll to position [689, 0]
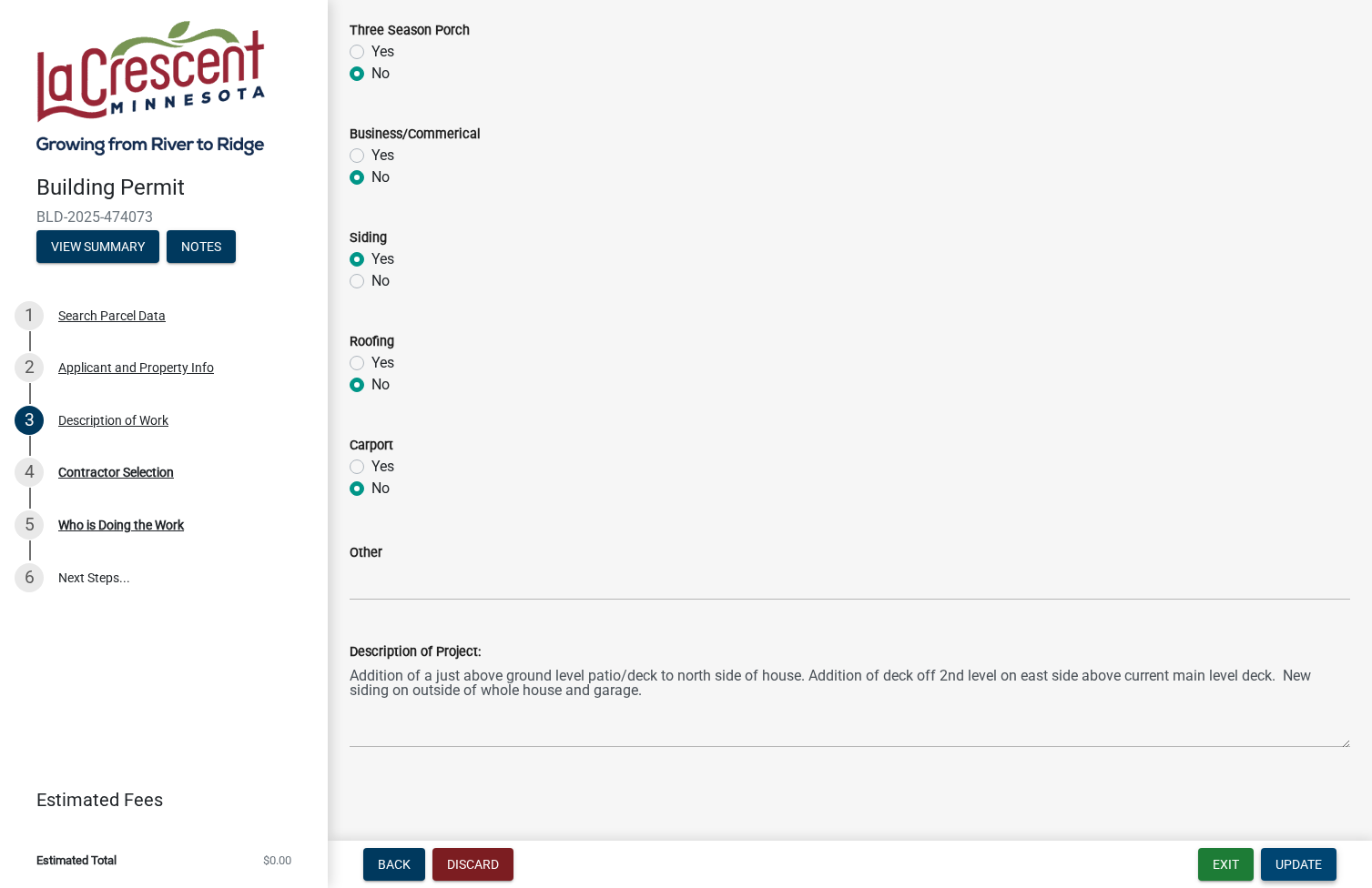
click at [1297, 857] on span "Update" at bounding box center [1298, 864] width 46 height 14
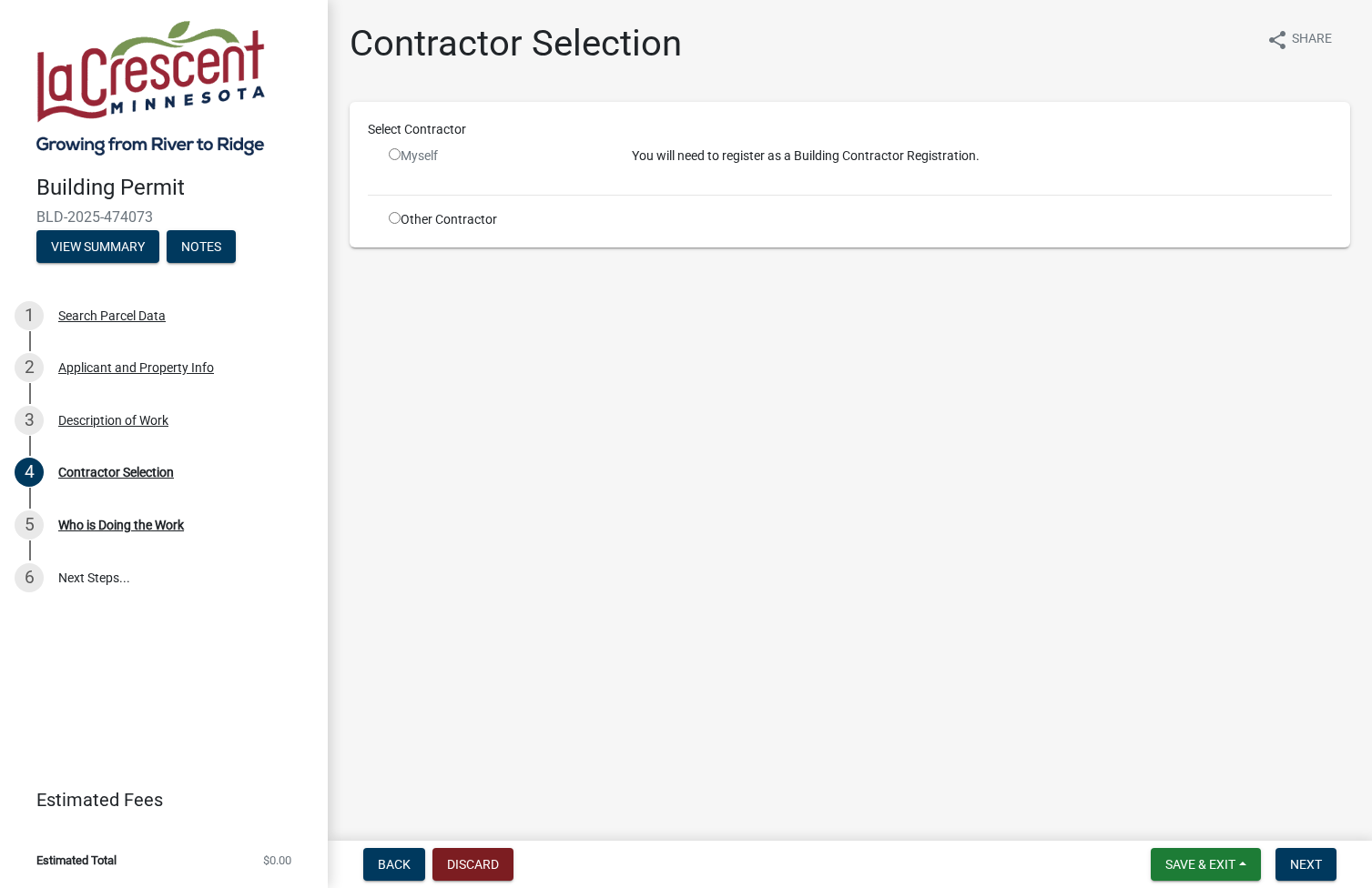
click at [394, 152] on input "radio" at bounding box center [395, 155] width 12 height 12
radio input "false"
click at [393, 220] on input "radio" at bounding box center [395, 218] width 12 height 12
radio input "true"
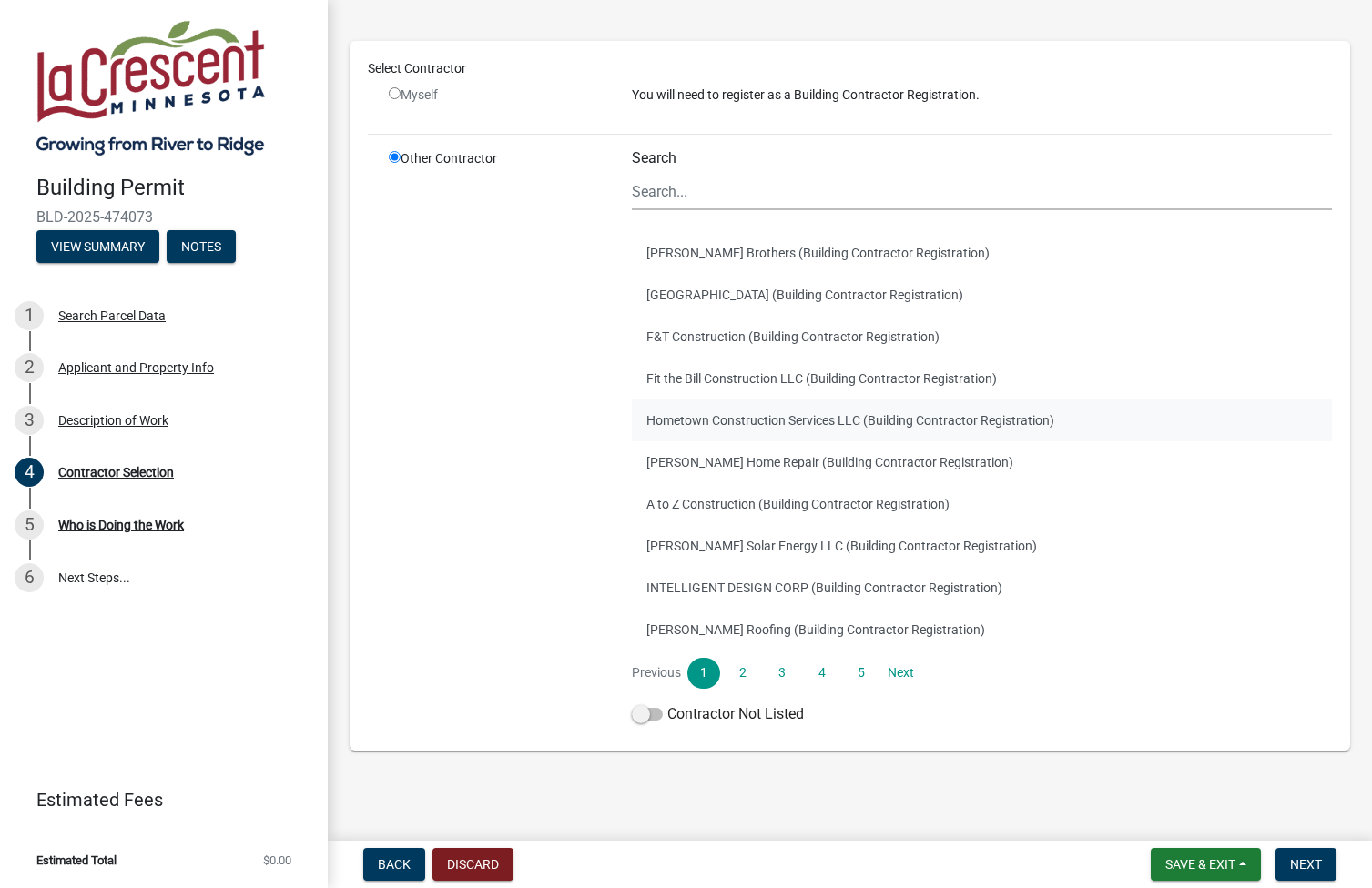
scroll to position [88, 0]
click at [903, 672] on link "Next" at bounding box center [901, 672] width 33 height 31
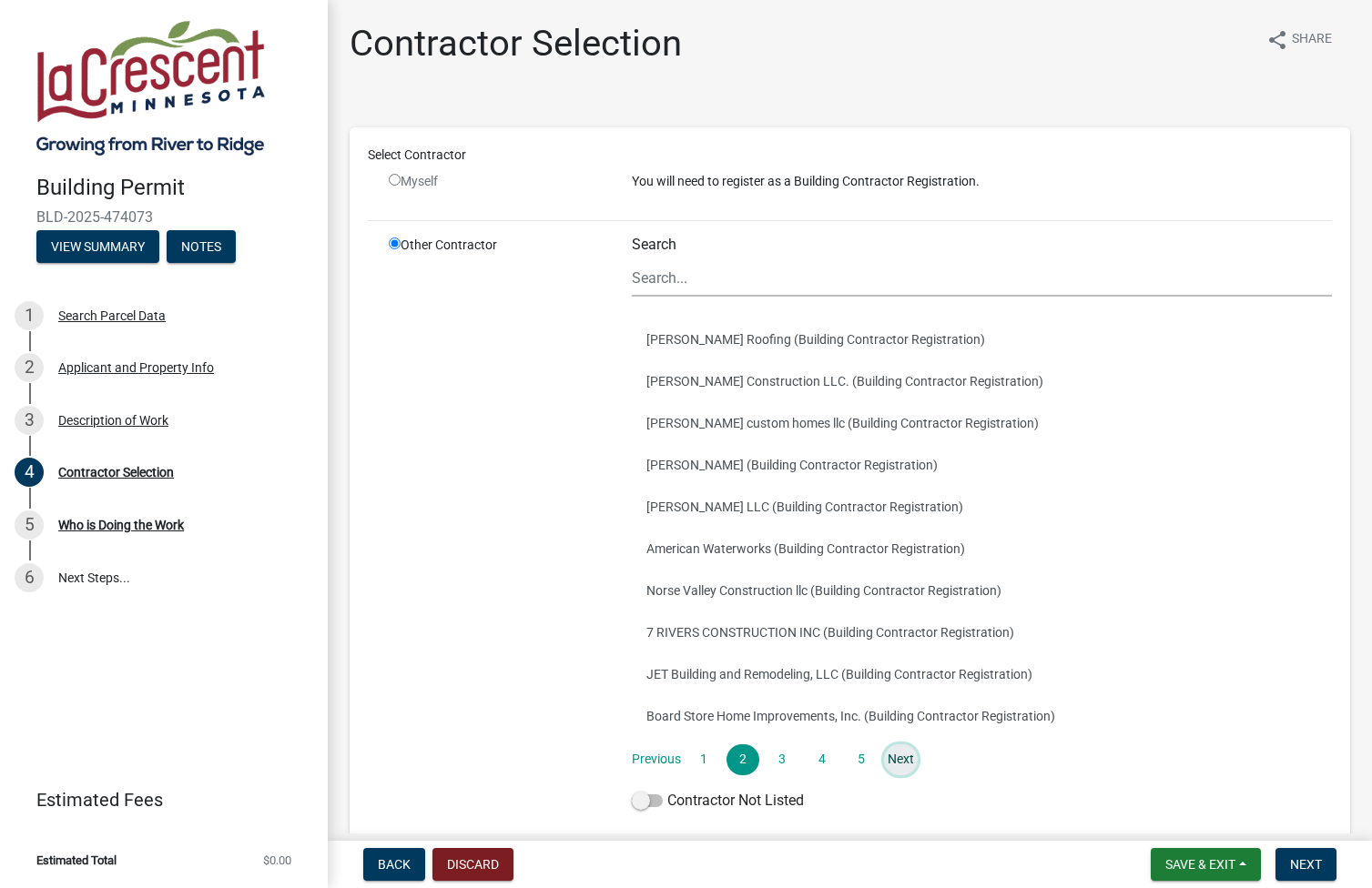
click at [893, 757] on link "Next" at bounding box center [901, 759] width 33 height 31
click at [901, 758] on link "Next" at bounding box center [901, 759] width 33 height 31
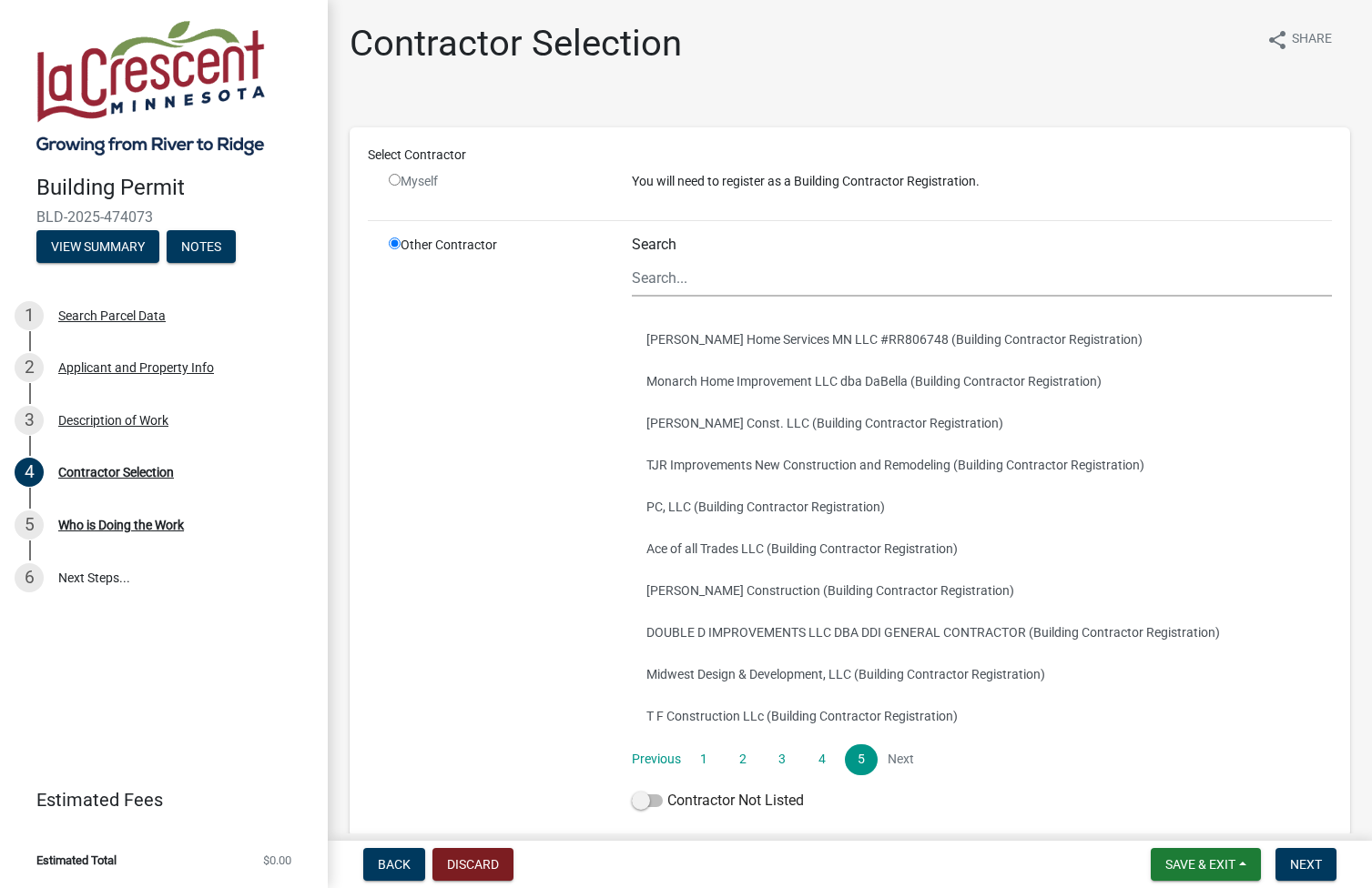
click at [901, 758] on li "Next" at bounding box center [901, 759] width 33 height 31
click at [898, 758] on li "Next" at bounding box center [901, 759] width 33 height 31
click at [395, 180] on input "radio" at bounding box center [395, 180] width 12 height 12
radio input "false"
radio input "true"
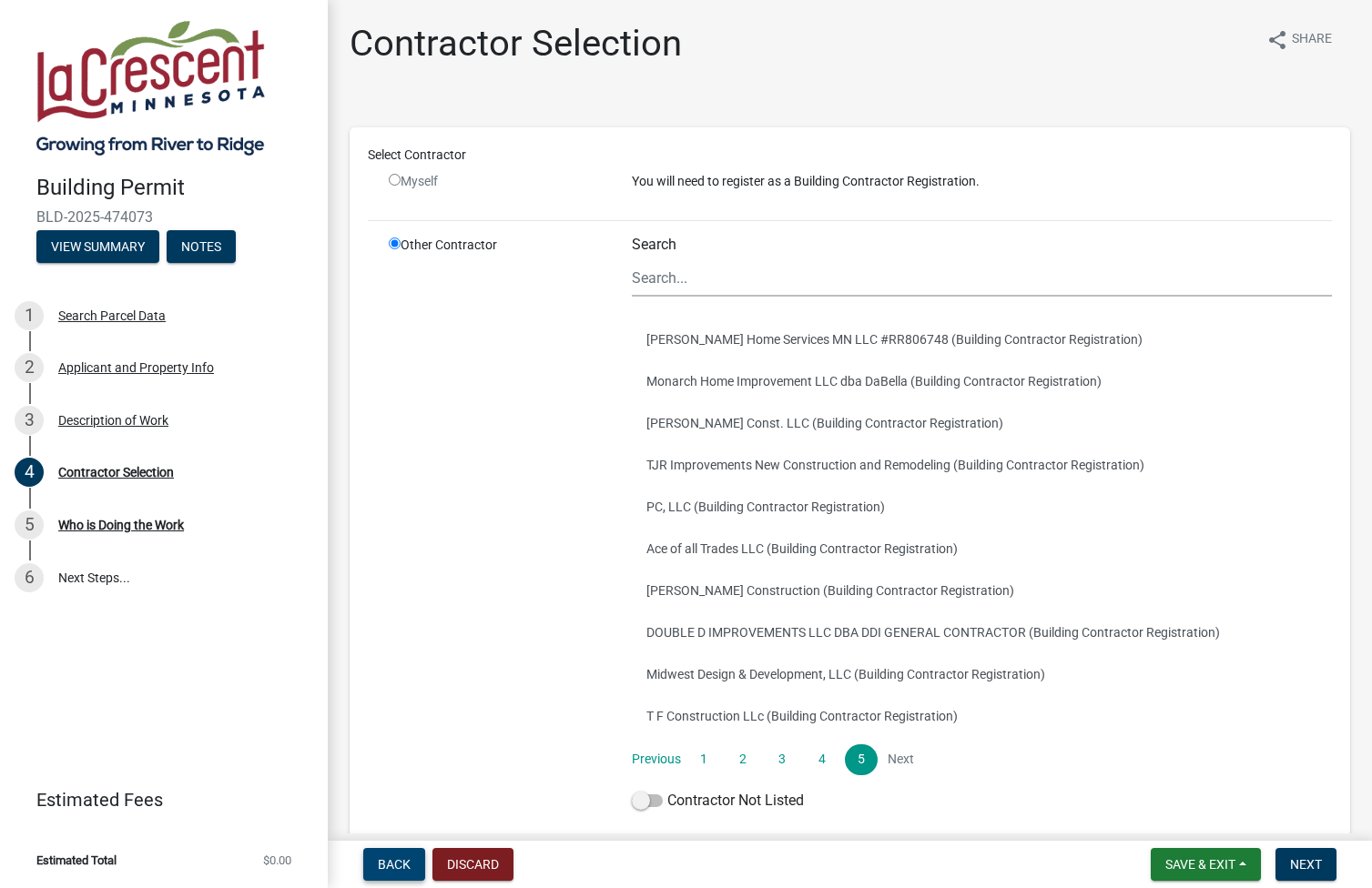
click at [390, 864] on span "Back" at bounding box center [394, 864] width 33 height 14
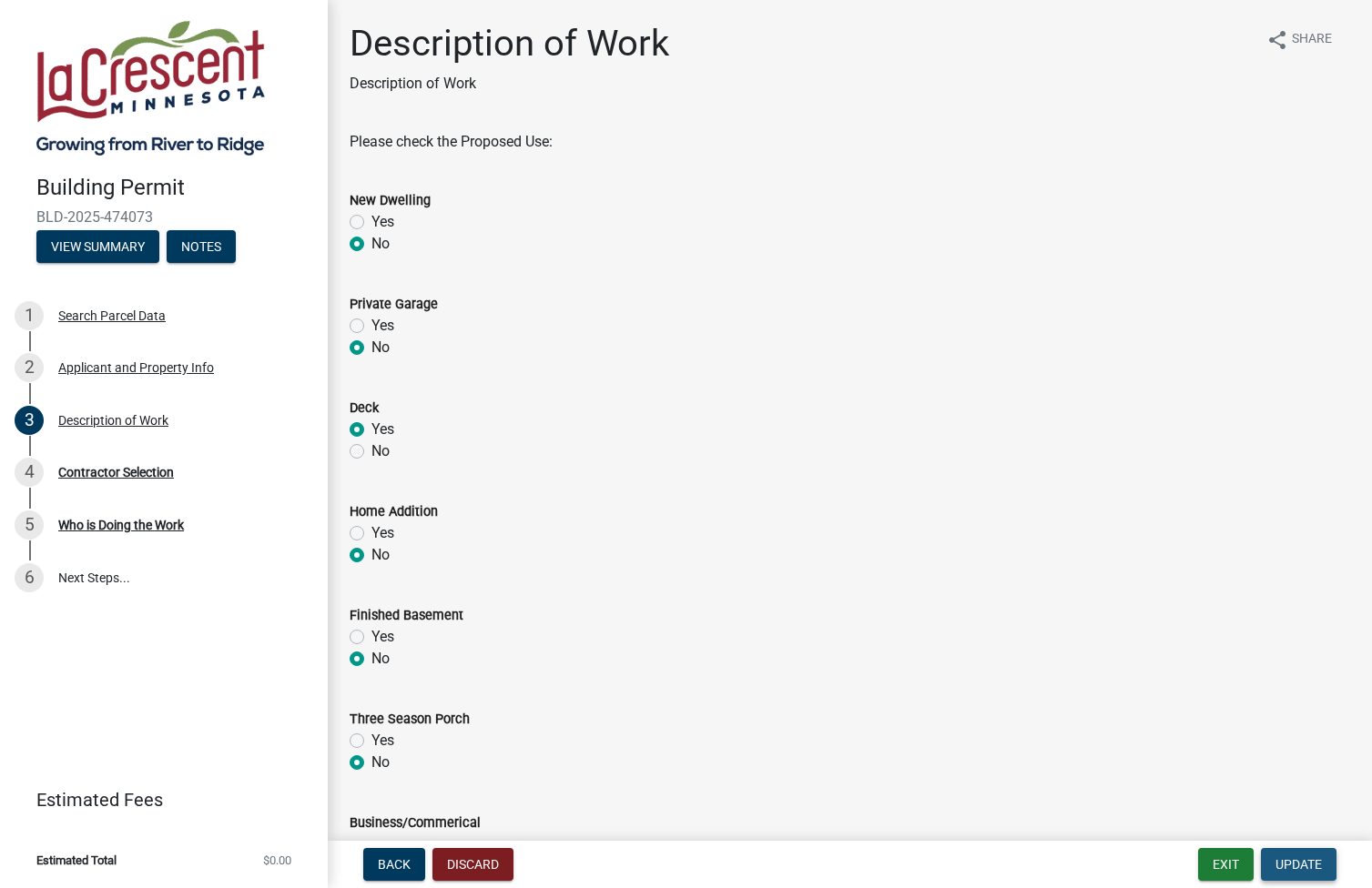
click at [1294, 865] on span "Update" at bounding box center [1298, 864] width 46 height 14
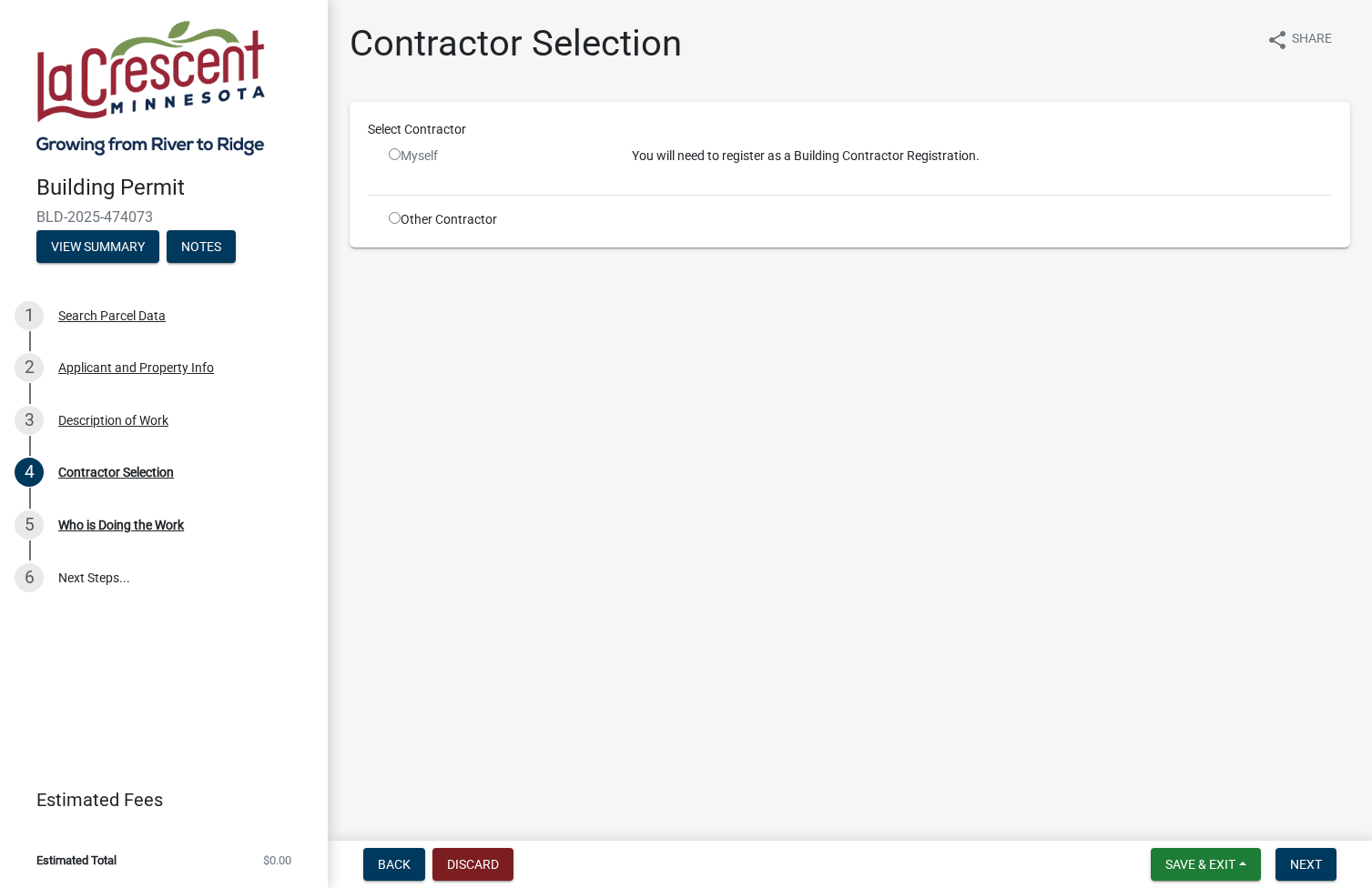
click at [396, 150] on input "radio" at bounding box center [395, 155] width 12 height 12
radio input "false"
click at [1179, 859] on span "Save & Exit" at bounding box center [1199, 864] width 70 height 14
click at [1164, 819] on button "Save & Exit" at bounding box center [1188, 818] width 146 height 44
